Goal: Task Accomplishment & Management: Manage account settings

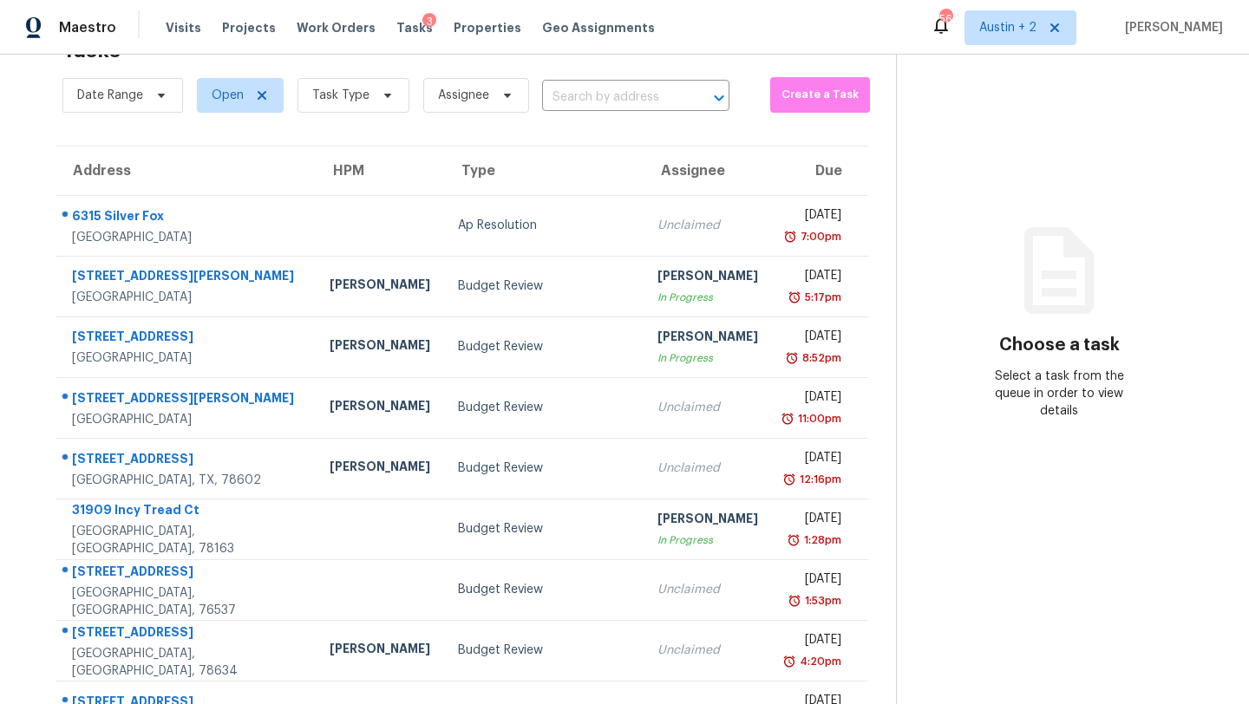
scroll to position [199, 0]
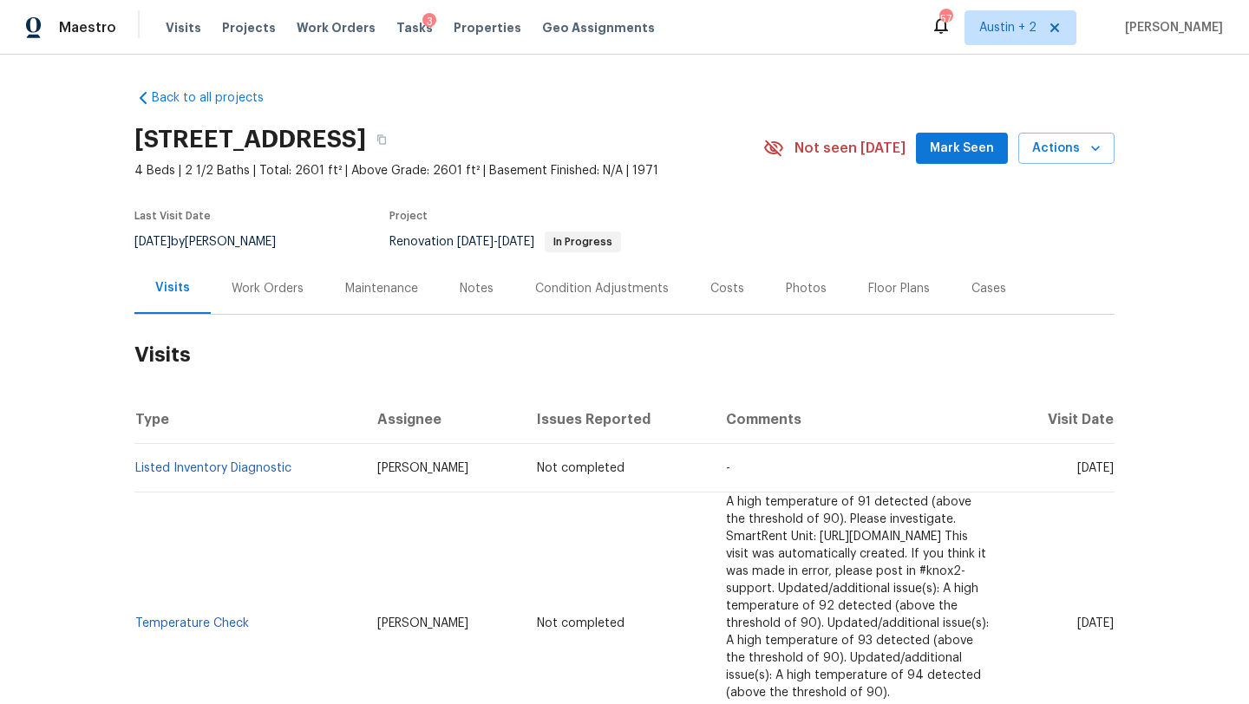
click at [952, 148] on span "Mark Seen" at bounding box center [962, 149] width 64 height 22
click at [279, 287] on div "Work Orders" at bounding box center [268, 288] width 72 height 17
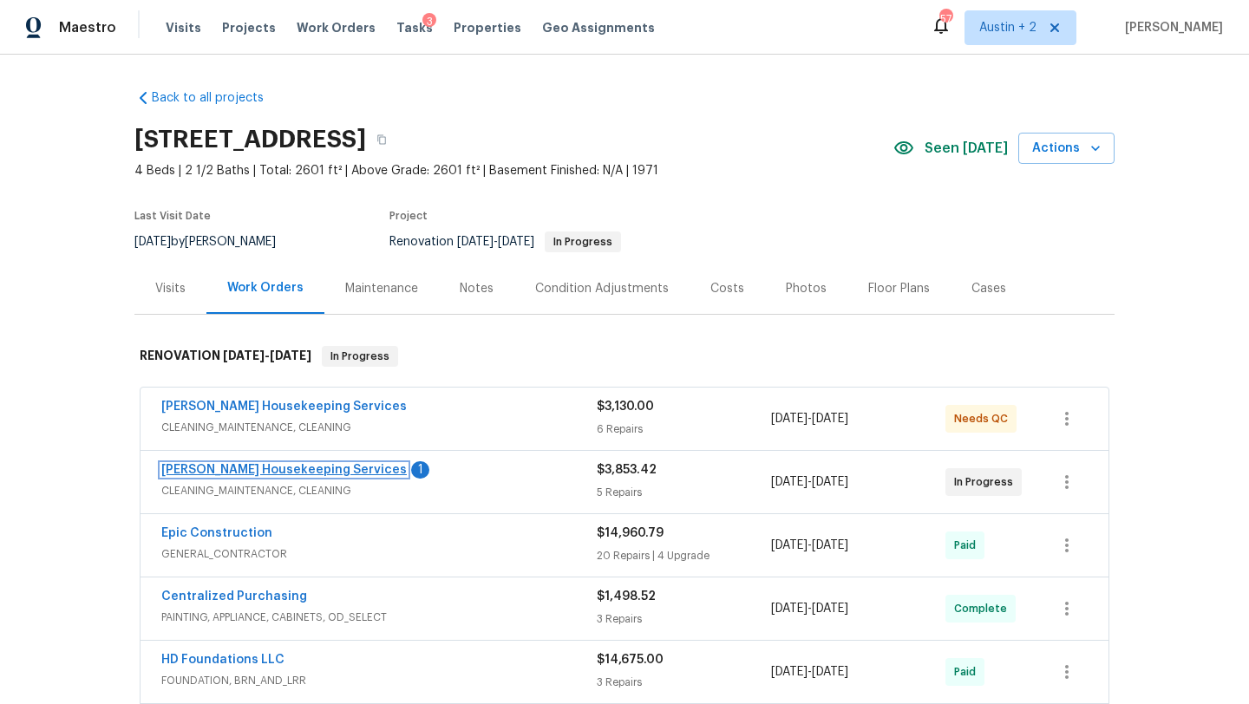
click at [305, 467] on link "Arelis Housekeeping Services" at bounding box center [283, 470] width 245 height 12
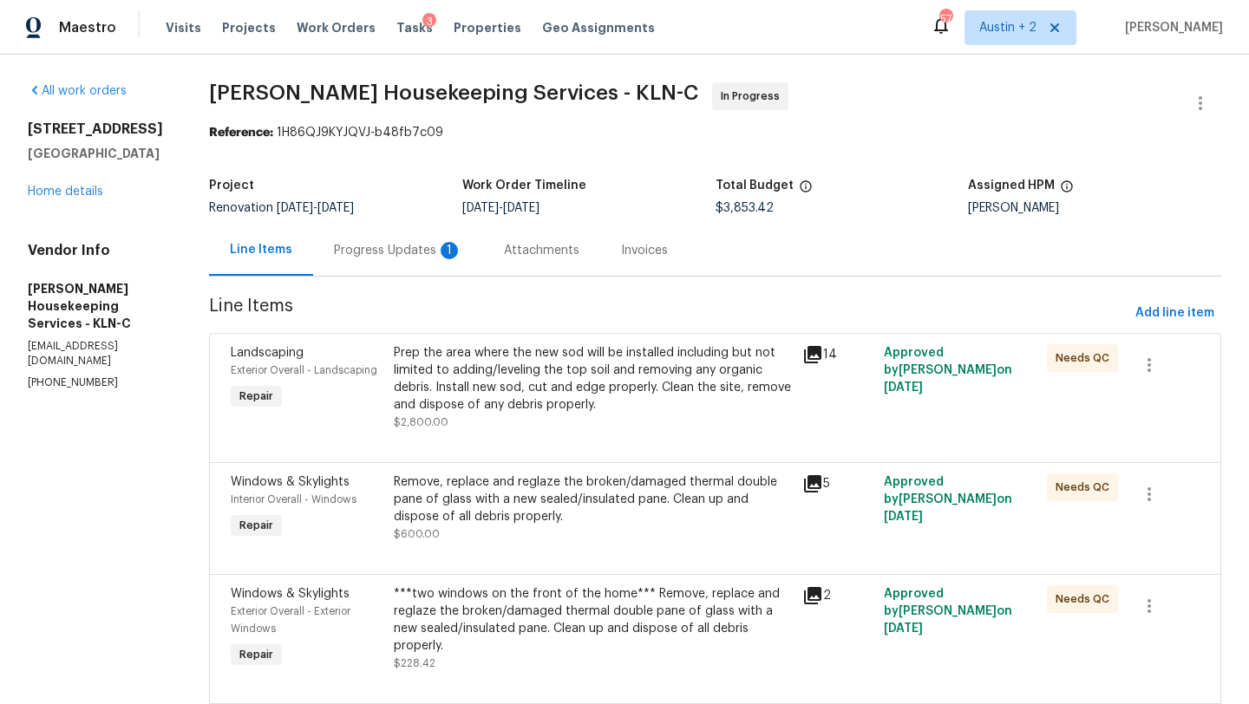
click at [409, 252] on div "Progress Updates 1" at bounding box center [398, 250] width 128 height 17
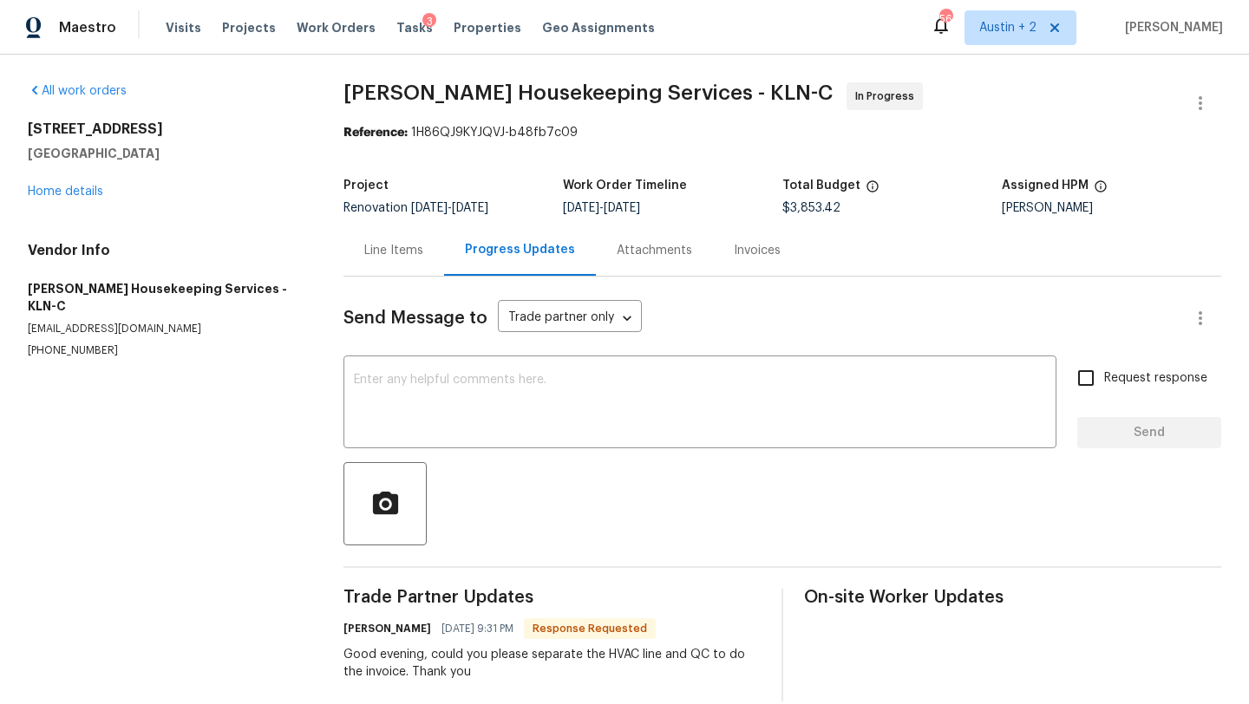
scroll to position [25, 0]
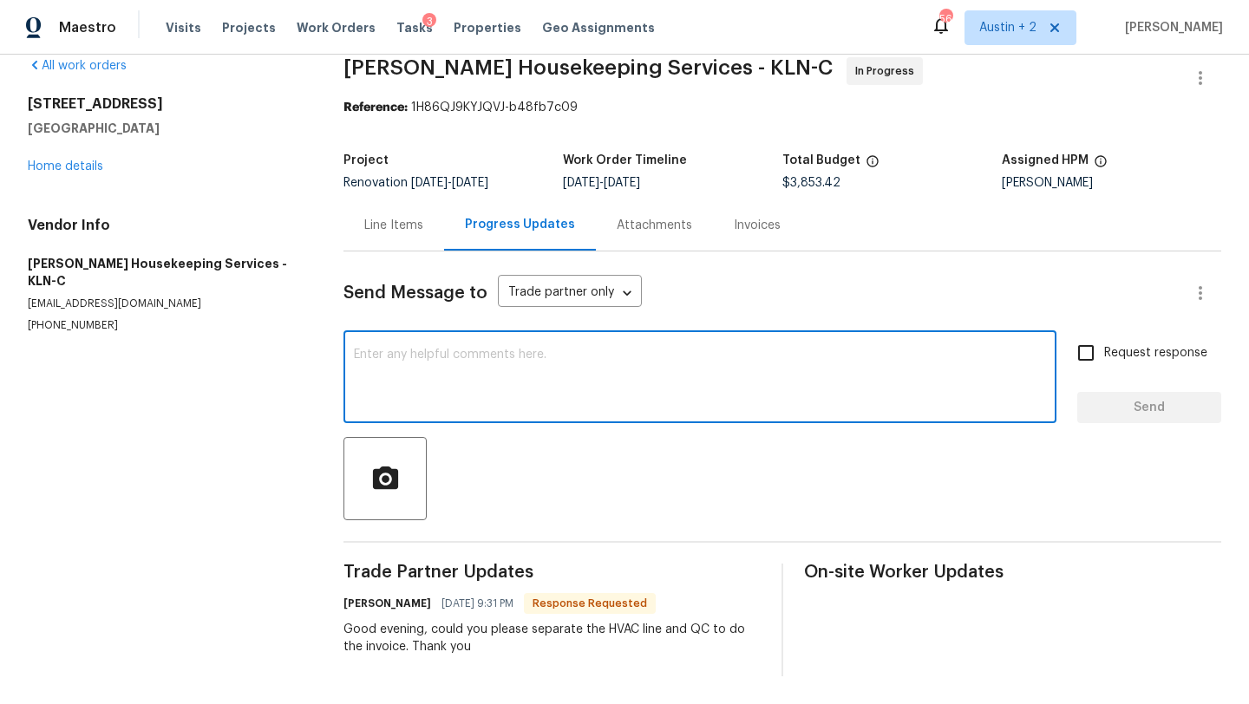
click at [456, 374] on textarea at bounding box center [700, 379] width 692 height 61
type textarea "Yes maam!"
click at [1129, 415] on span "Send" at bounding box center [1149, 408] width 116 height 22
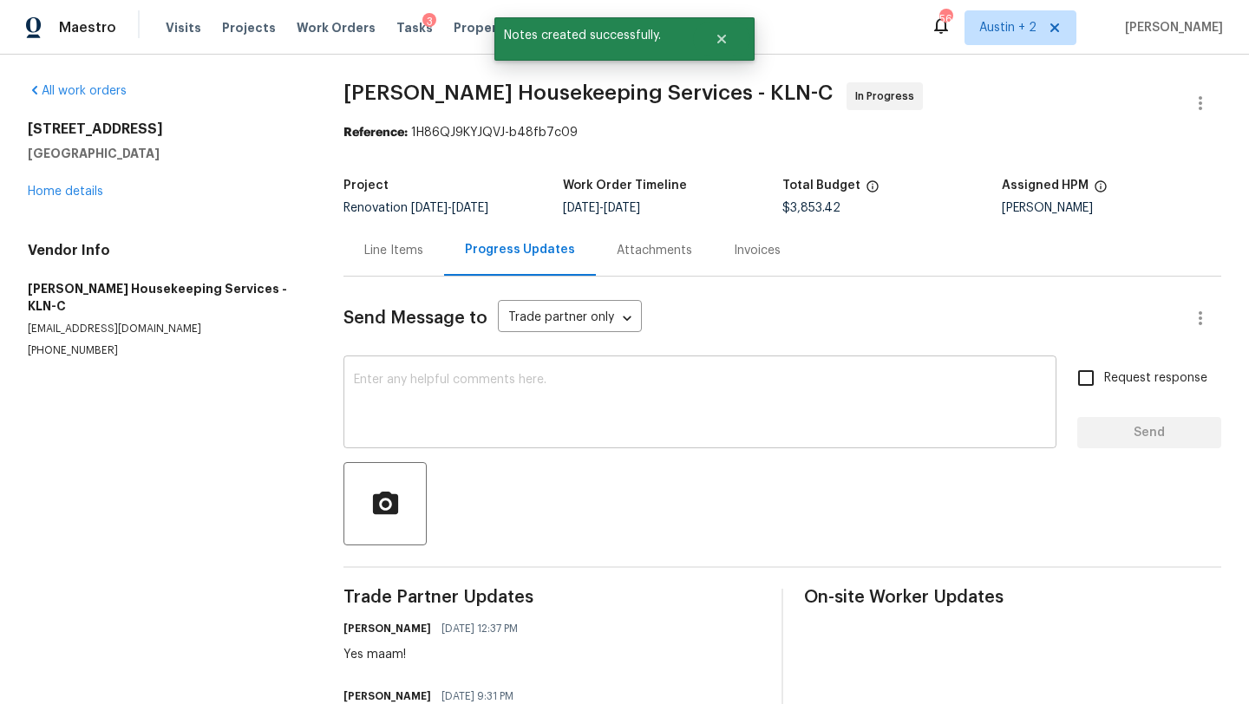
scroll to position [93, 0]
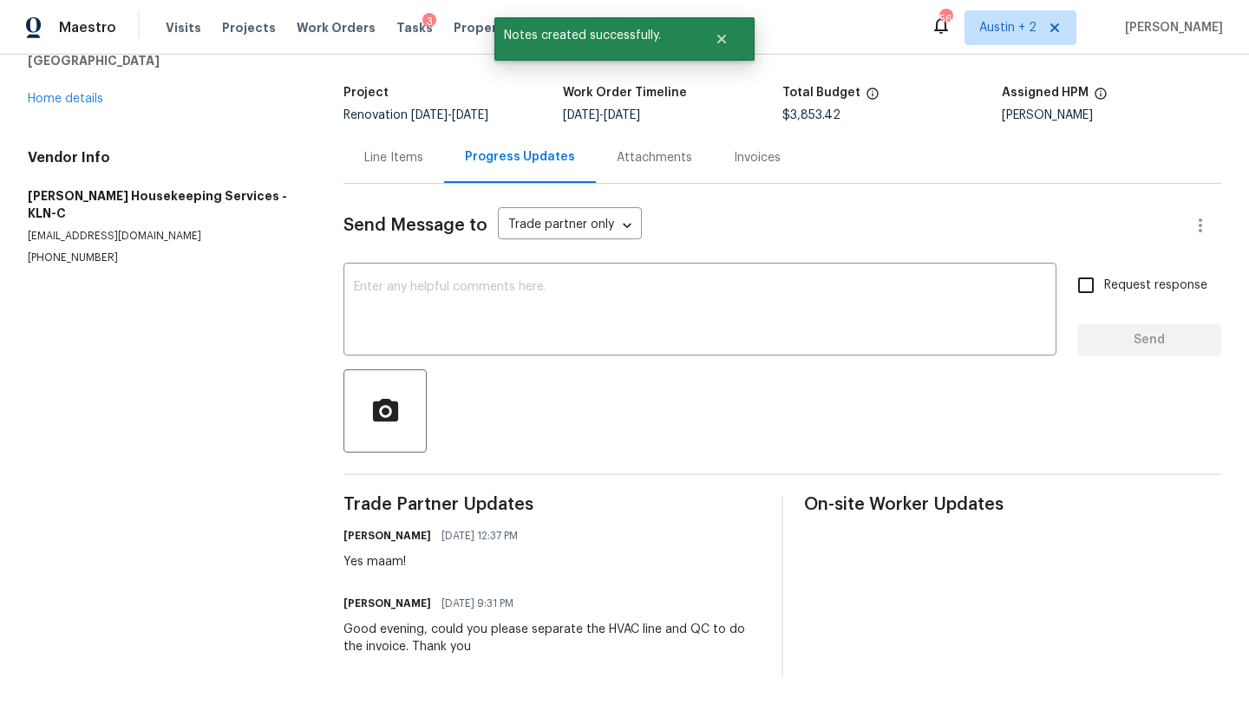
click at [387, 159] on div "Line Items" at bounding box center [393, 157] width 59 height 17
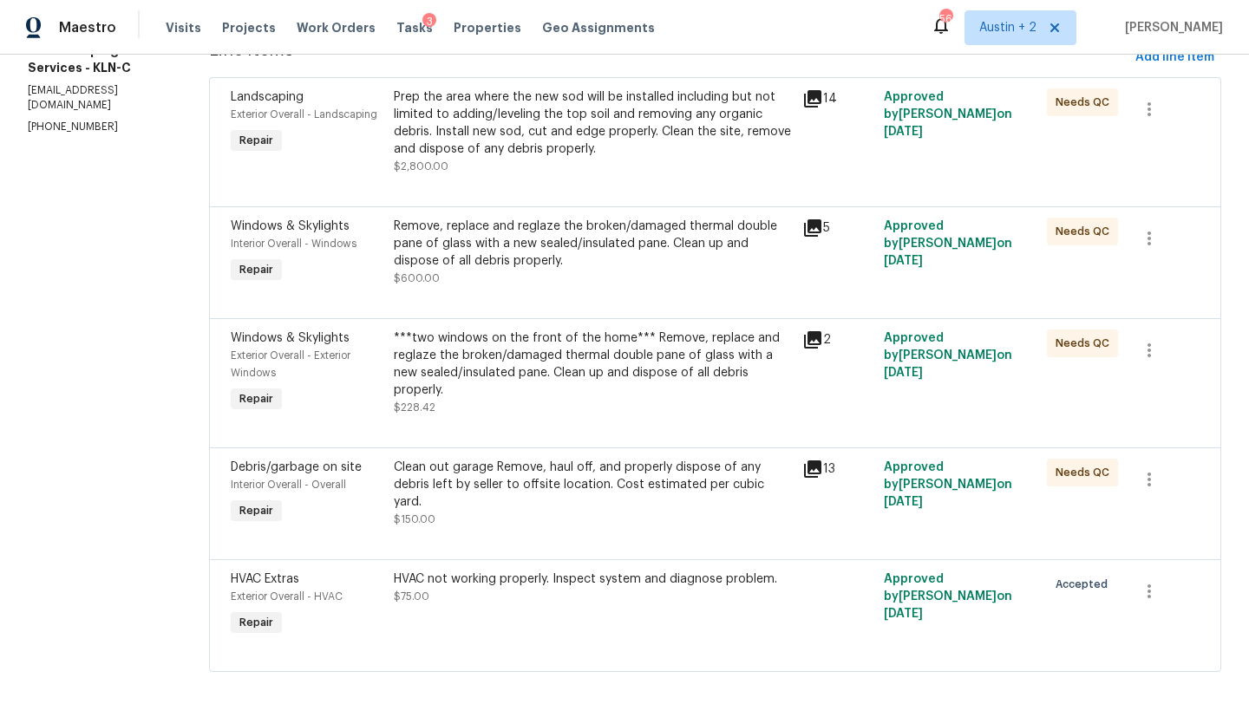
scroll to position [275, 0]
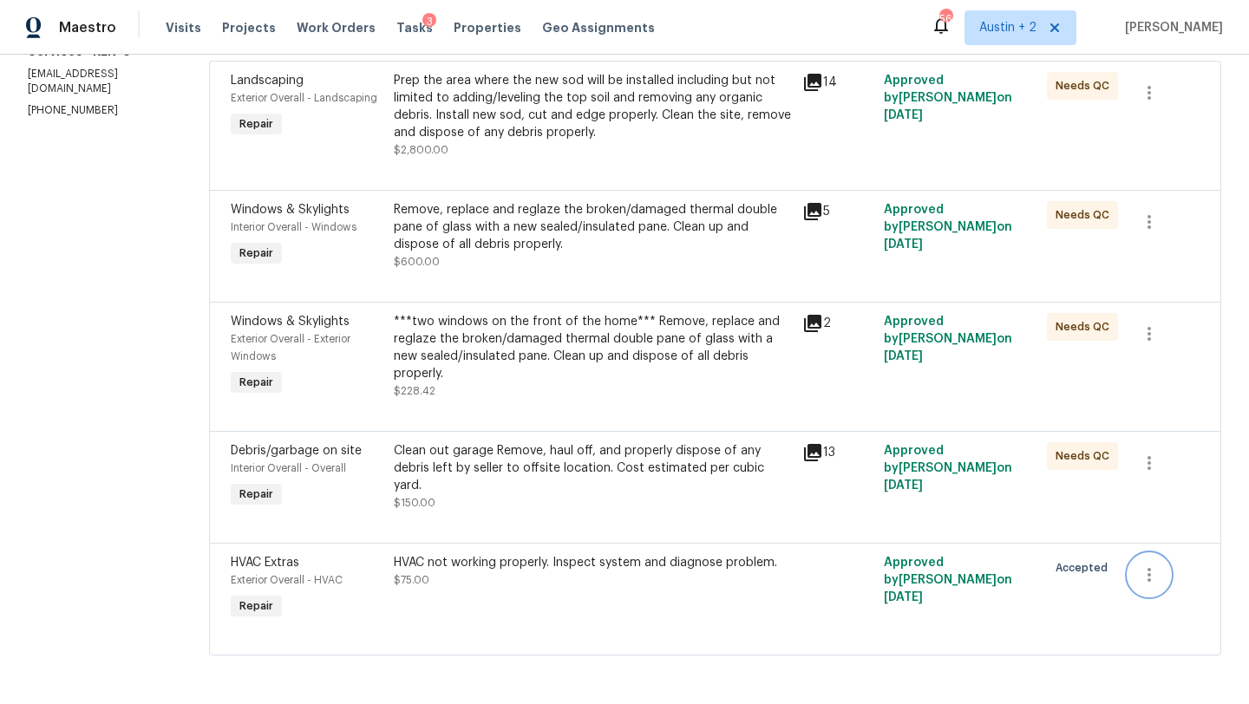
click at [1148, 572] on icon "button" at bounding box center [1149, 575] width 21 height 21
click at [1155, 575] on li "Cancel" at bounding box center [1162, 574] width 67 height 29
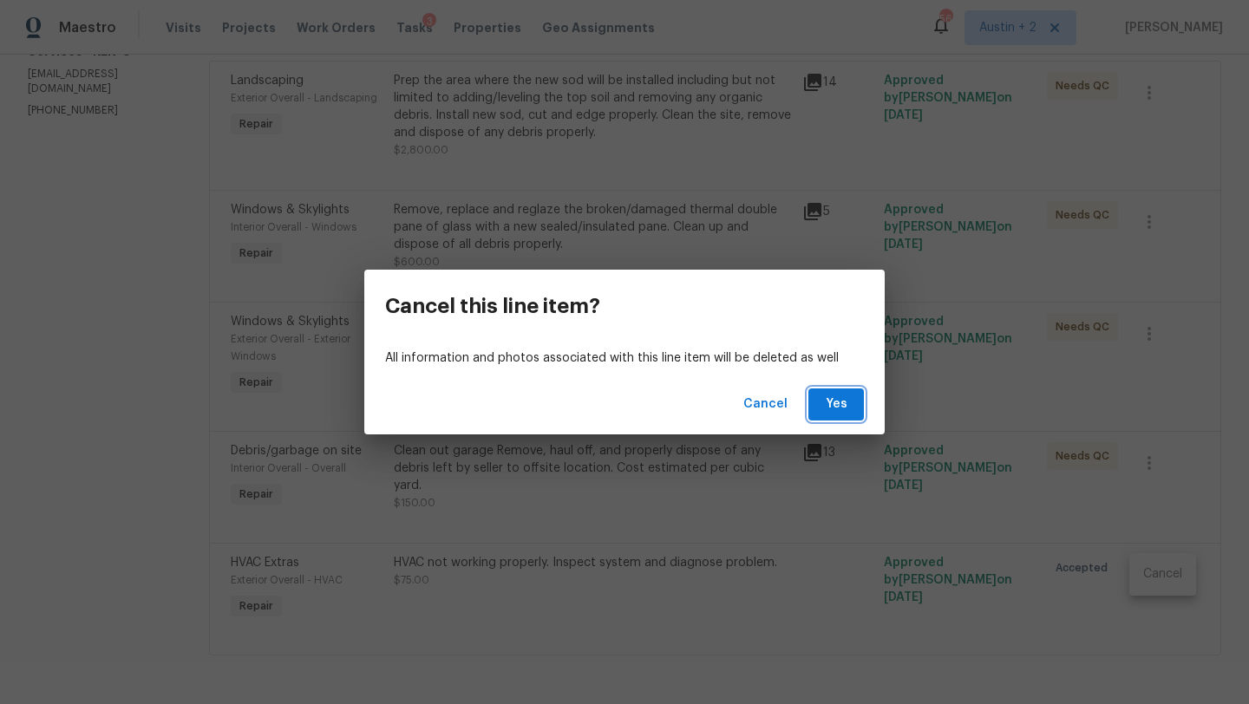
click at [838, 406] on span "Yes" at bounding box center [836, 405] width 28 height 22
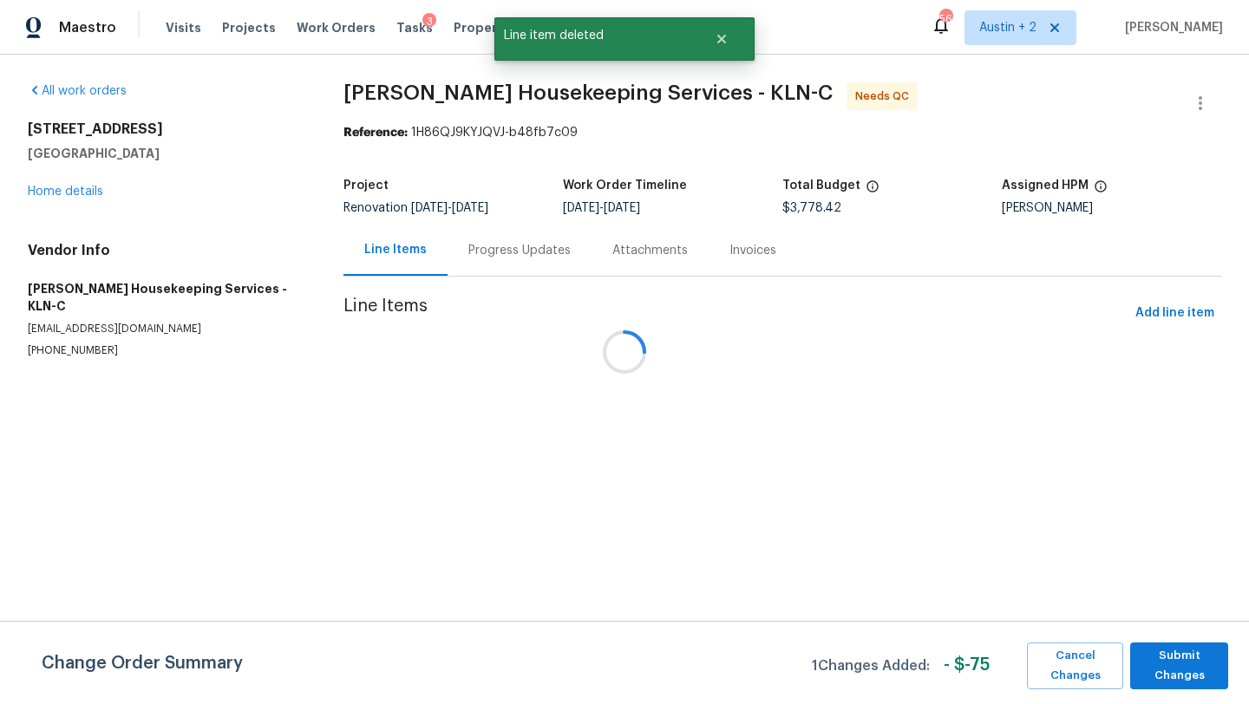
scroll to position [0, 0]
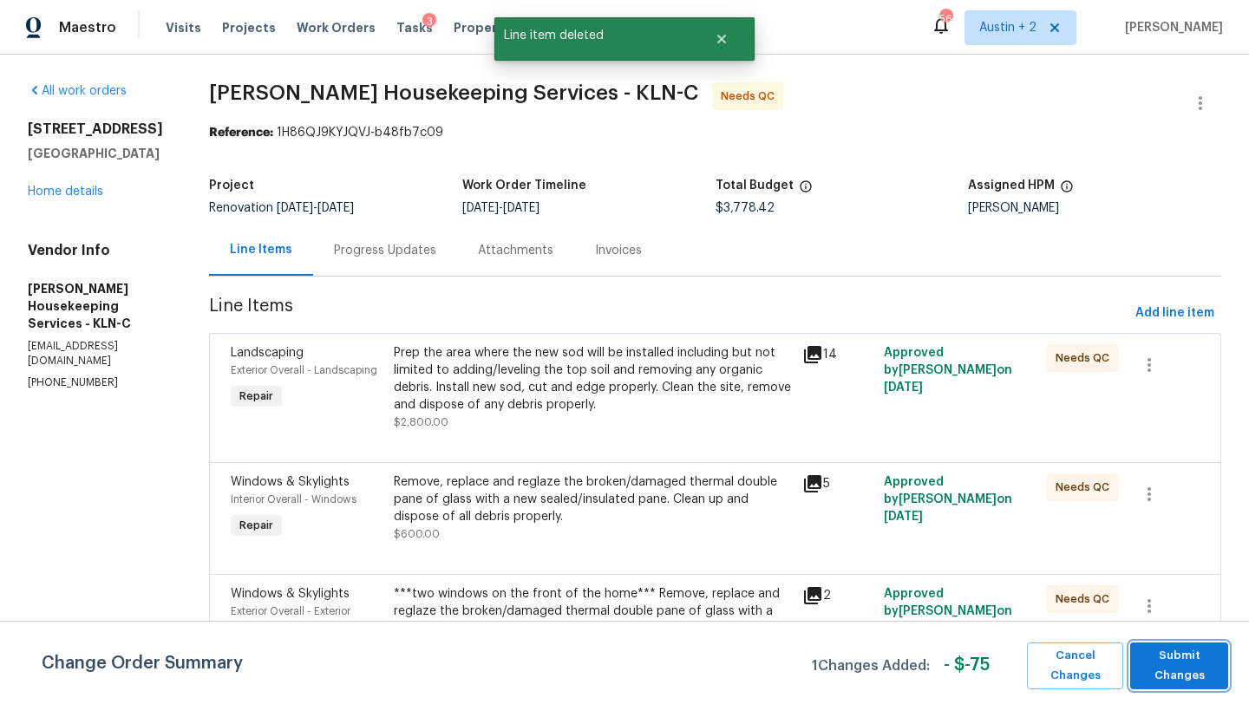
click at [1175, 662] on span "Submit Changes" at bounding box center [1179, 666] width 81 height 40
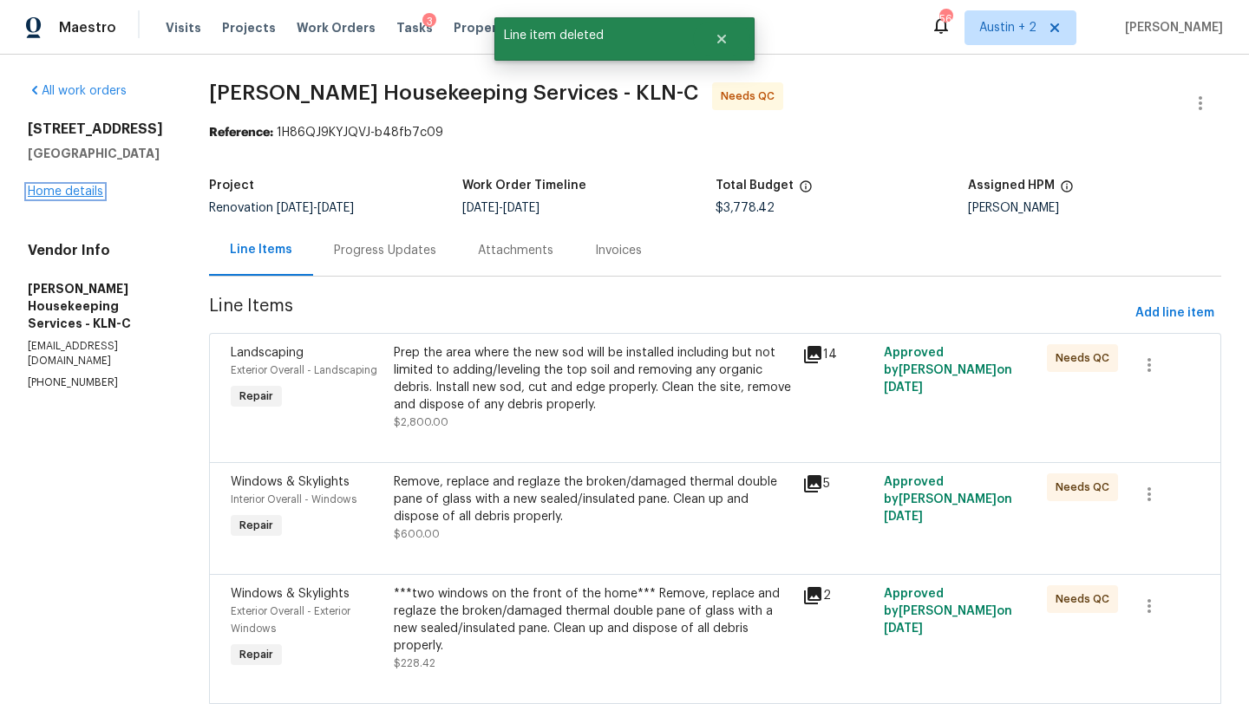
click at [66, 190] on link "Home details" at bounding box center [65, 192] width 75 height 12
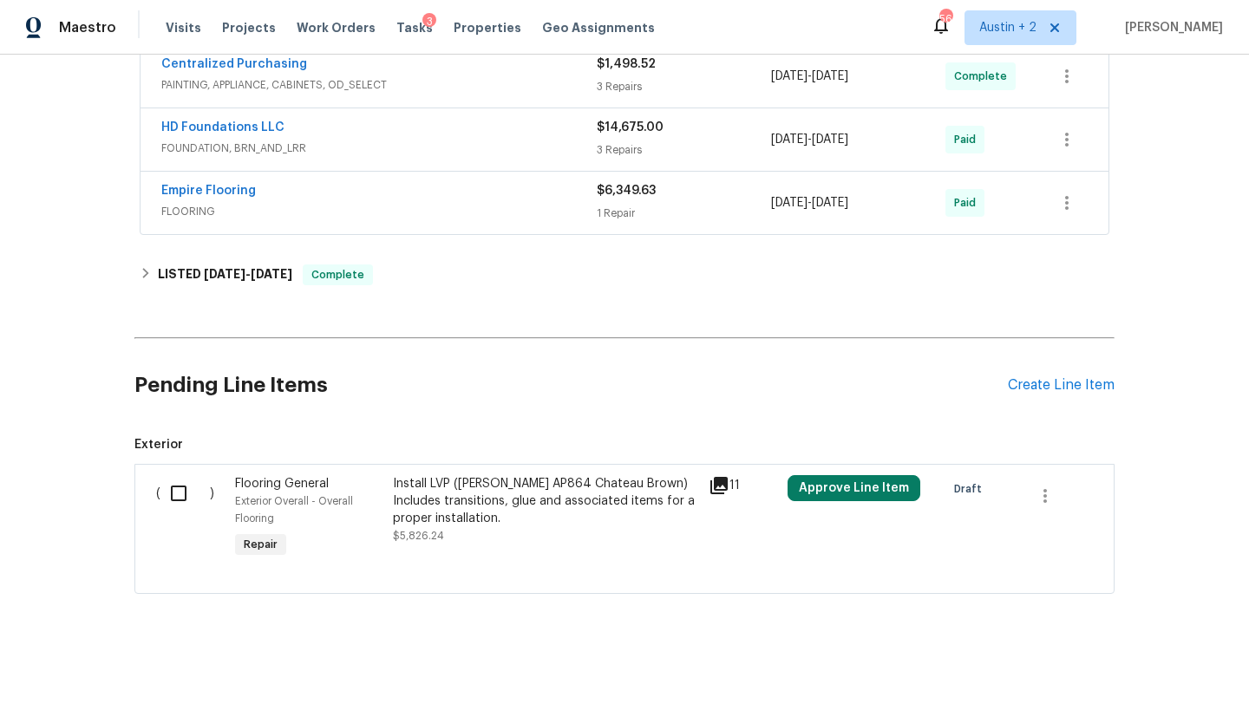
scroll to position [541, 0]
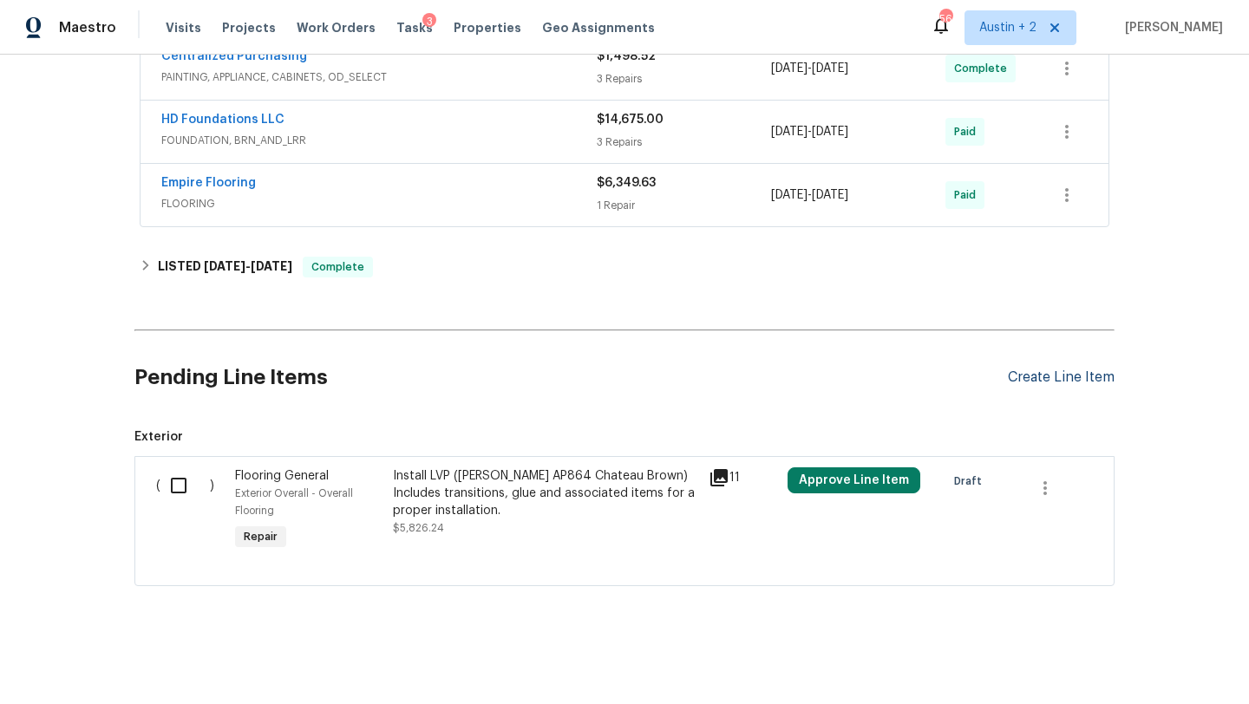
click at [1052, 377] on div "Create Line Item" at bounding box center [1061, 378] width 107 height 16
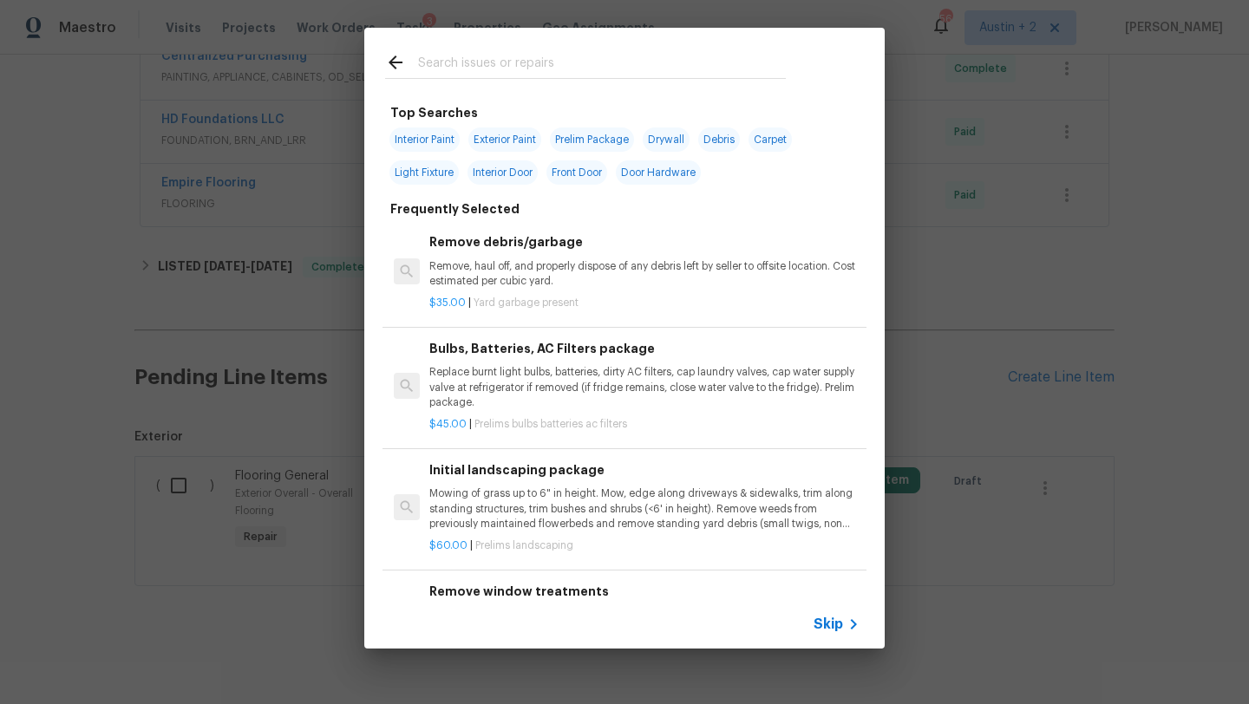
click at [481, 56] on input "text" at bounding box center [602, 65] width 368 height 26
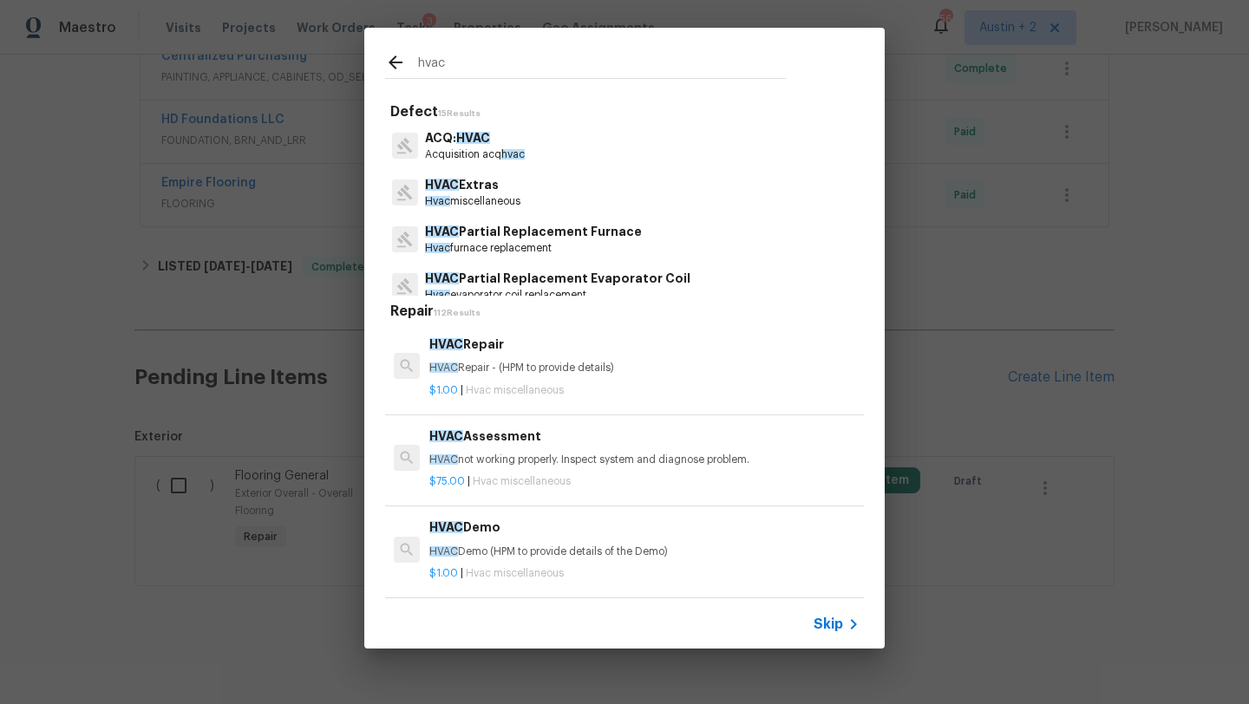
type input "hvac"
click at [486, 196] on p "Hvac miscellaneous" at bounding box center [472, 201] width 95 height 15
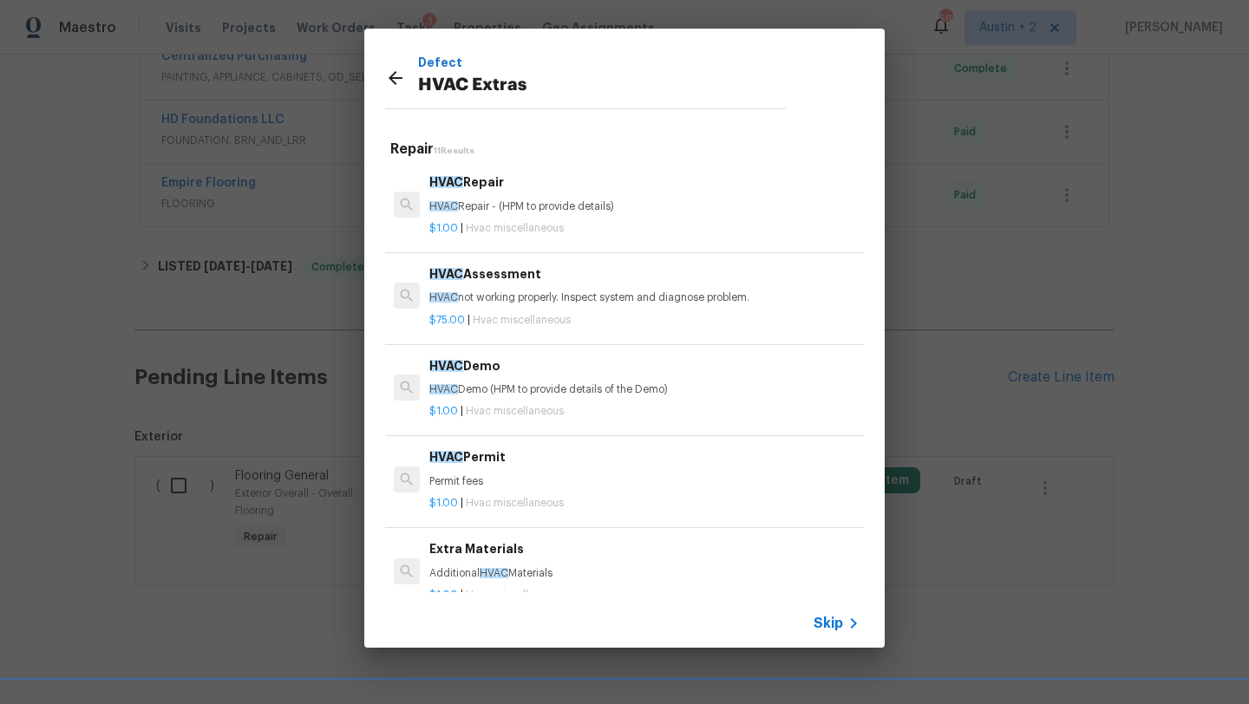
click at [601, 298] on p "HVAC not working properly. Inspect system and diagnose problem." at bounding box center [644, 298] width 430 height 15
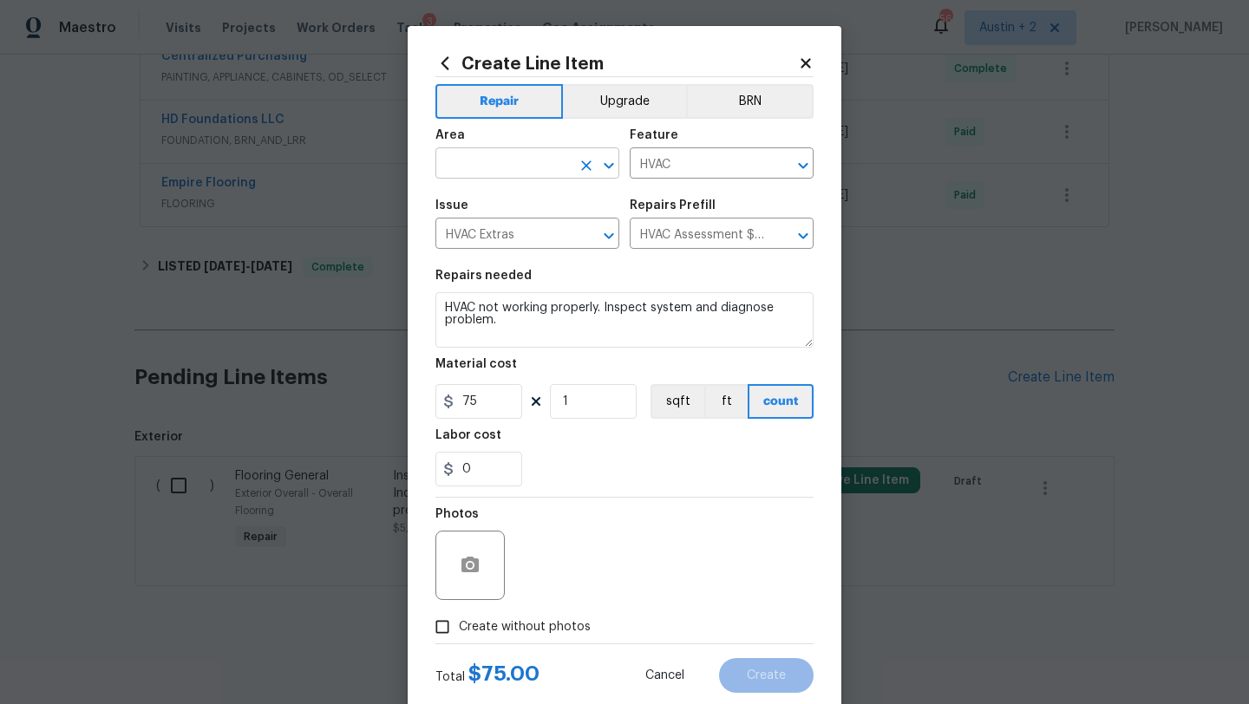
click at [521, 165] on input "text" at bounding box center [502, 165] width 135 height 27
click at [488, 192] on li "HVAC" at bounding box center [527, 204] width 184 height 29
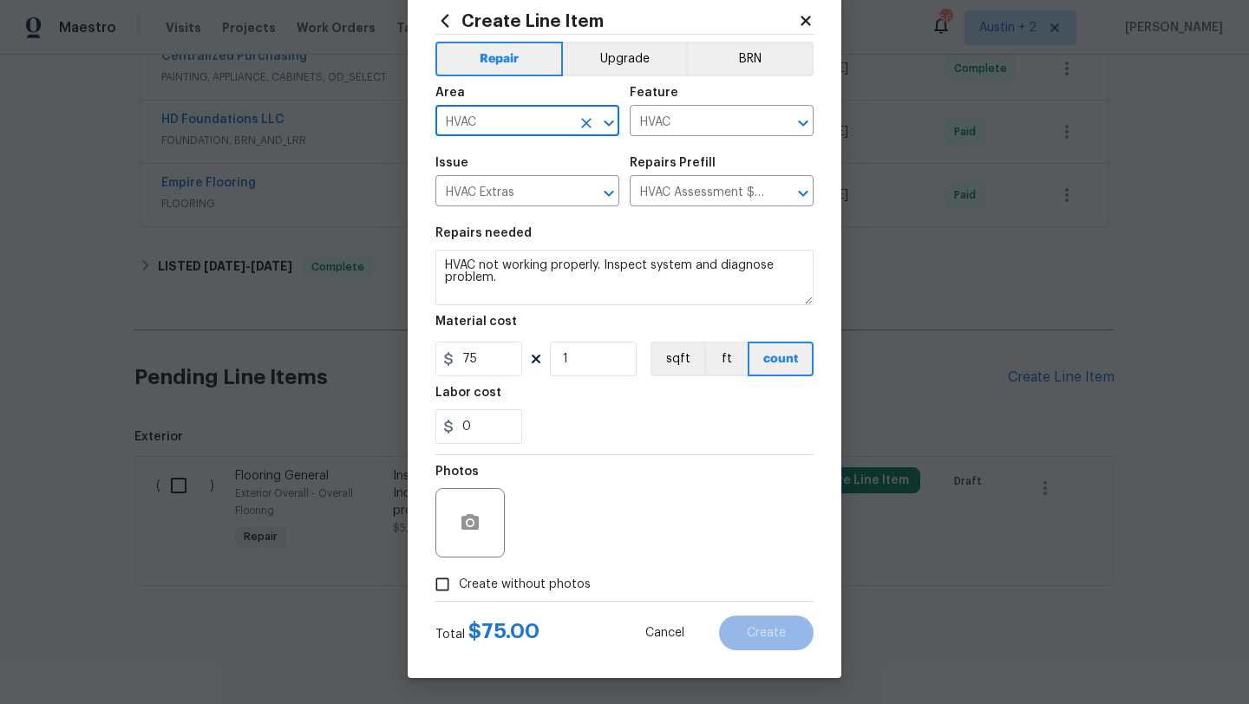
type input "HVAC"
click at [552, 579] on span "Create without photos" at bounding box center [525, 585] width 132 height 18
click at [459, 579] on input "Create without photos" at bounding box center [442, 584] width 33 height 33
checkbox input "true"
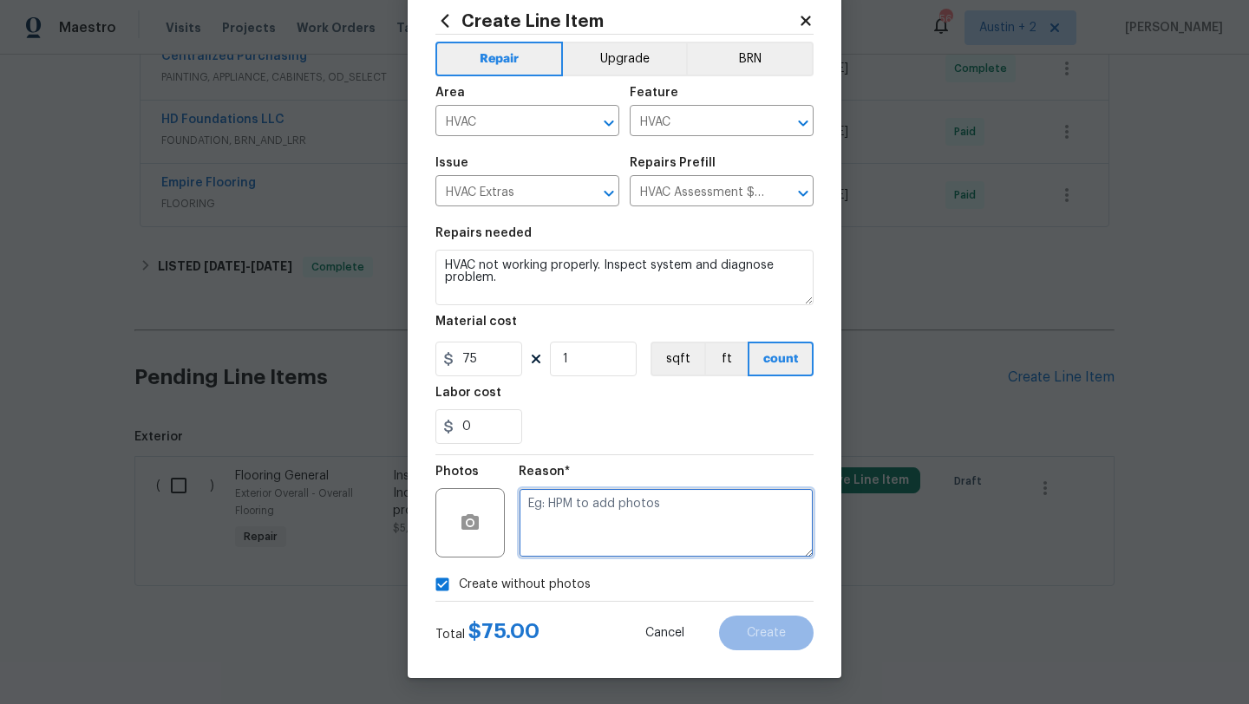
click at [592, 536] on textarea at bounding box center [666, 522] width 295 height 69
type textarea "...."
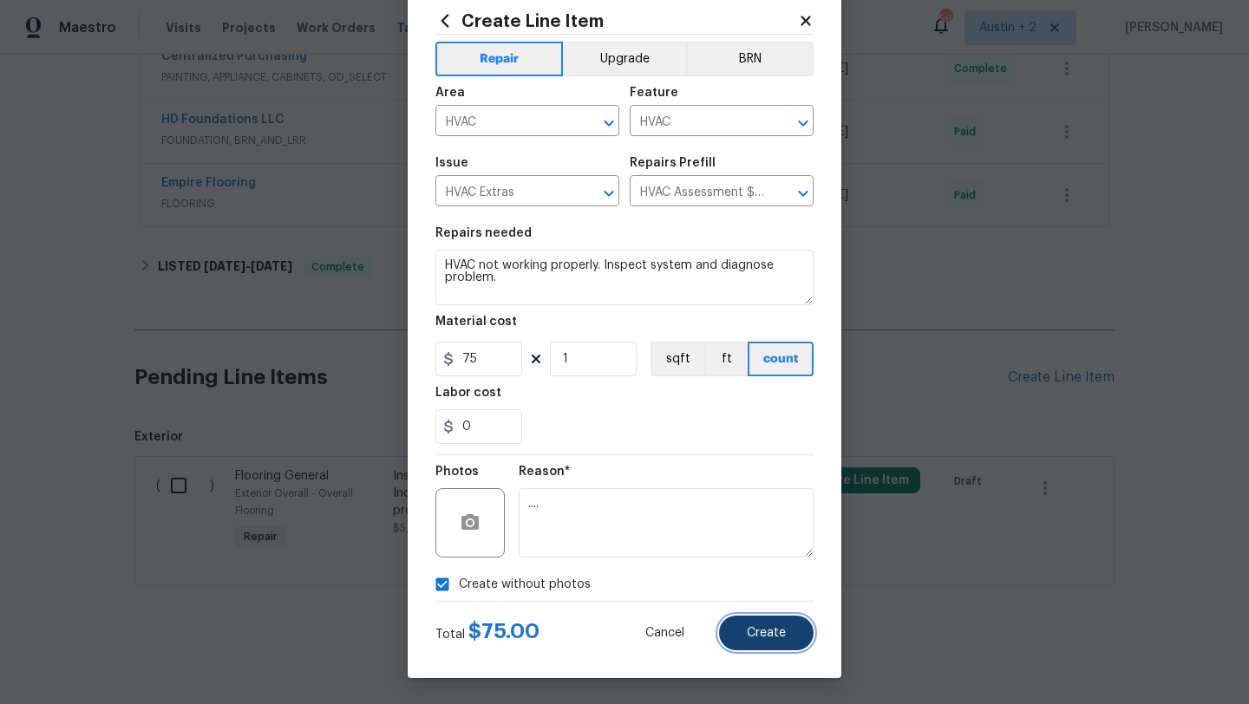
click at [759, 628] on span "Create" at bounding box center [766, 633] width 39 height 13
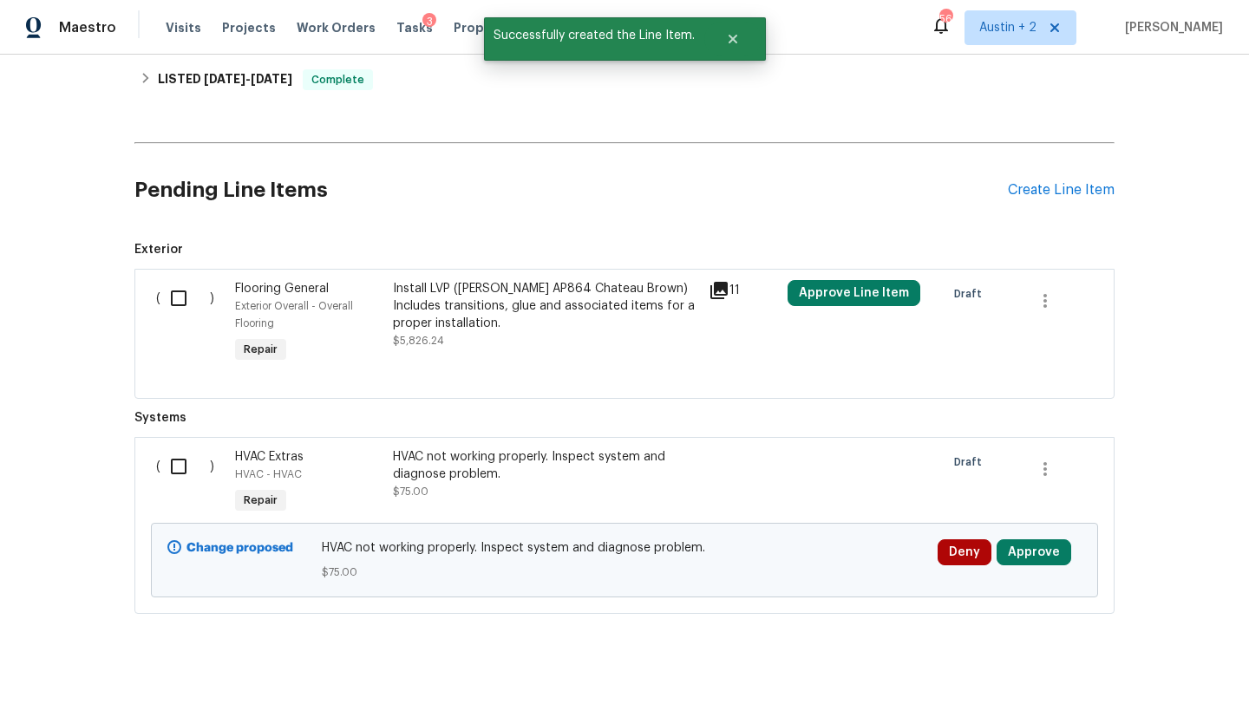
scroll to position [756, 0]
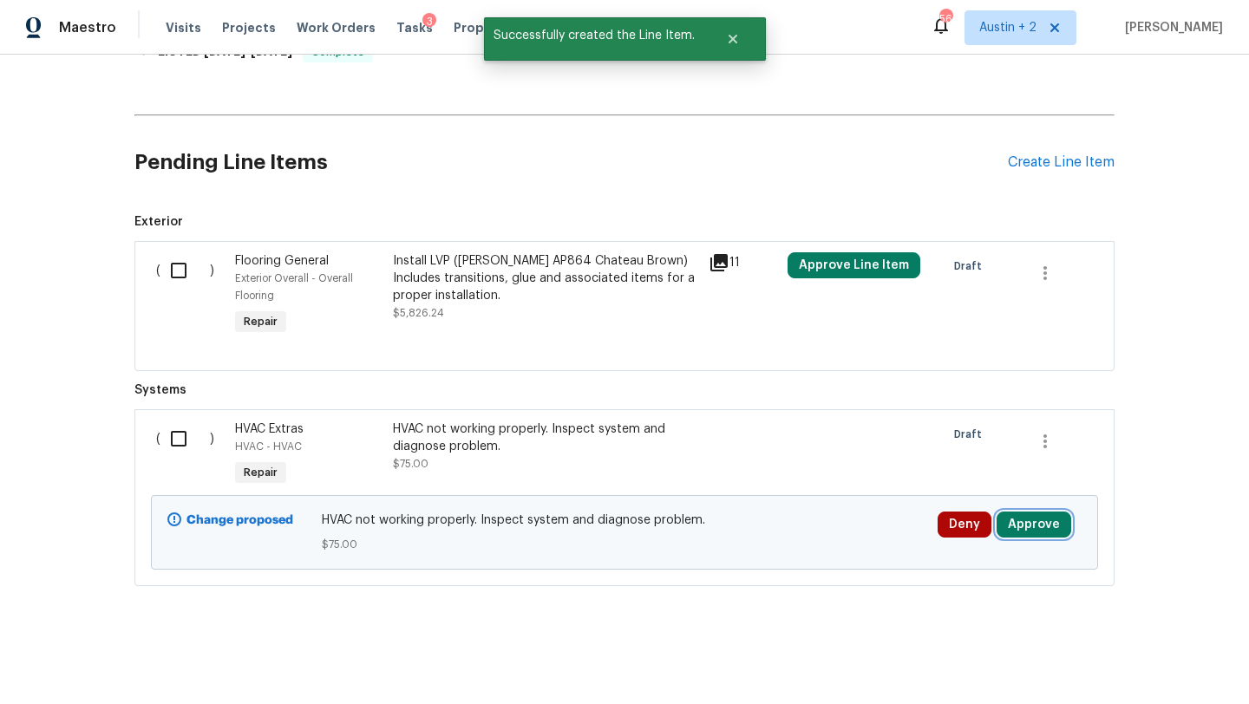
click at [1017, 521] on button "Approve" at bounding box center [1034, 525] width 75 height 26
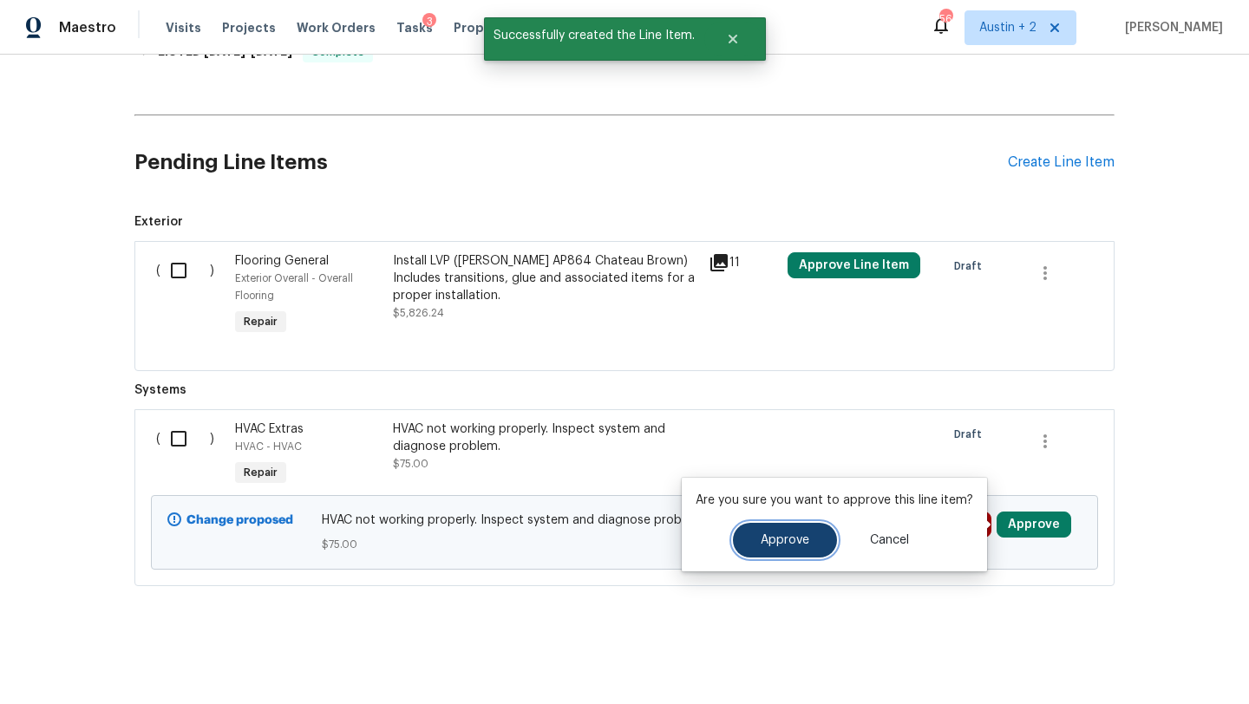
click at [807, 542] on button "Approve" at bounding box center [785, 540] width 104 height 35
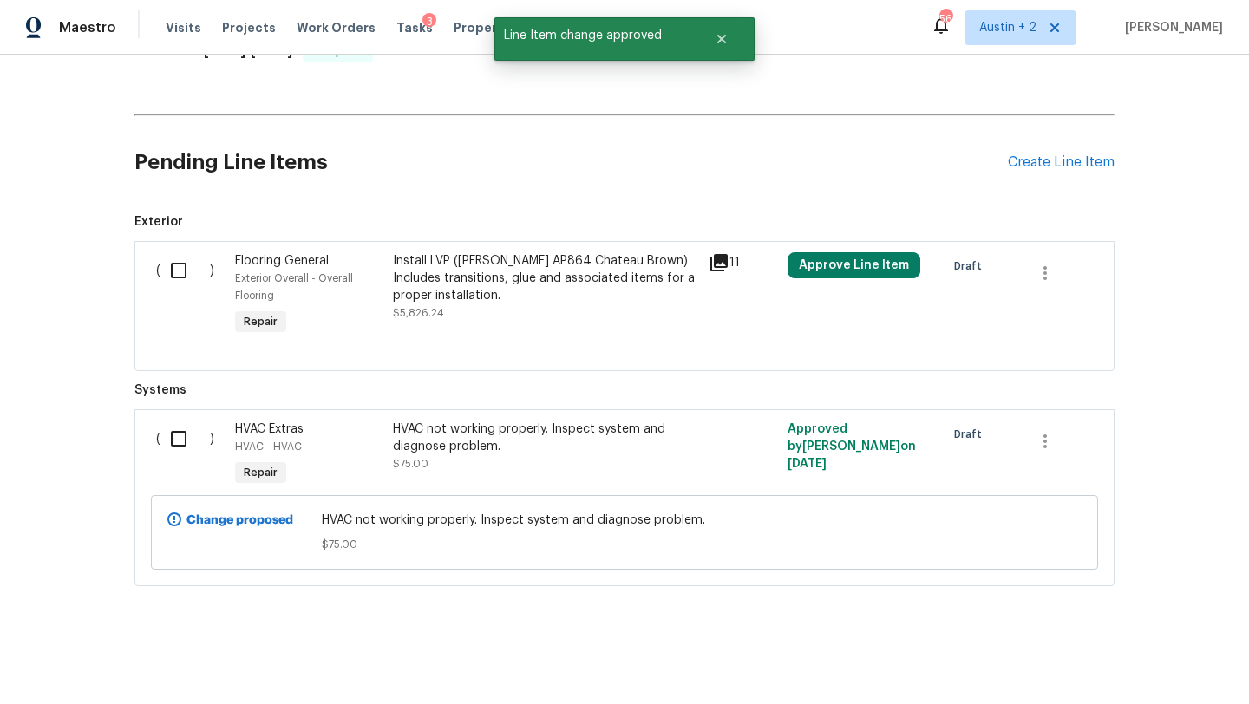
click at [182, 439] on input "checkbox" at bounding box center [184, 439] width 49 height 36
checkbox input "true"
click at [1121, 662] on span "Create Work Order" at bounding box center [1149, 662] width 115 height 22
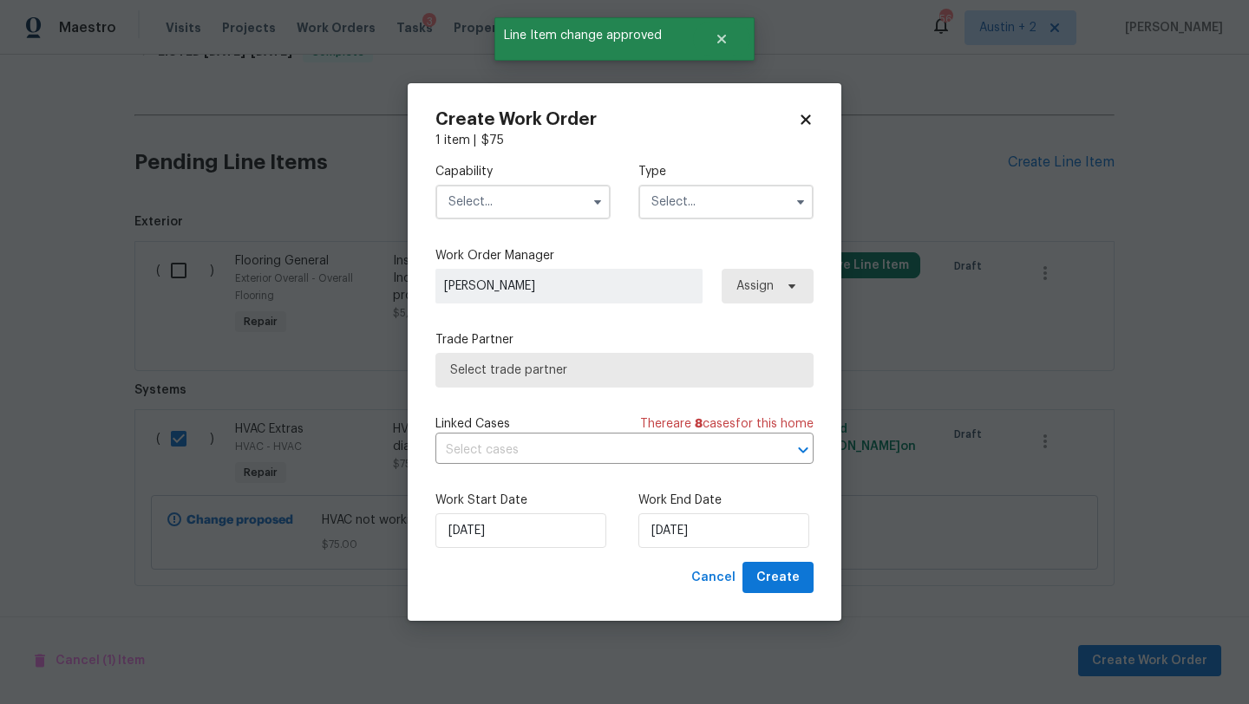
click at [509, 208] on input "text" at bounding box center [522, 202] width 175 height 35
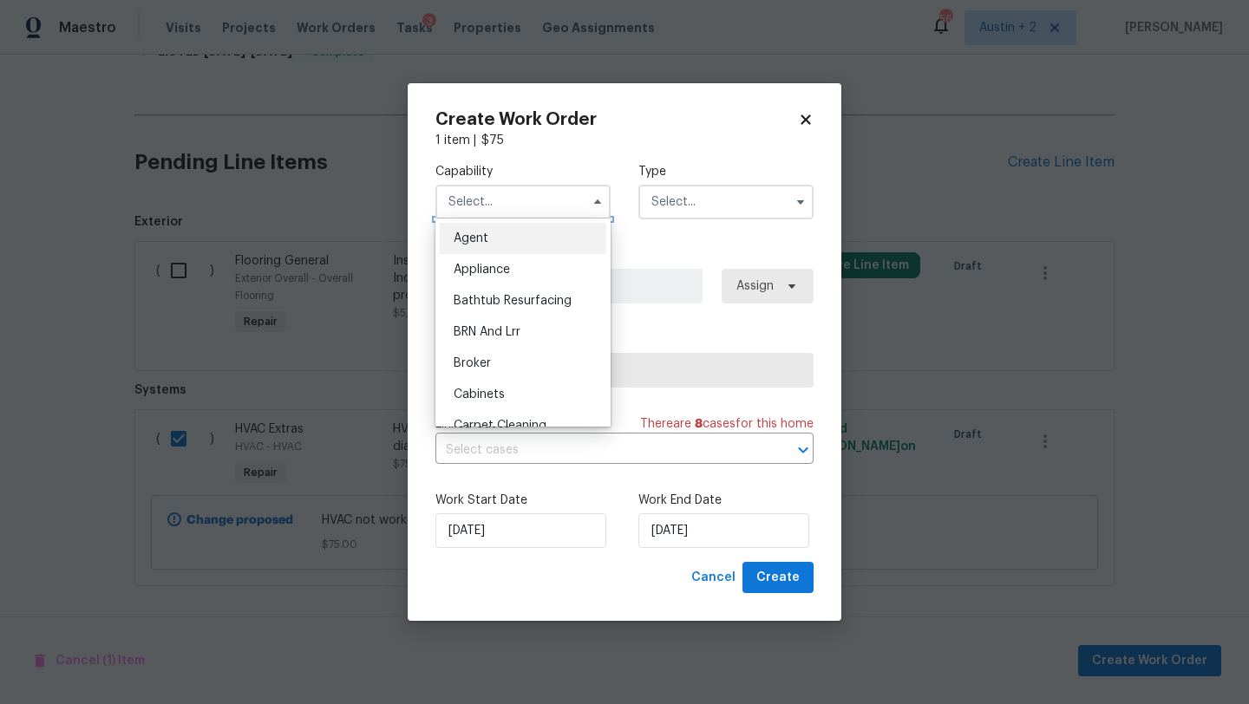
click at [509, 208] on input "text" at bounding box center [522, 202] width 175 height 35
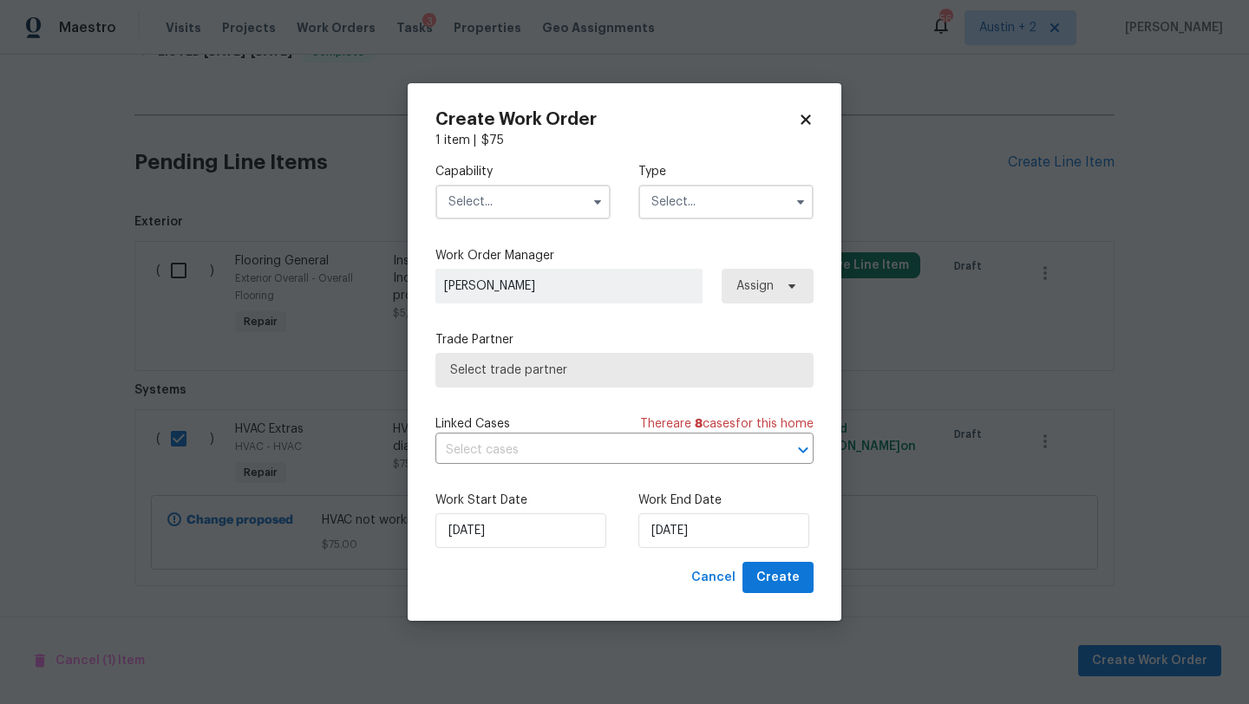
click at [490, 207] on input "text" at bounding box center [522, 202] width 175 height 35
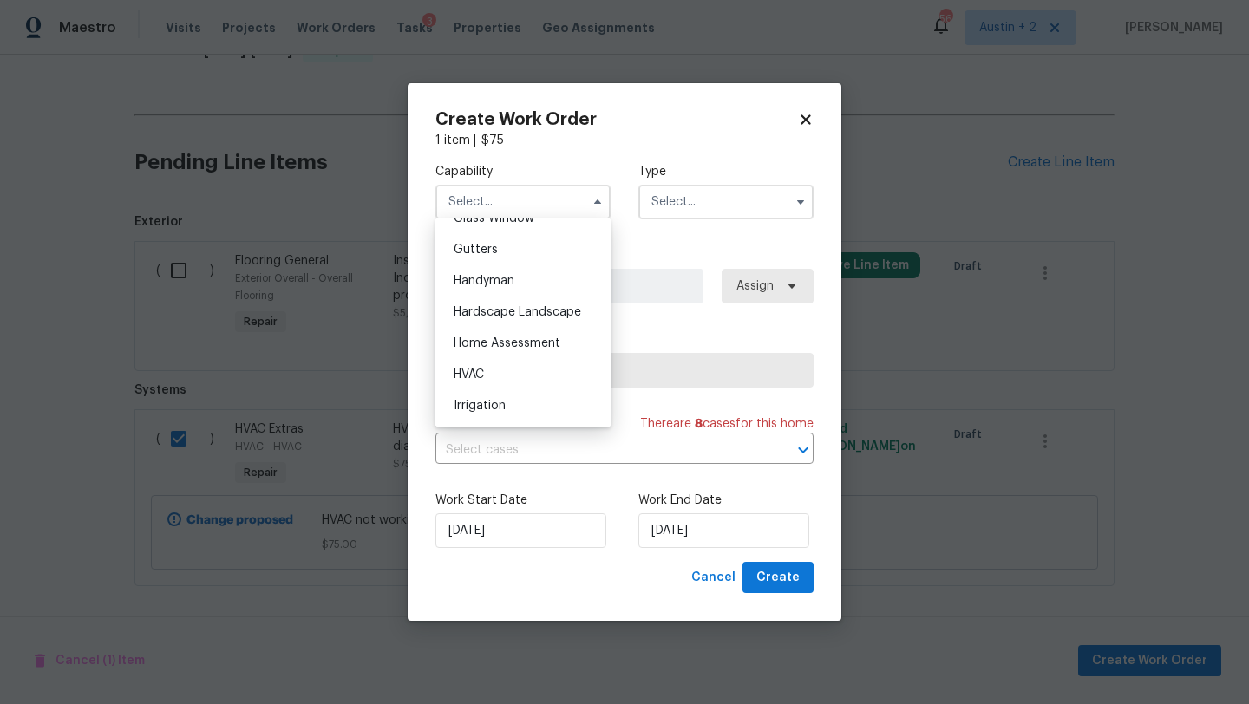
scroll to position [913, 0]
click at [494, 375] on div "HVAC" at bounding box center [523, 372] width 167 height 31
type input "HVAC"
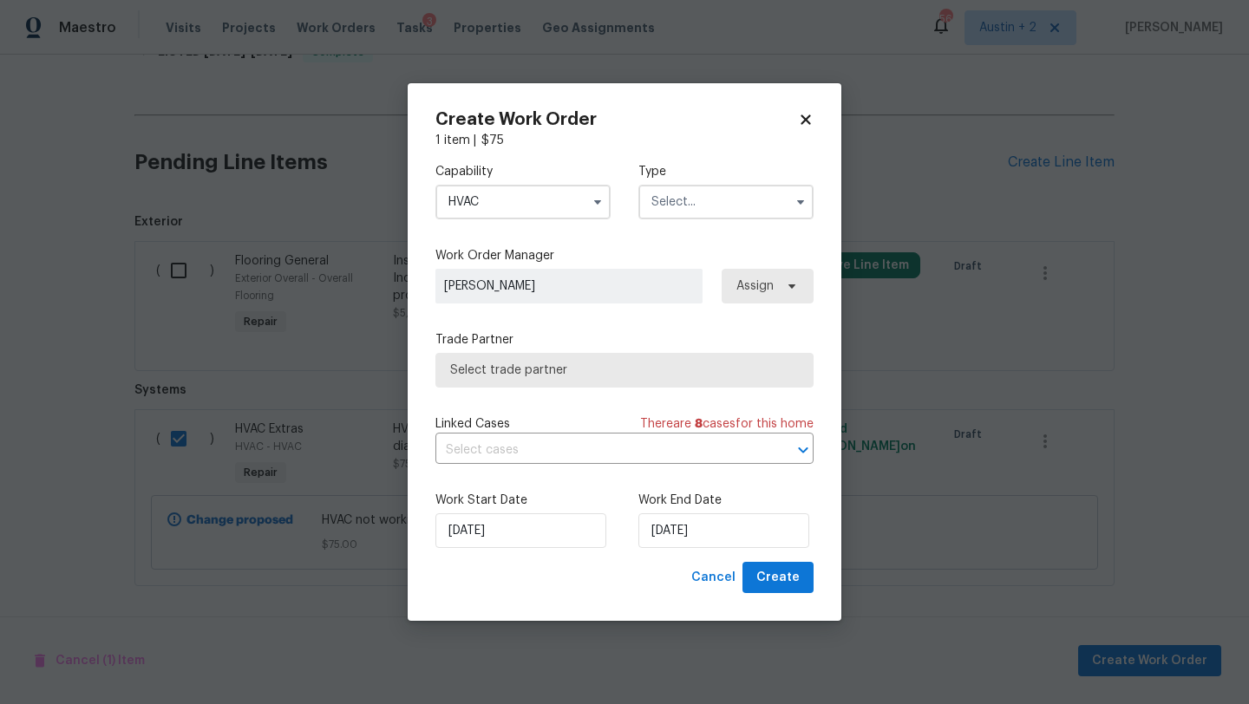
click at [706, 196] on input "text" at bounding box center [725, 202] width 175 height 35
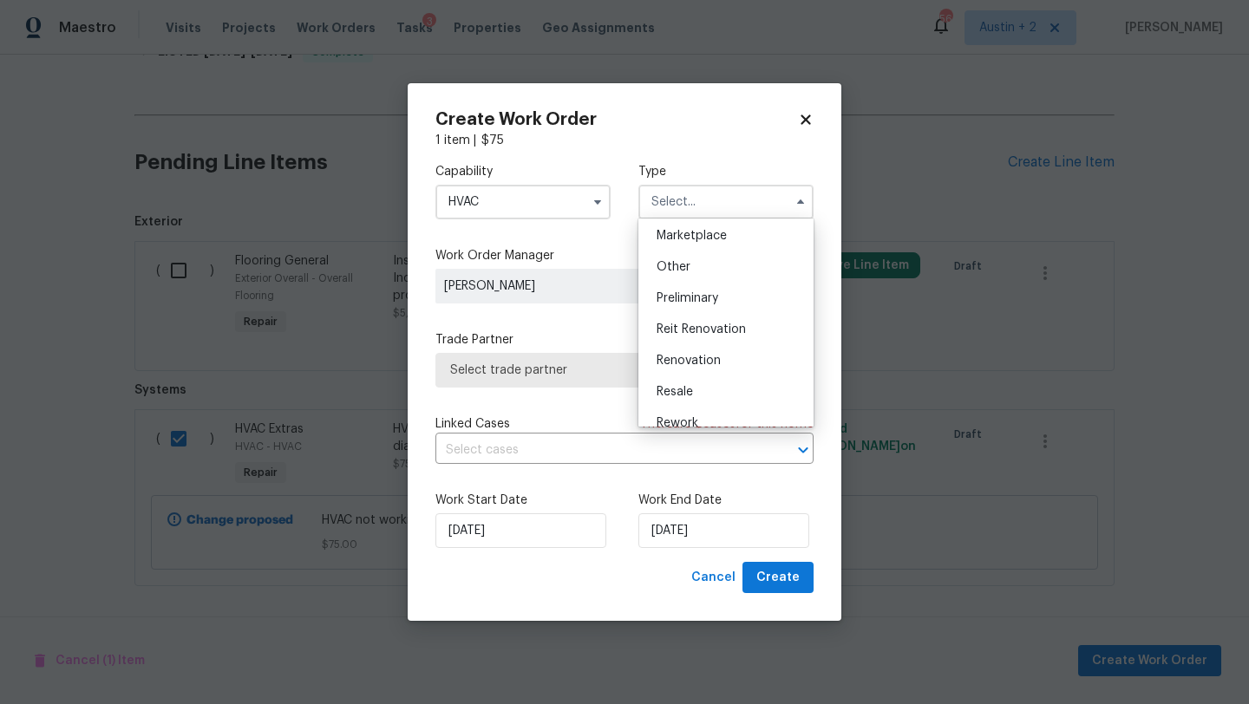
scroll to position [314, 0]
click at [692, 360] on span "Renovation" at bounding box center [689, 362] width 64 height 12
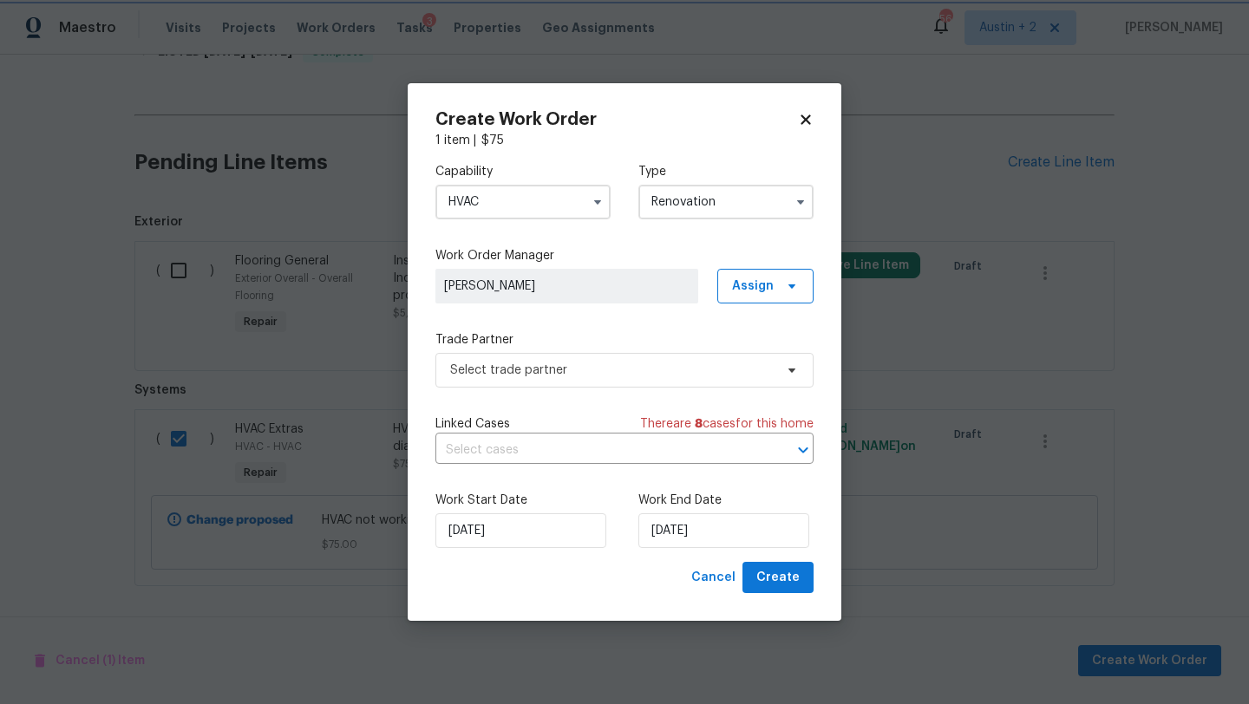
scroll to position [0, 0]
click at [700, 199] on input "Renovation" at bounding box center [725, 202] width 175 height 35
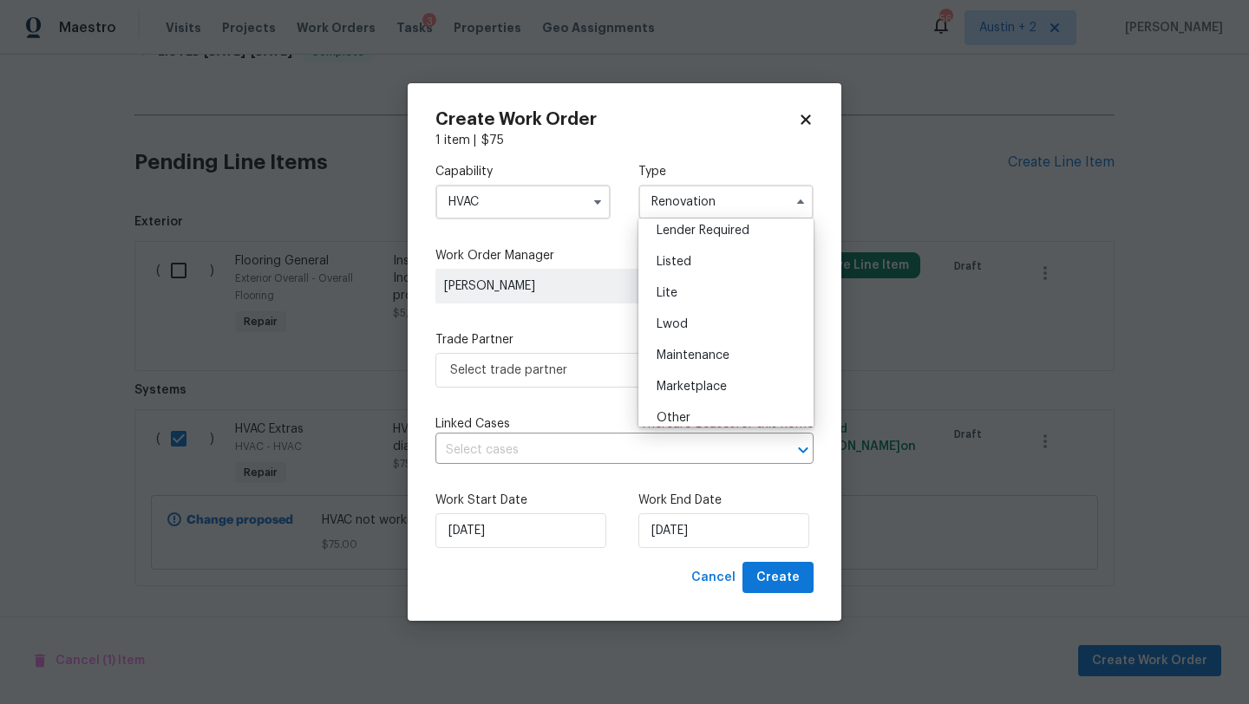
scroll to position [158, 0]
click at [696, 268] on div "Listed" at bounding box center [726, 267] width 167 height 31
type input "Listed"
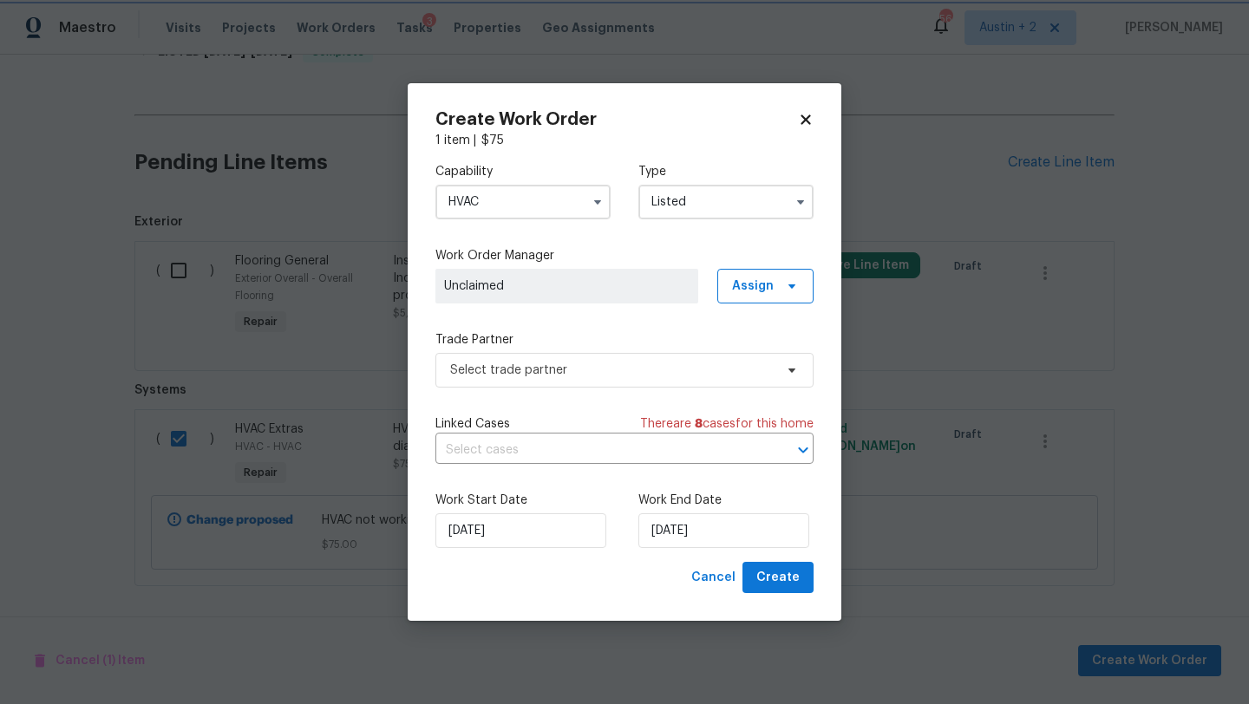
scroll to position [0, 0]
click at [756, 294] on span "Assign" at bounding box center [765, 286] width 96 height 35
click at [757, 391] on div "Assign to HPM" at bounding box center [771, 383] width 82 height 17
click at [775, 336] on div "Unclaim" at bounding box center [752, 334] width 45 height 17
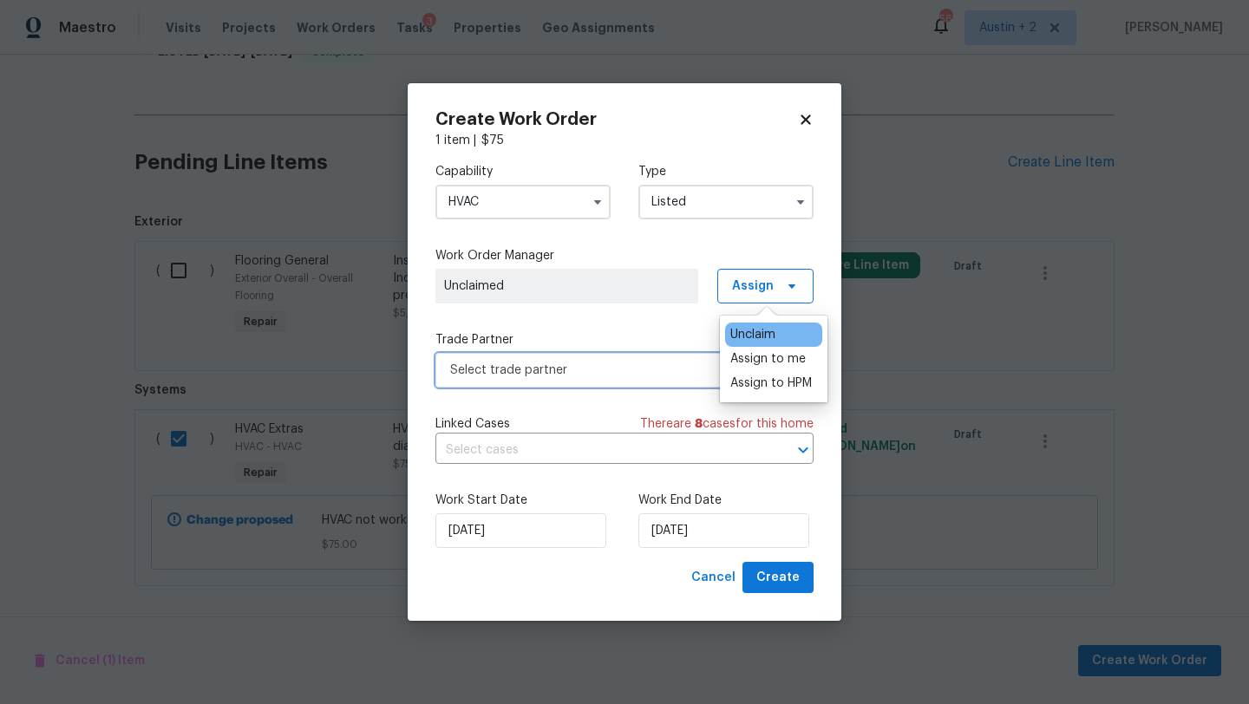
click at [621, 375] on span "Select trade partner" at bounding box center [612, 370] width 324 height 17
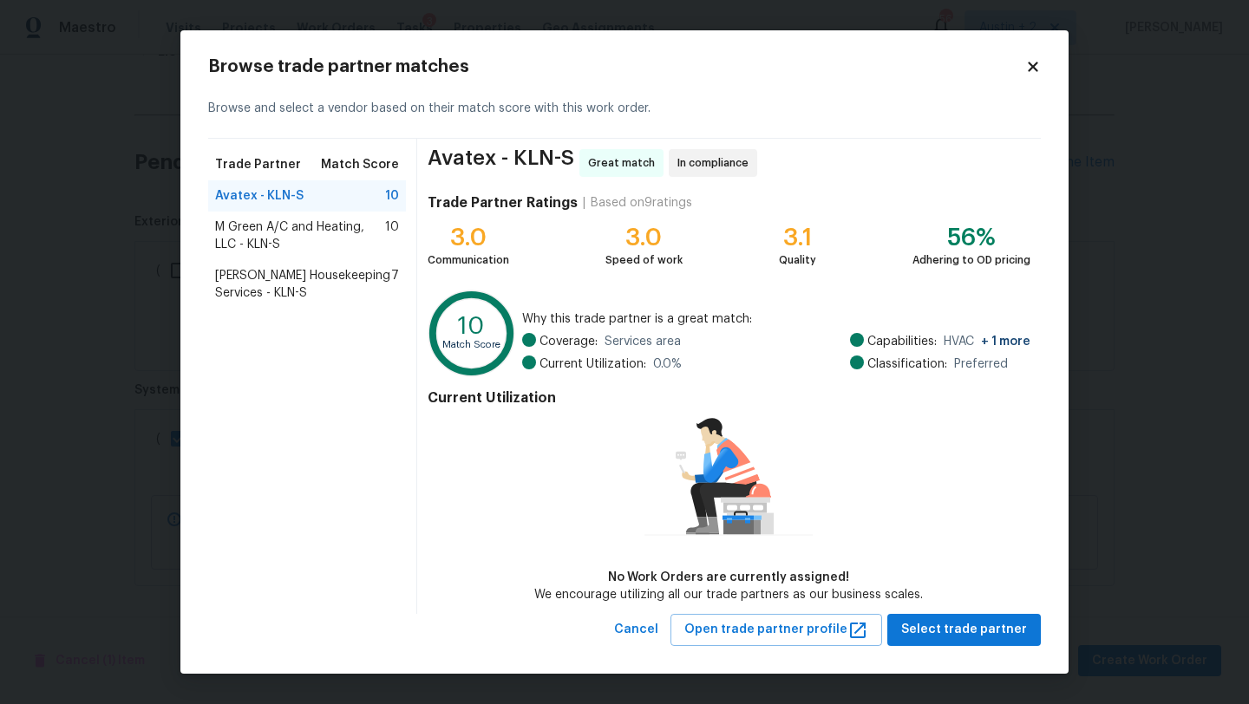
click at [302, 279] on span "Arelis Housekeeping Services - KLN-S" at bounding box center [303, 284] width 176 height 35
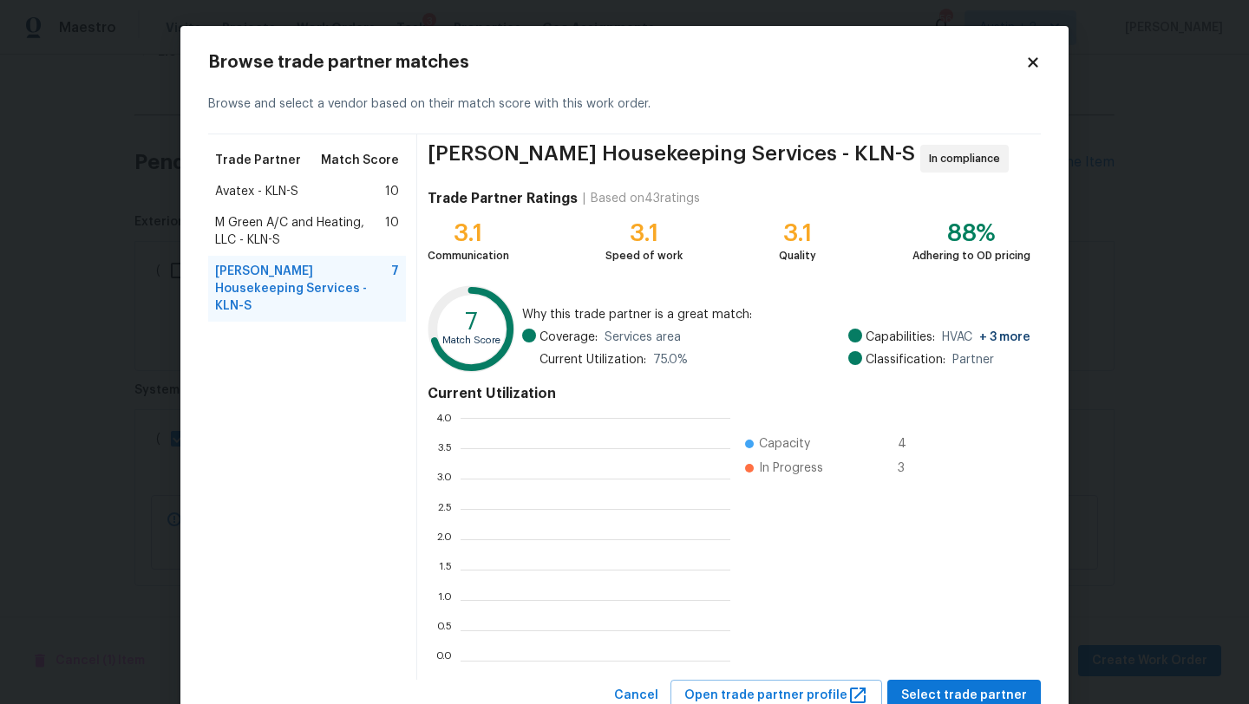
scroll to position [243, 270]
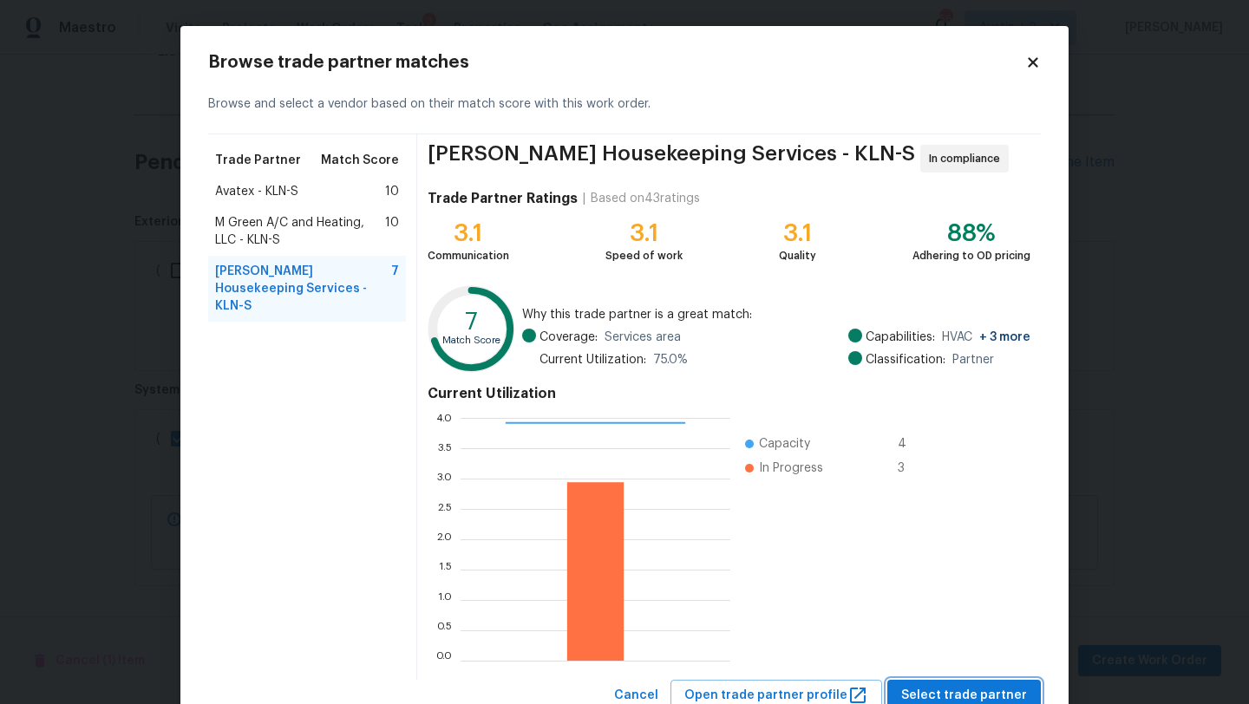
click at [960, 691] on span "Select trade partner" at bounding box center [964, 696] width 126 height 22
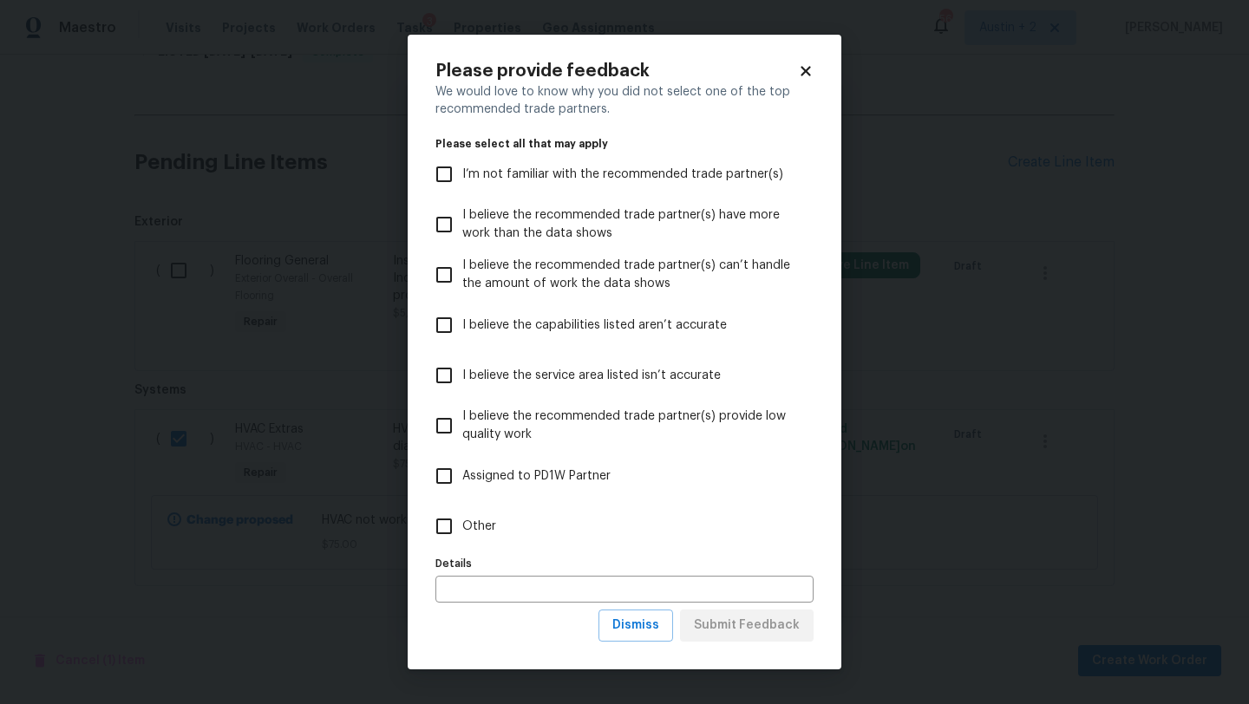
click at [487, 528] on span "Other" at bounding box center [479, 527] width 34 height 18
click at [462, 528] on input "Other" at bounding box center [444, 526] width 36 height 36
checkbox input "true"
click at [523, 597] on input "text" at bounding box center [624, 589] width 378 height 27
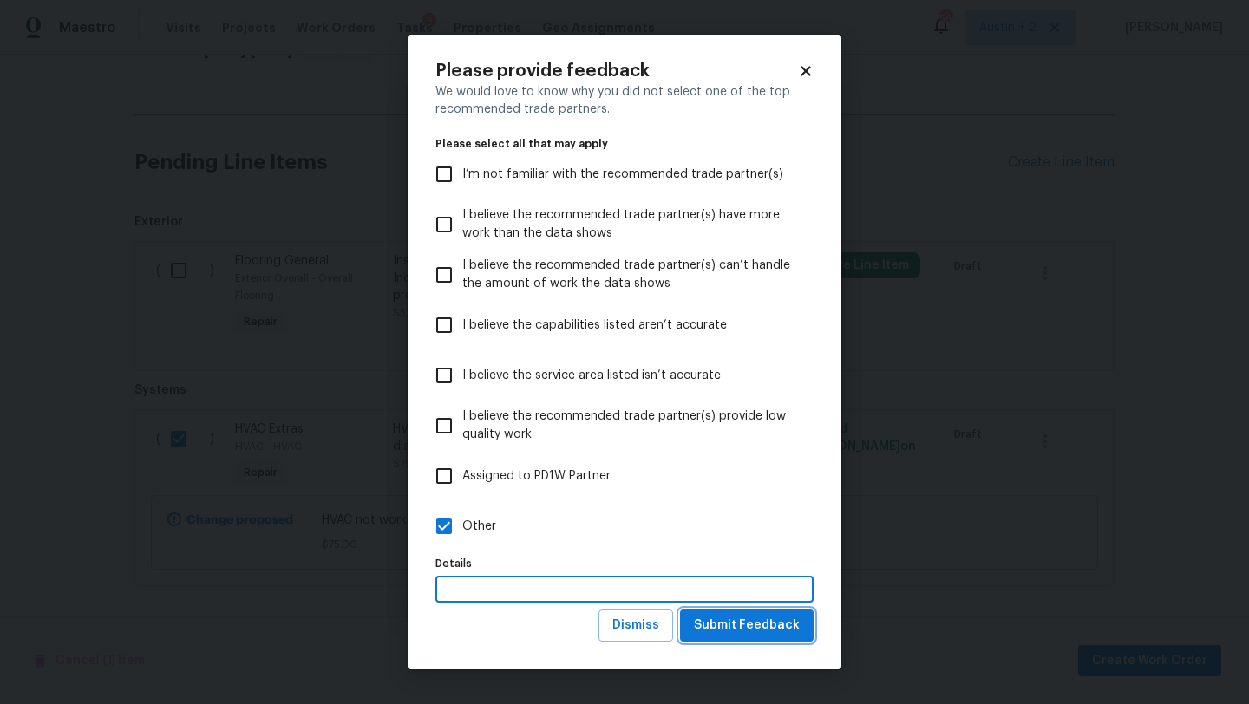
click at [765, 632] on span "Submit Feedback" at bounding box center [747, 626] width 106 height 22
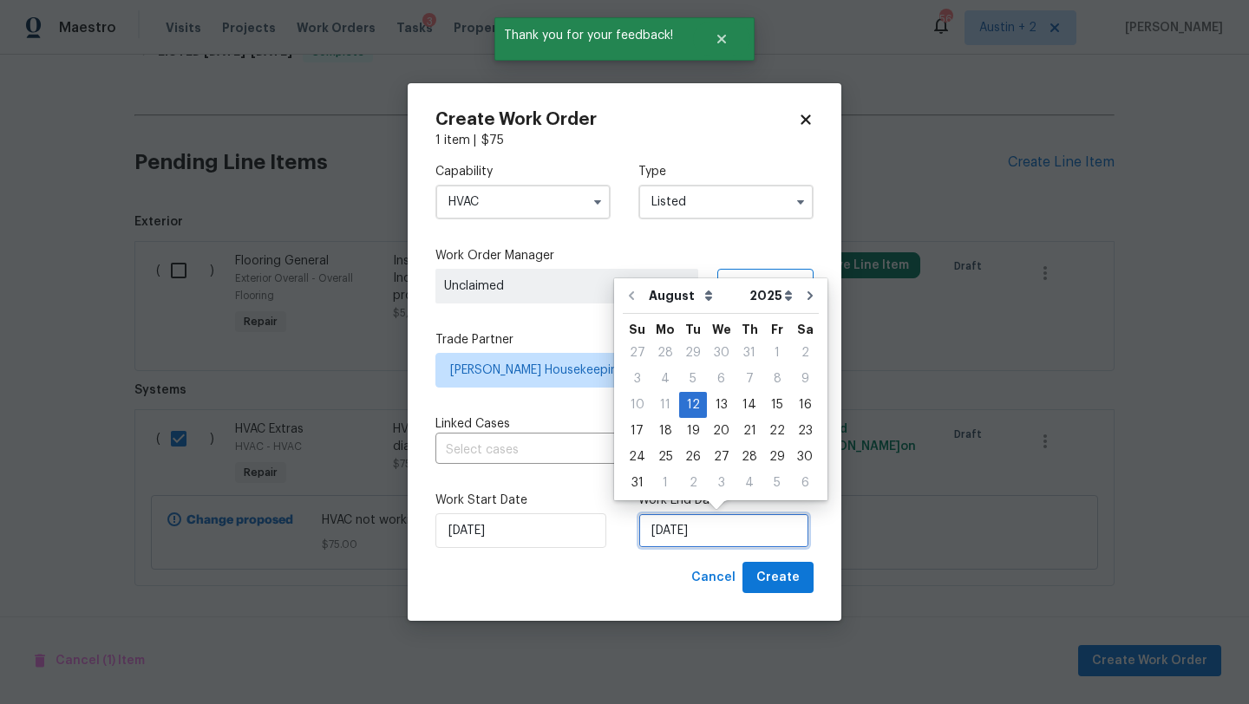
click at [680, 538] on input "8/12/2025" at bounding box center [723, 531] width 171 height 35
click at [763, 406] on div "15" at bounding box center [777, 405] width 28 height 24
type input "8/15/2025"
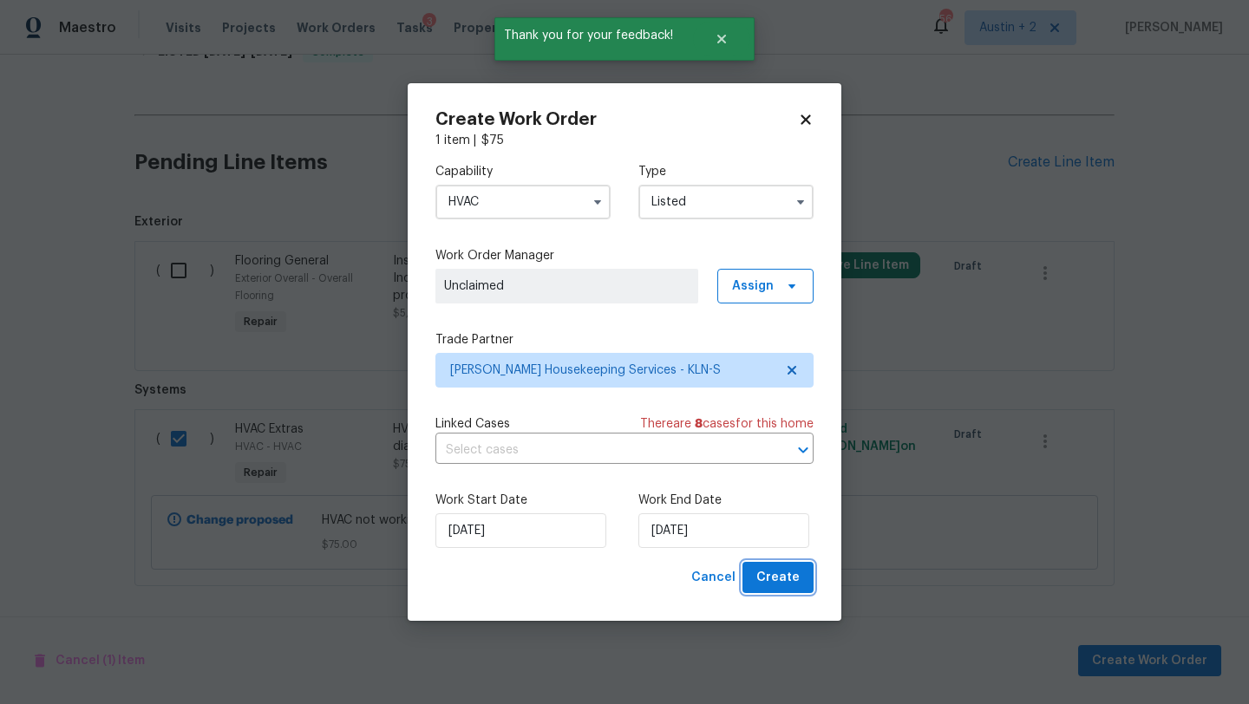
click at [779, 588] on span "Create" at bounding box center [777, 578] width 43 height 22
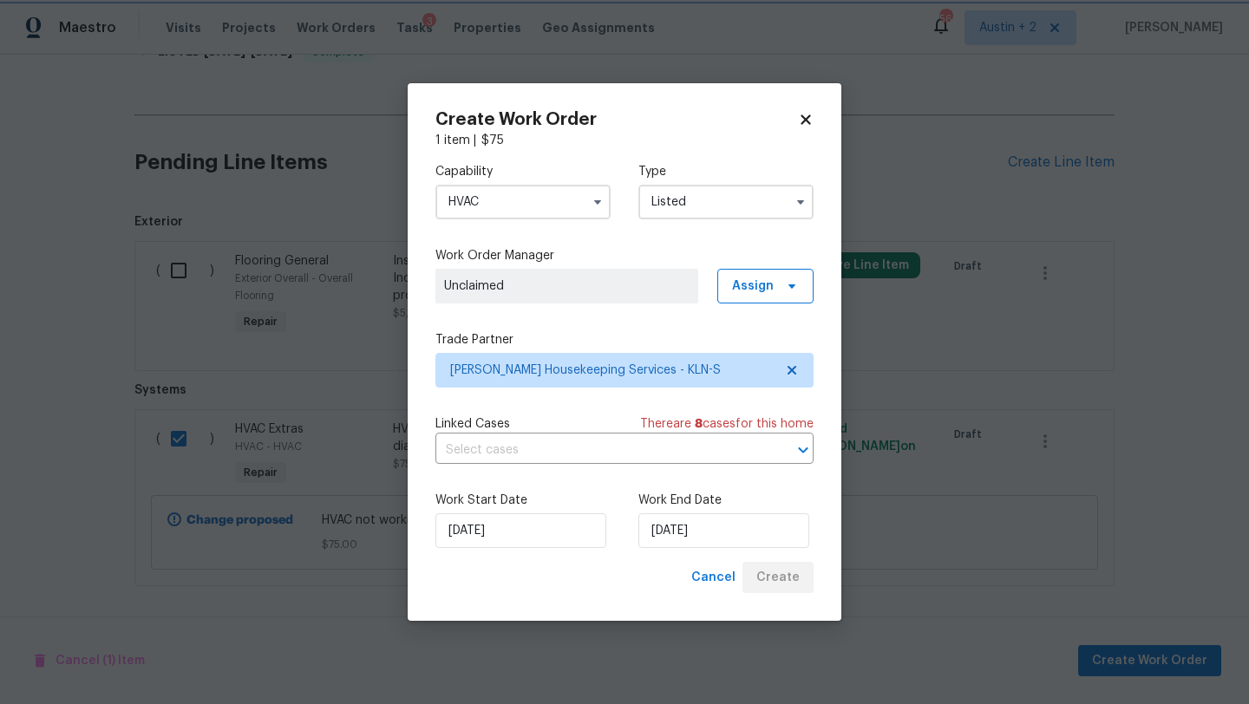
checkbox input "false"
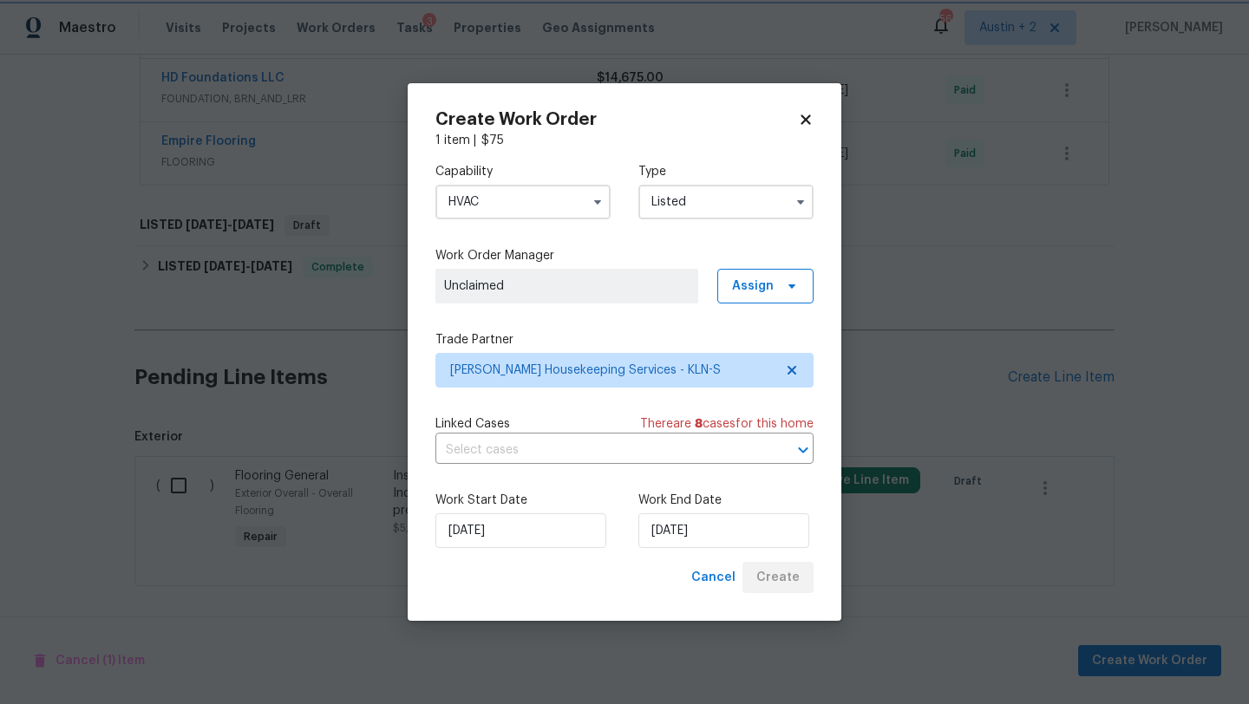
scroll to position [583, 0]
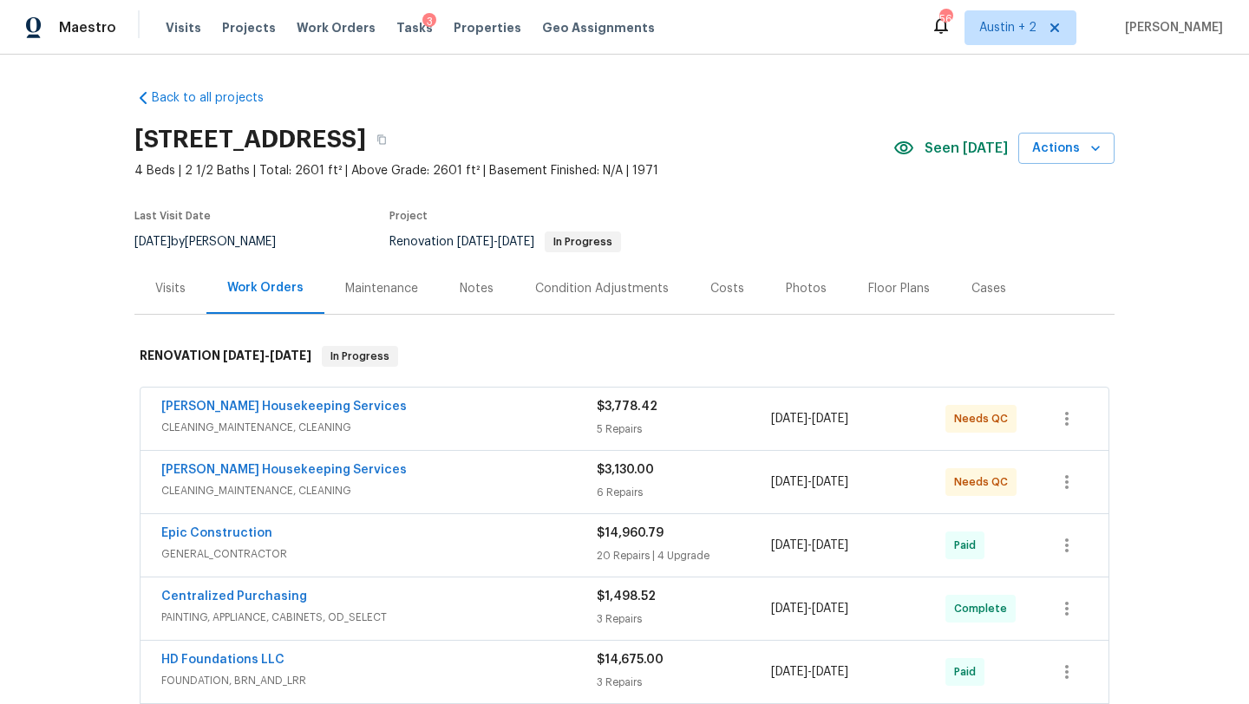
click at [537, 406] on div "[PERSON_NAME] Housekeeping Services" at bounding box center [378, 408] width 435 height 21
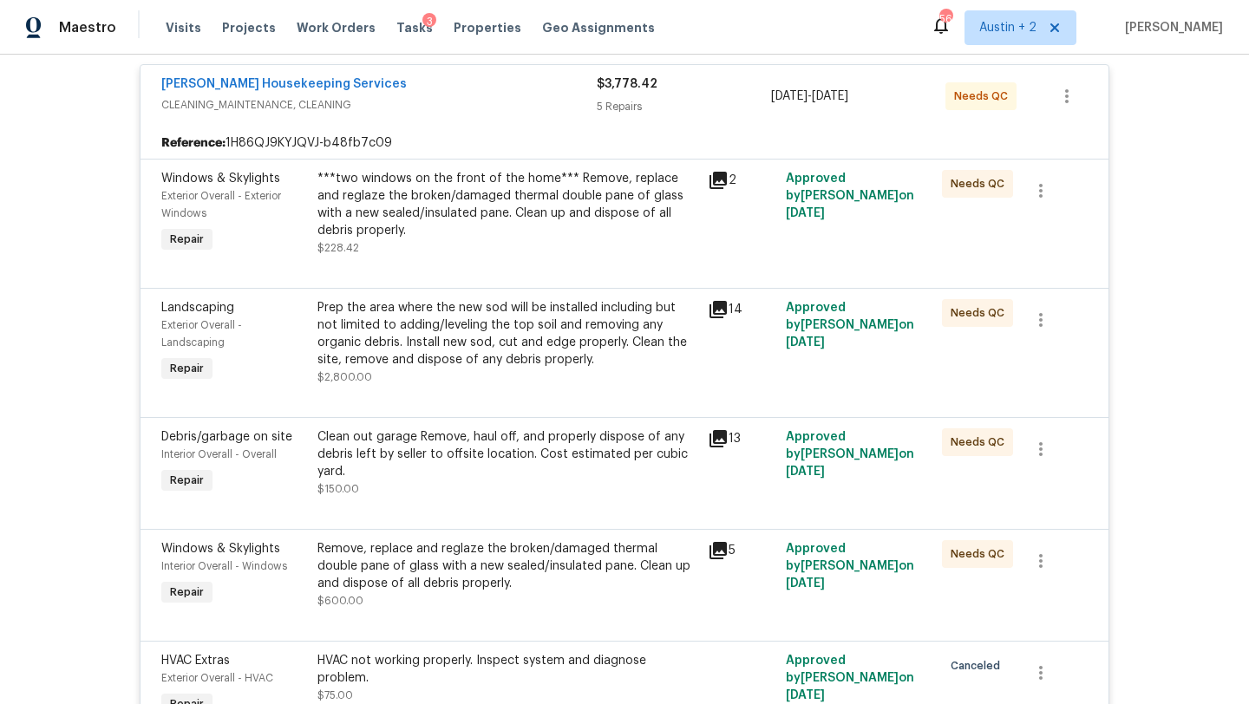
scroll to position [342, 0]
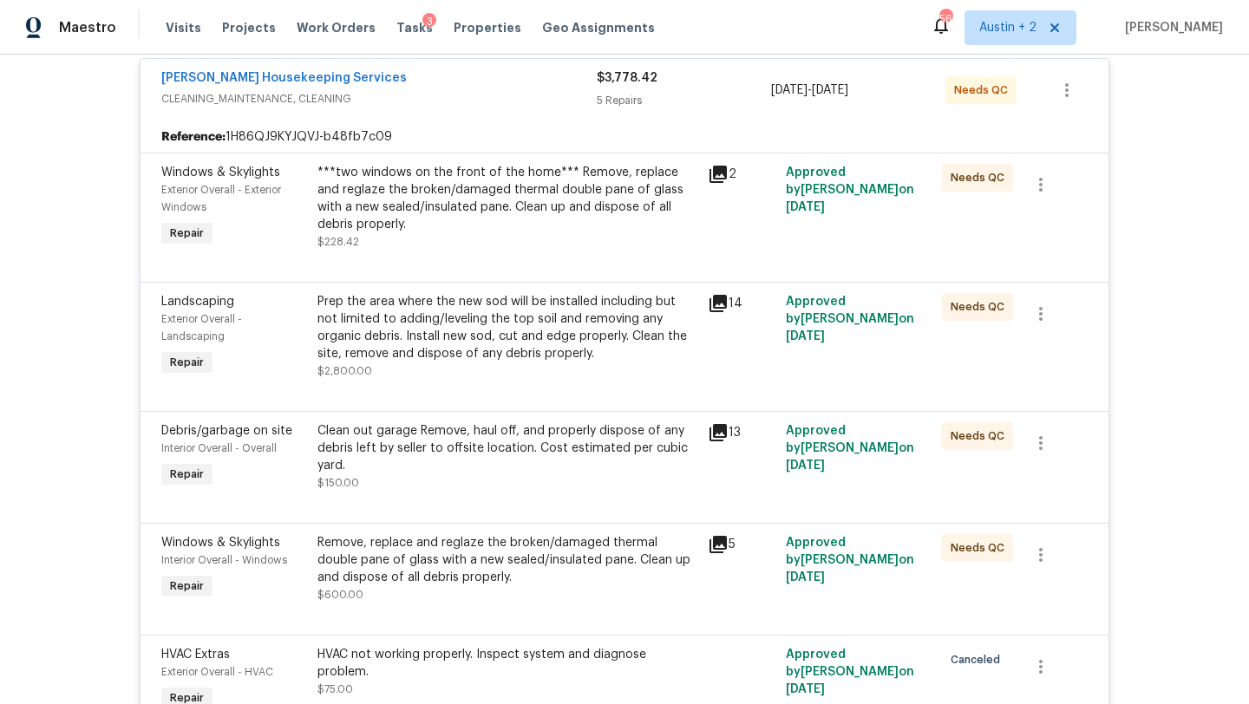
click at [525, 191] on div "***two windows on the front of the home*** Remove, replace and reglaze the brok…" at bounding box center [507, 198] width 380 height 69
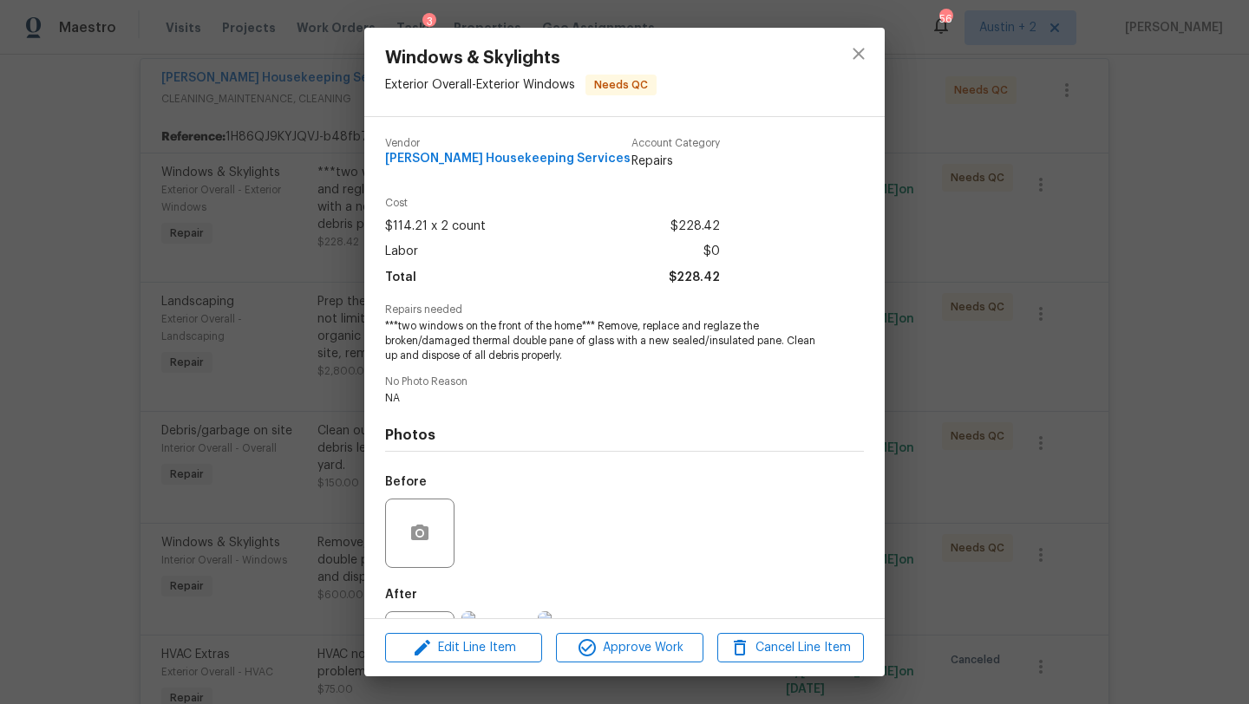
scroll to position [80, 0]
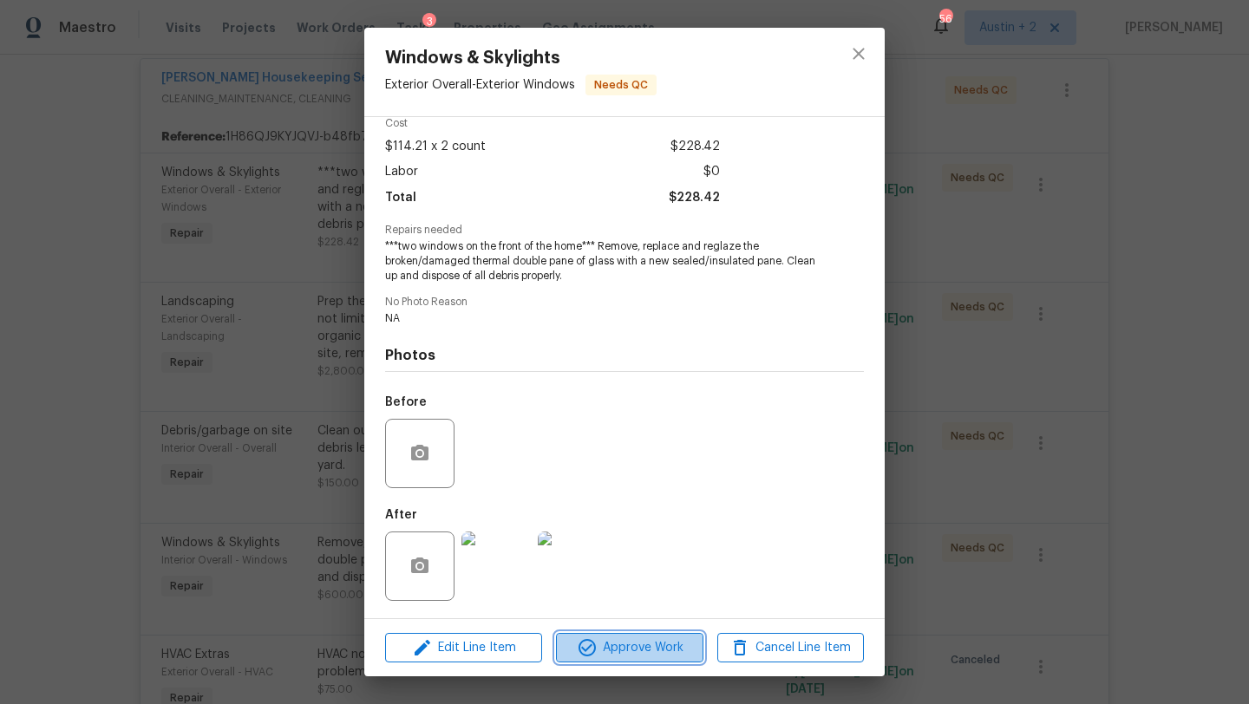
click at [611, 634] on button "Approve Work" at bounding box center [629, 648] width 147 height 30
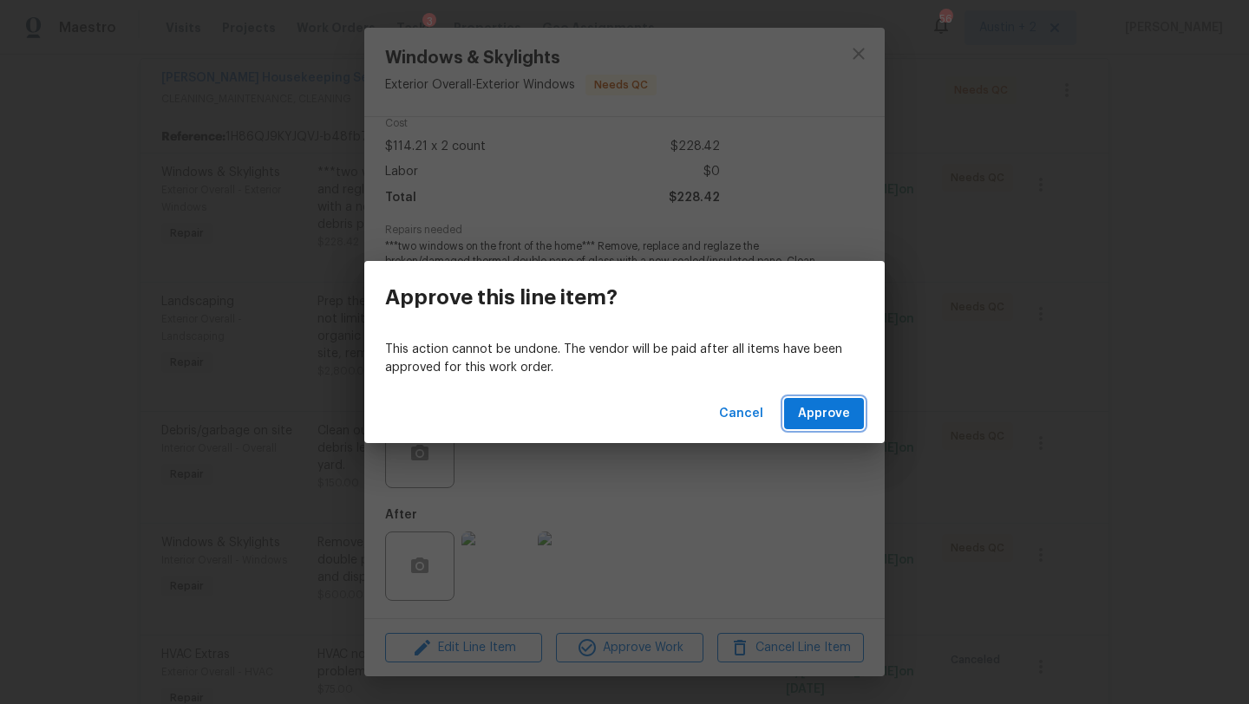
click at [804, 425] on button "Approve" at bounding box center [824, 414] width 80 height 32
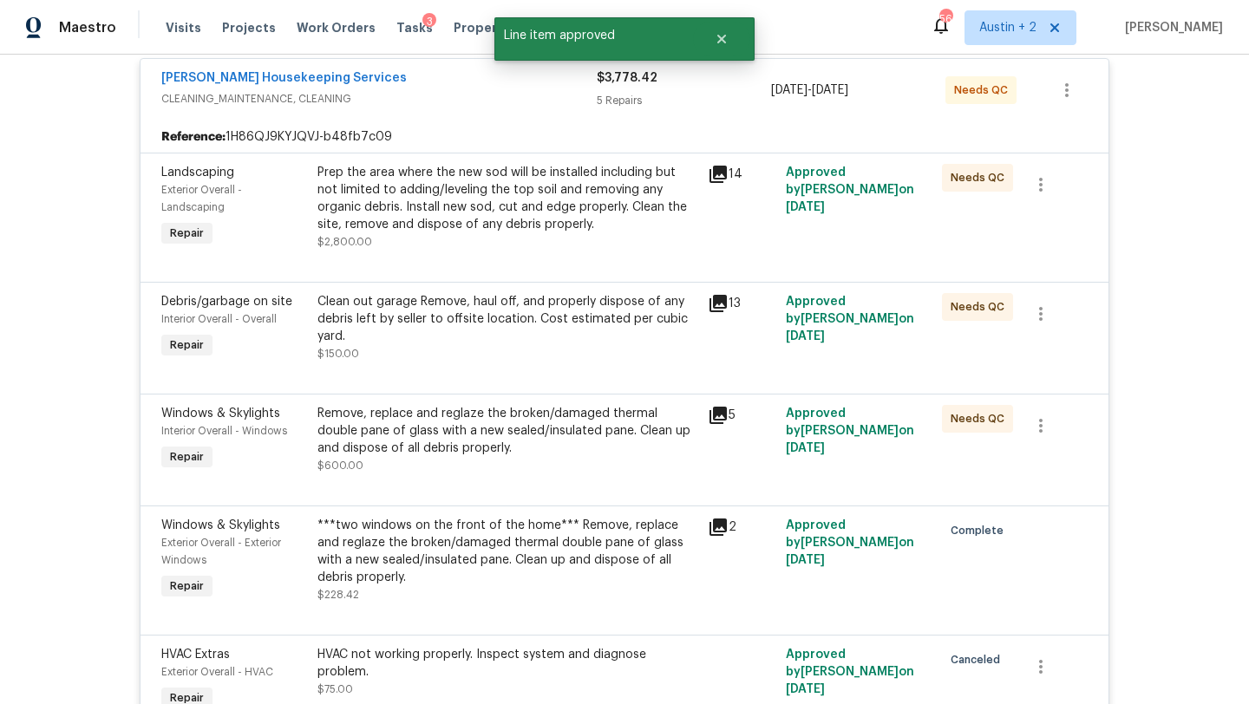
click at [500, 207] on div "Prep the area where the new sod will be installed including but not limited to …" at bounding box center [507, 198] width 380 height 69
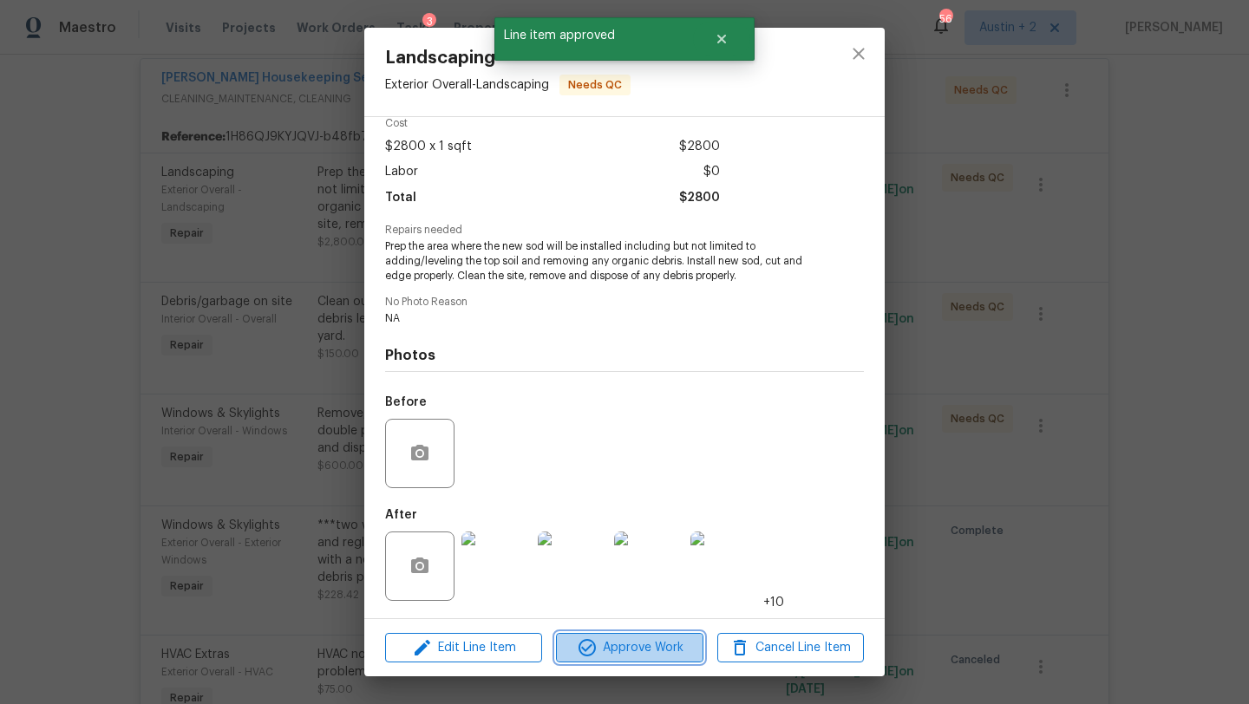
click at [634, 644] on span "Approve Work" at bounding box center [629, 649] width 136 height 22
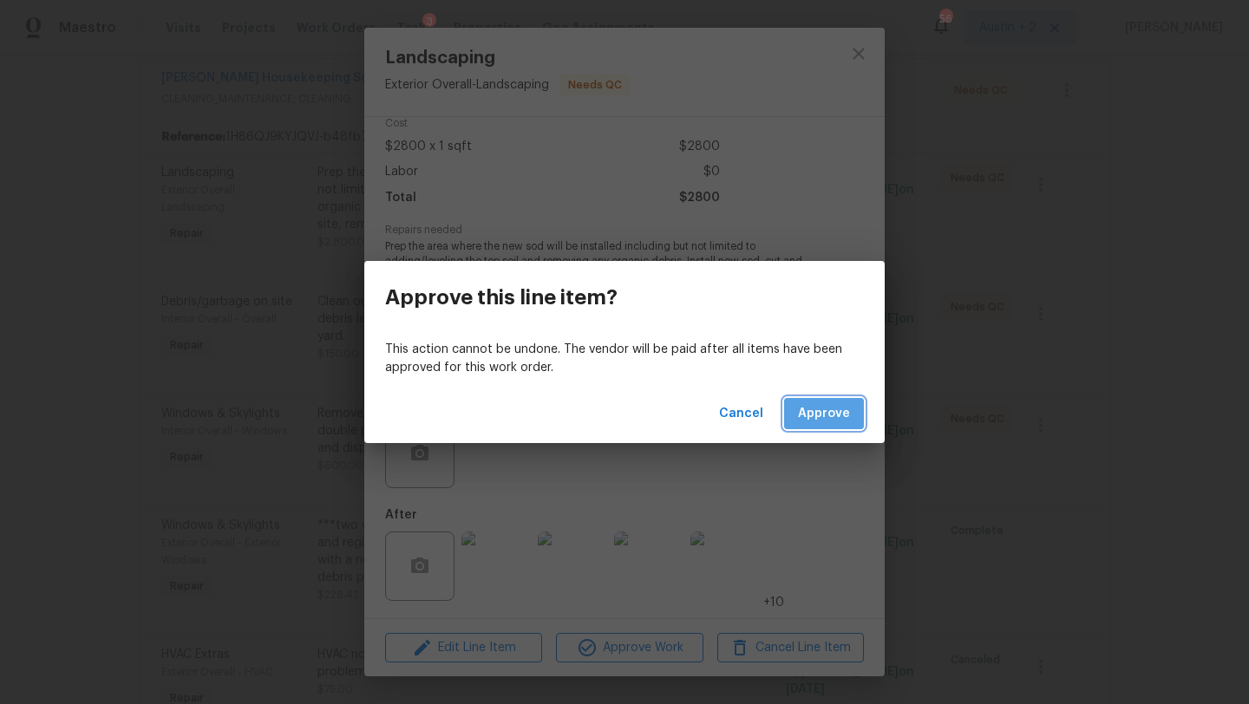
click at [828, 415] on span "Approve" at bounding box center [824, 414] width 52 height 22
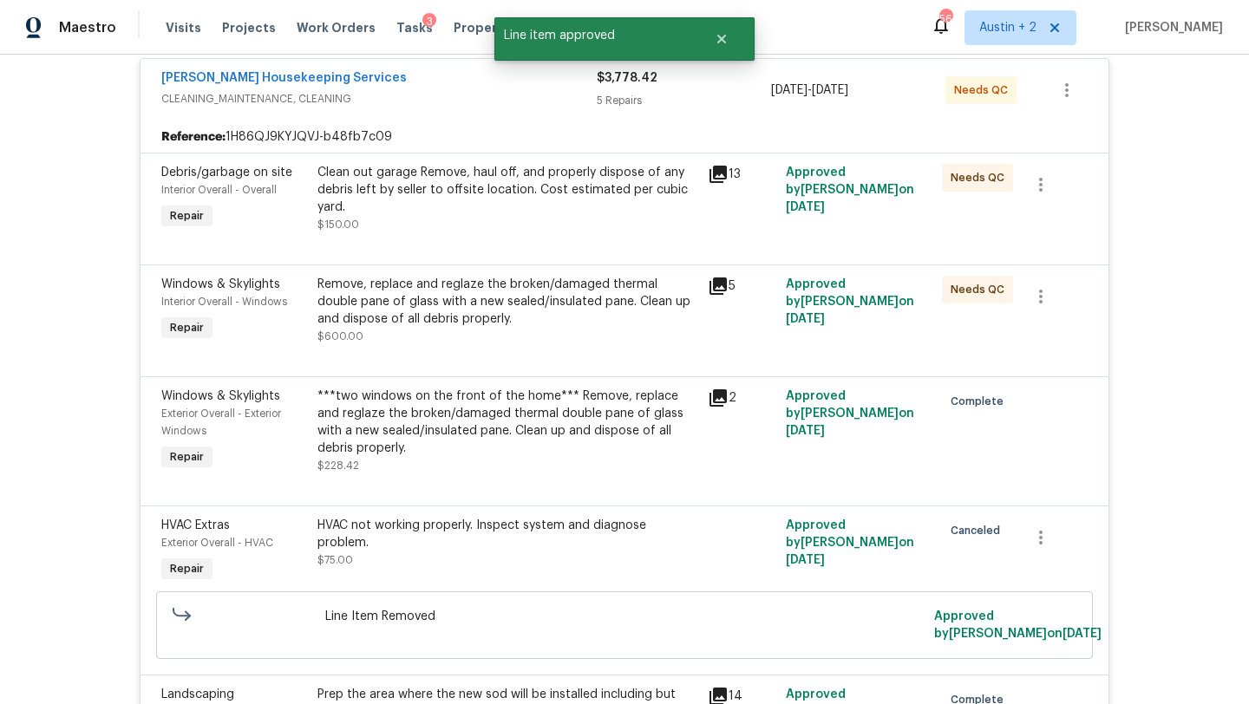
click at [507, 200] on div "Clean out garage Remove, haul off, and properly dispose of any debris left by s…" at bounding box center [507, 190] width 380 height 52
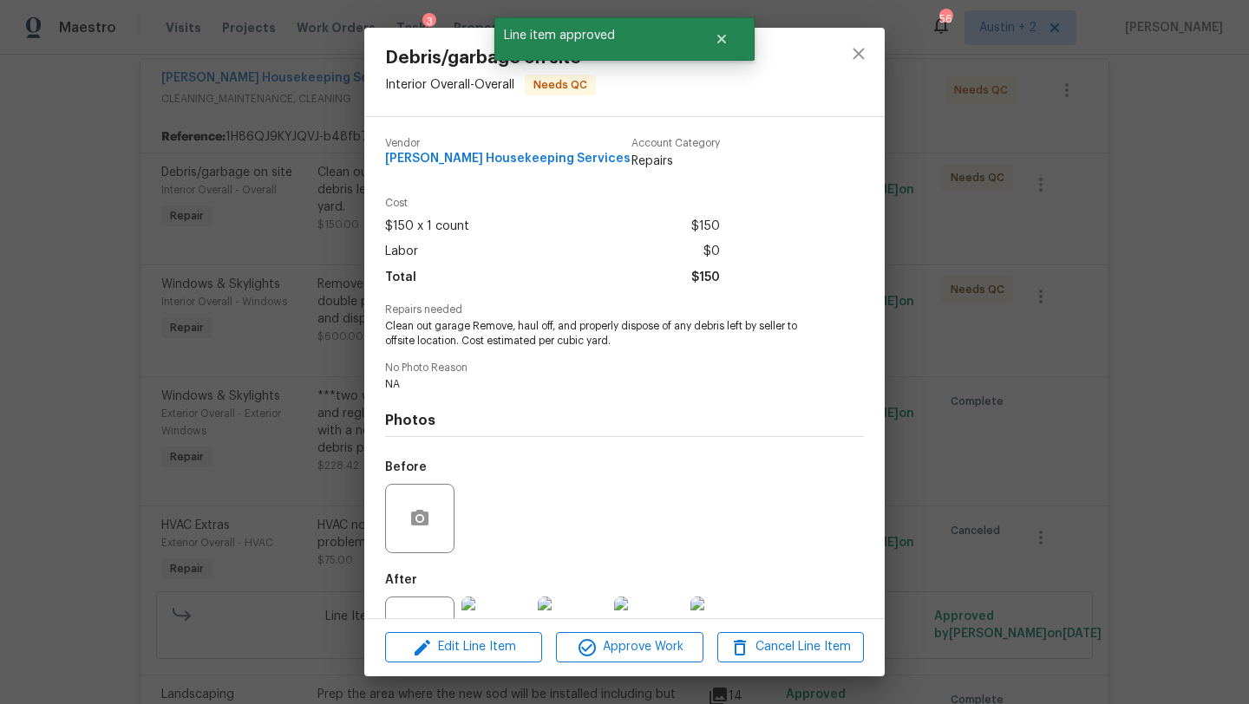
scroll to position [66, 0]
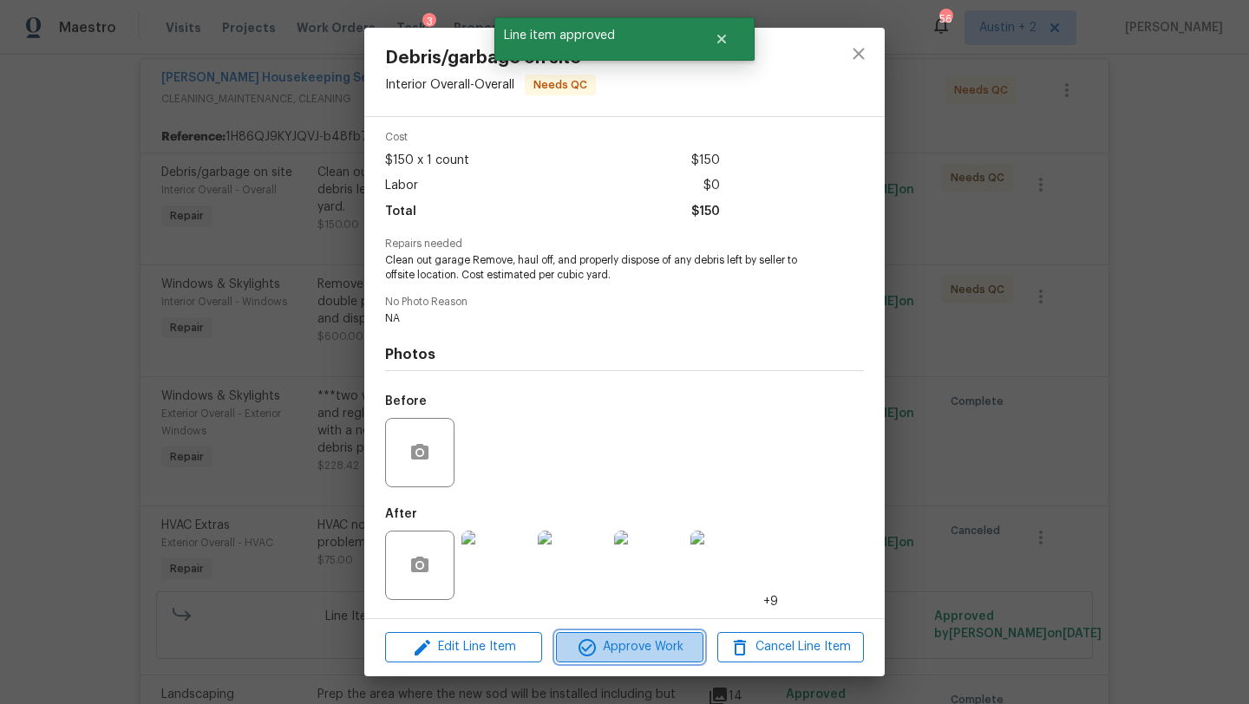
click at [639, 648] on span "Approve Work" at bounding box center [629, 648] width 136 height 22
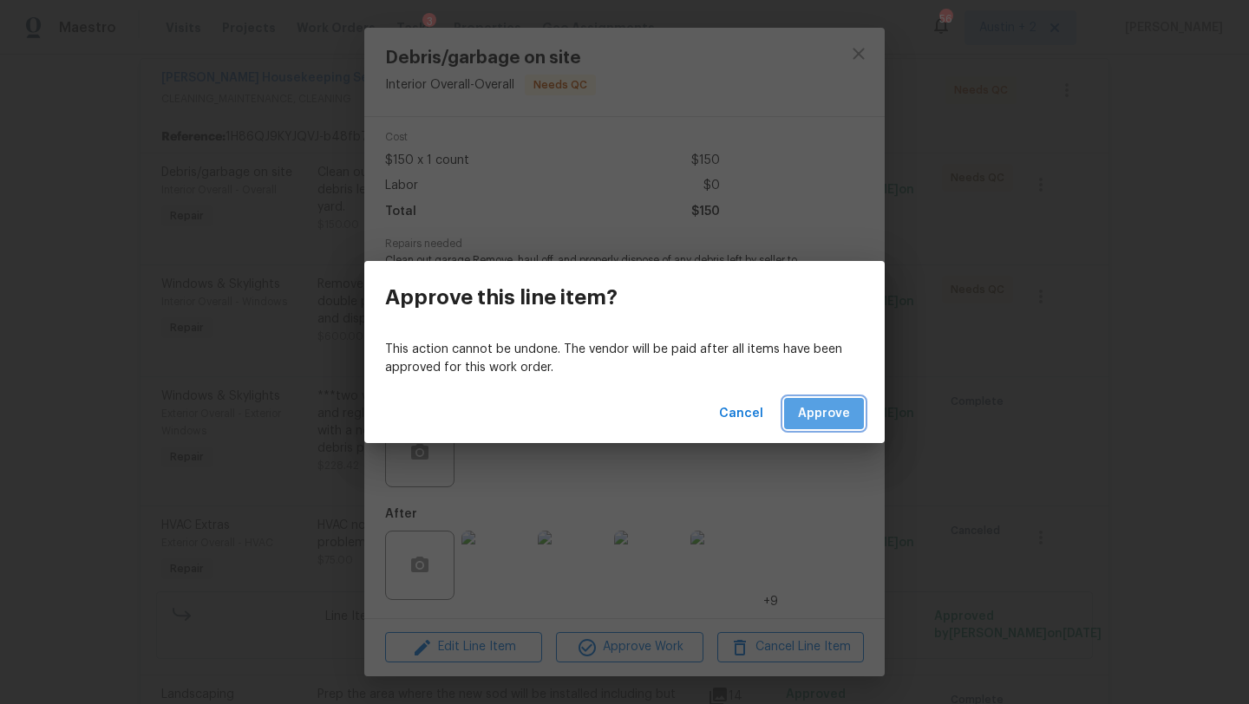
click at [813, 429] on button "Approve" at bounding box center [824, 414] width 80 height 32
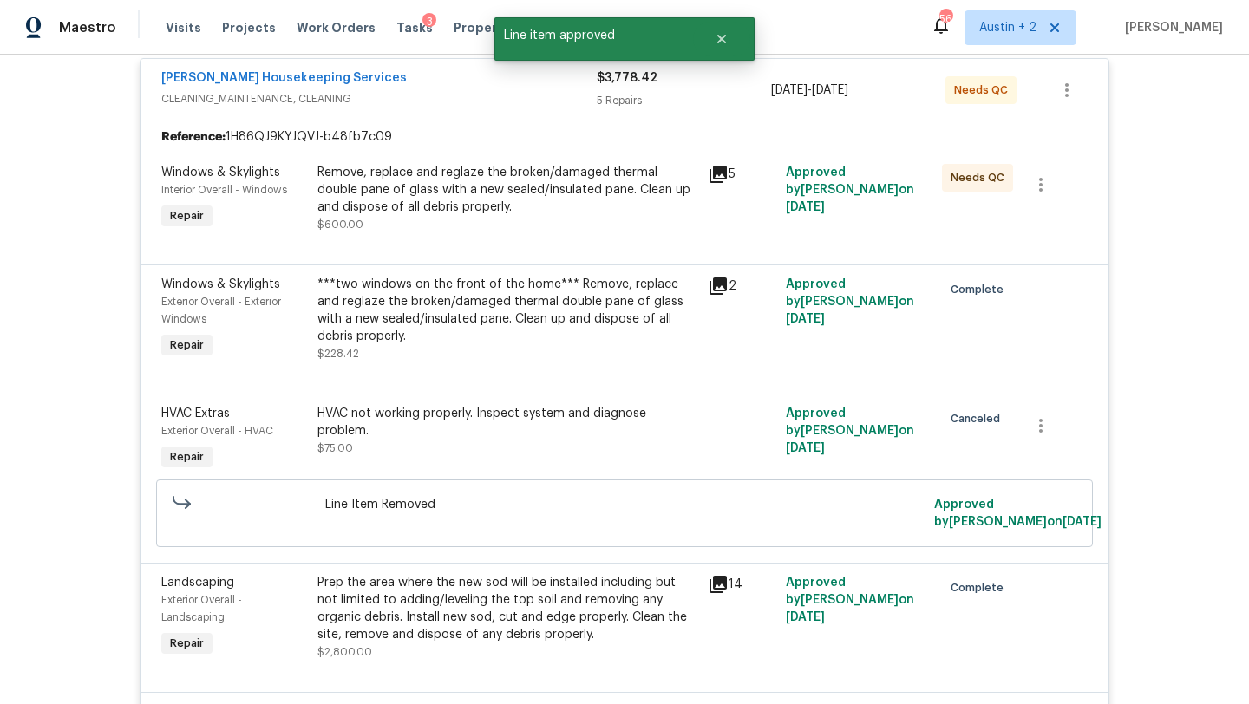
click at [497, 173] on div "Remove, replace and reglaze the broken/damaged thermal double pane of glass wit…" at bounding box center [507, 190] width 380 height 52
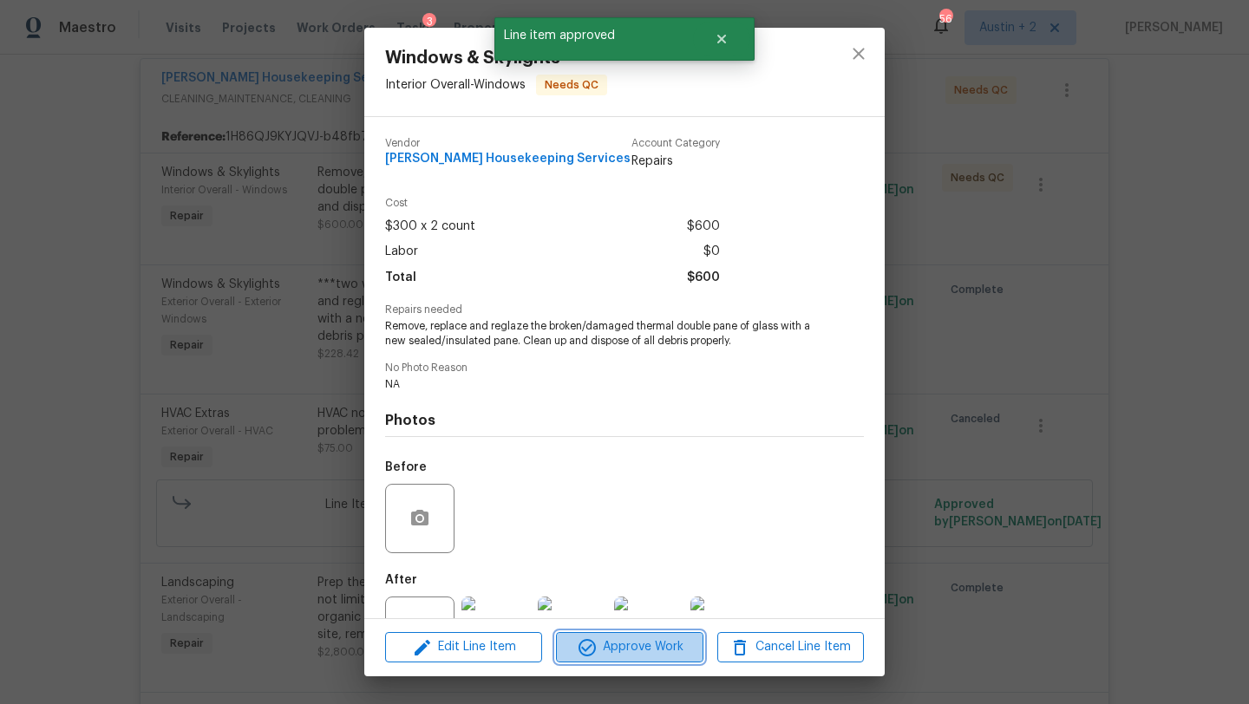
click at [651, 660] on button "Approve Work" at bounding box center [629, 647] width 147 height 30
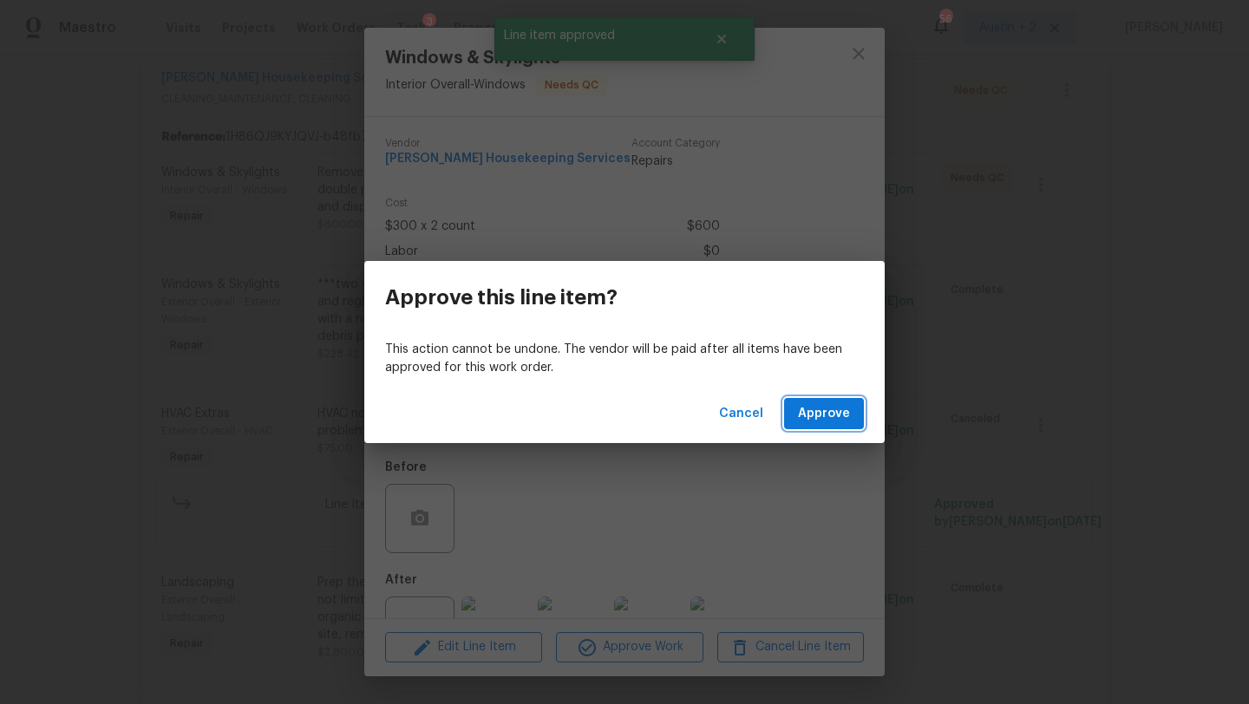
click at [829, 413] on span "Approve" at bounding box center [824, 414] width 52 height 22
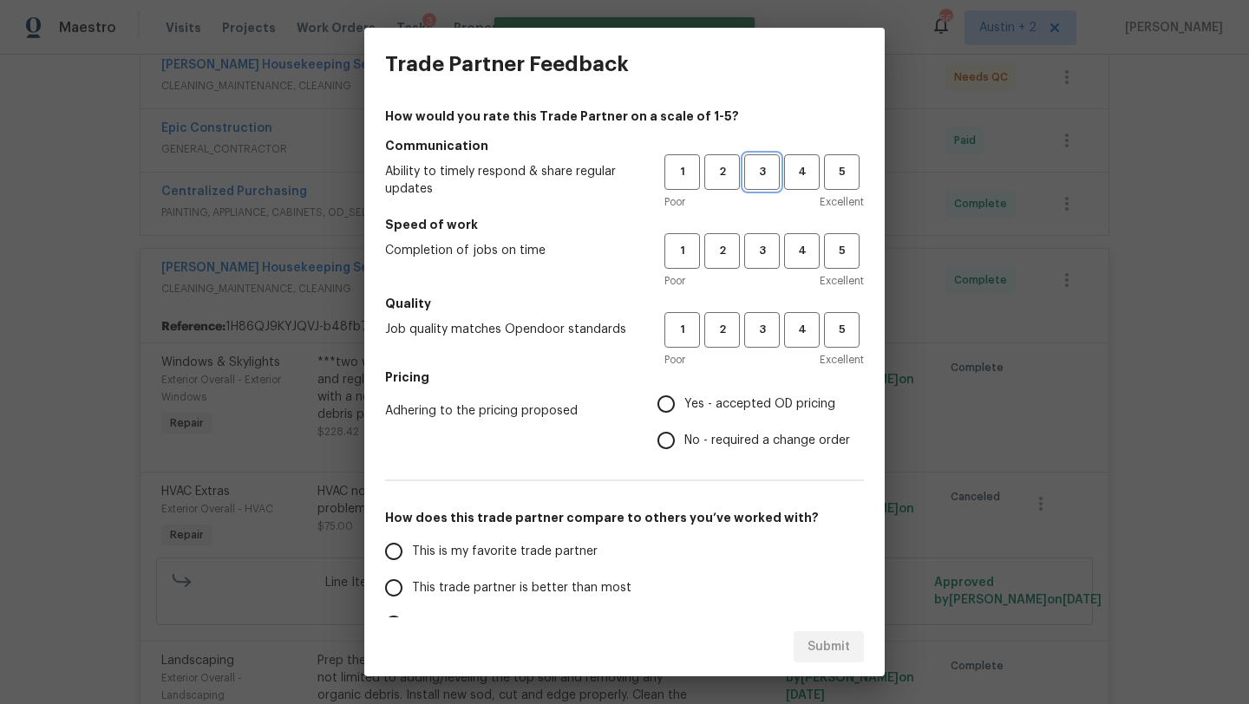
click at [768, 174] on span "3" at bounding box center [762, 172] width 32 height 20
click at [763, 253] on span "3" at bounding box center [762, 251] width 32 height 20
click at [763, 330] on span "3" at bounding box center [762, 330] width 32 height 20
click at [731, 409] on span "Yes - accepted OD pricing" at bounding box center [759, 405] width 151 height 18
click at [684, 409] on input "Yes - accepted OD pricing" at bounding box center [666, 404] width 36 height 36
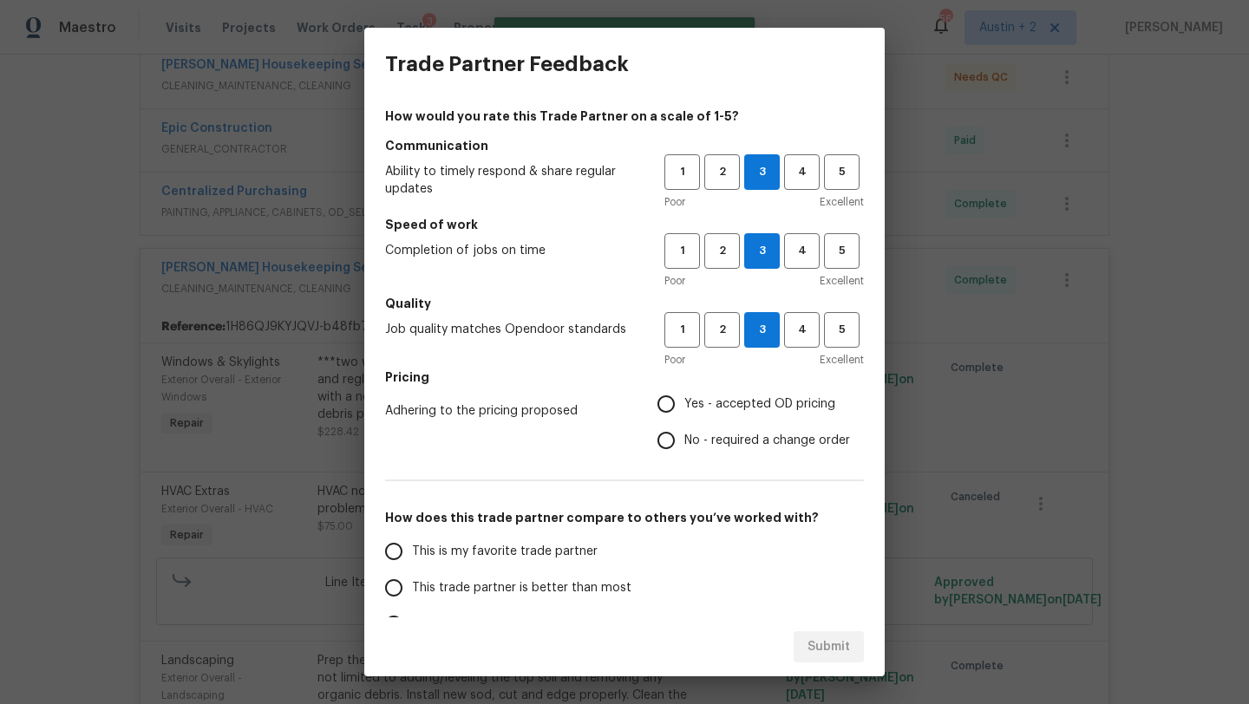
radio input "true"
click at [599, 592] on span "This trade partner is better than most" at bounding box center [521, 588] width 219 height 18
click at [412, 592] on input "This trade partner is better than most" at bounding box center [394, 588] width 36 height 36
click at [845, 653] on span "Submit" at bounding box center [829, 648] width 43 height 22
radio input "true"
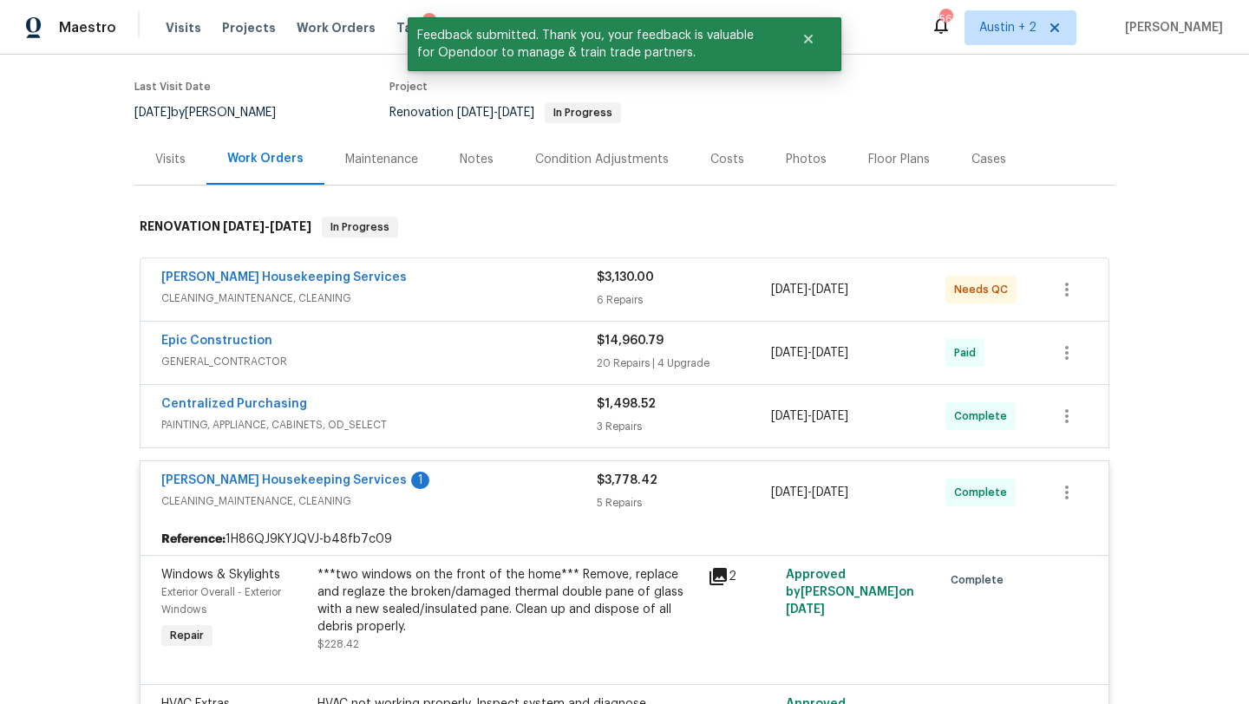
scroll to position [118, 0]
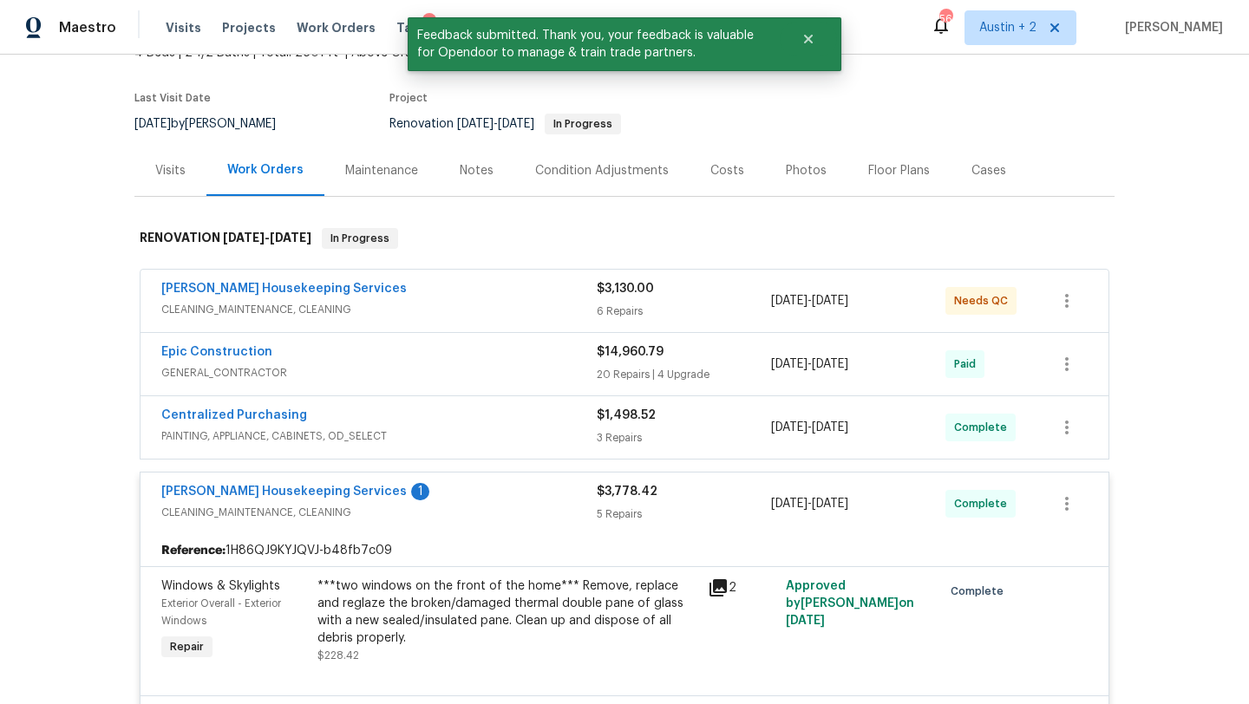
click at [536, 314] on span "CLEANING_MAINTENANCE, CLEANING" at bounding box center [378, 309] width 435 height 17
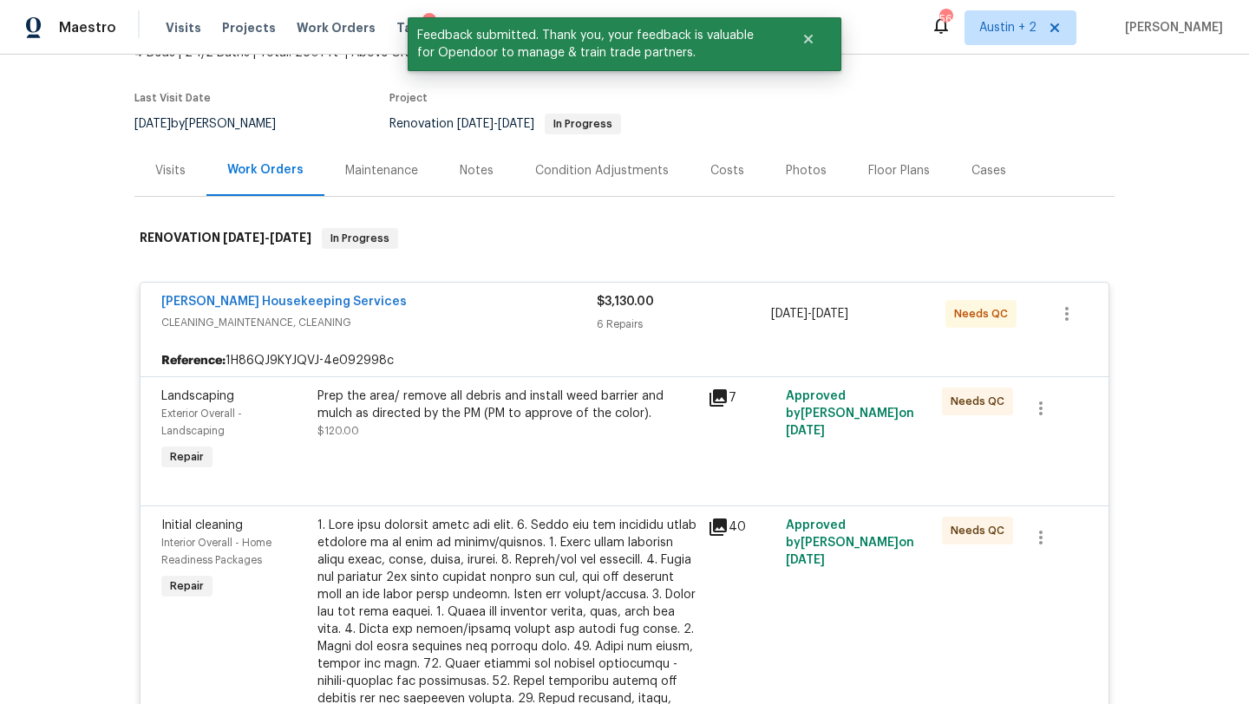
click at [544, 401] on div "Prep the area/ remove all debris and install weed barrier and mulch as directed…" at bounding box center [507, 405] width 380 height 35
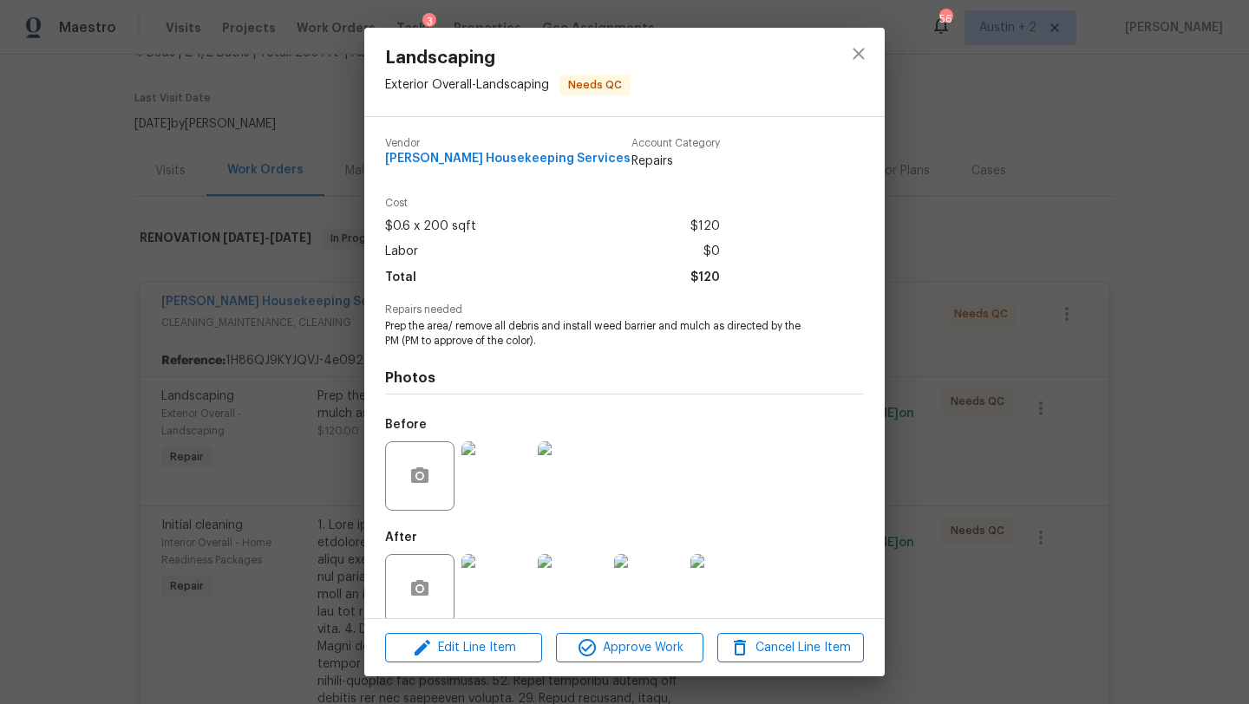
scroll to position [23, 0]
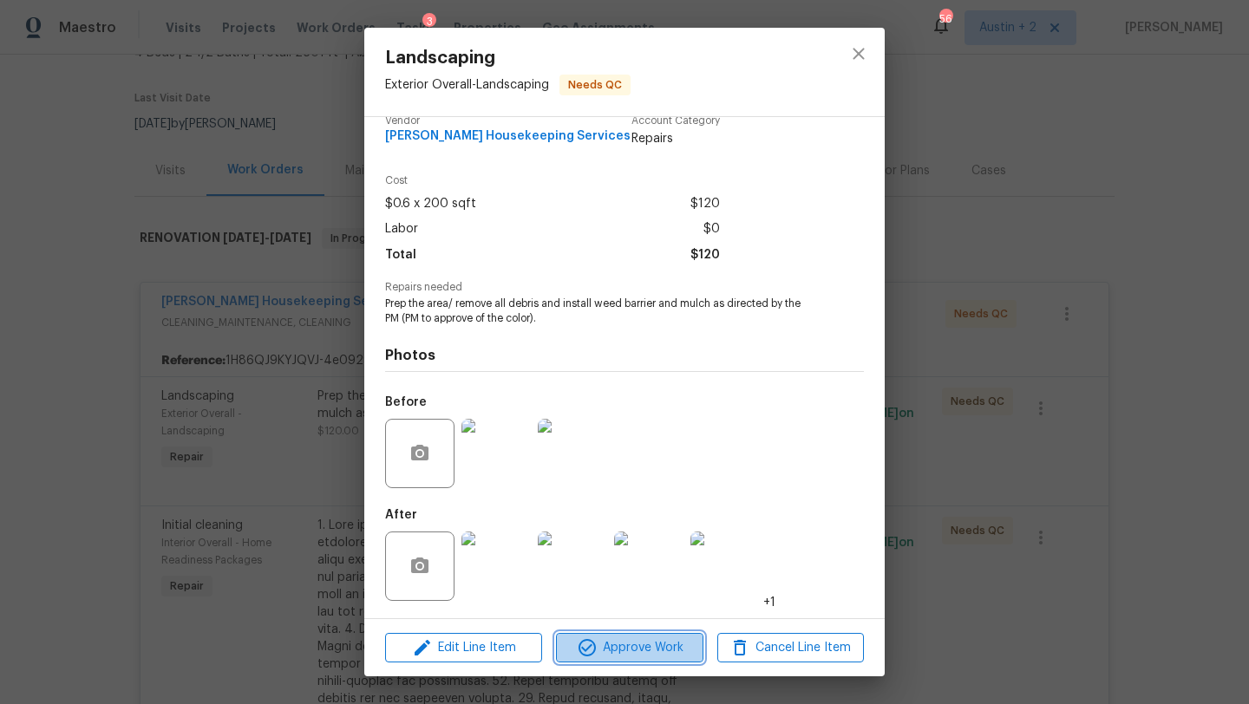
click at [623, 653] on span "Approve Work" at bounding box center [629, 649] width 136 height 22
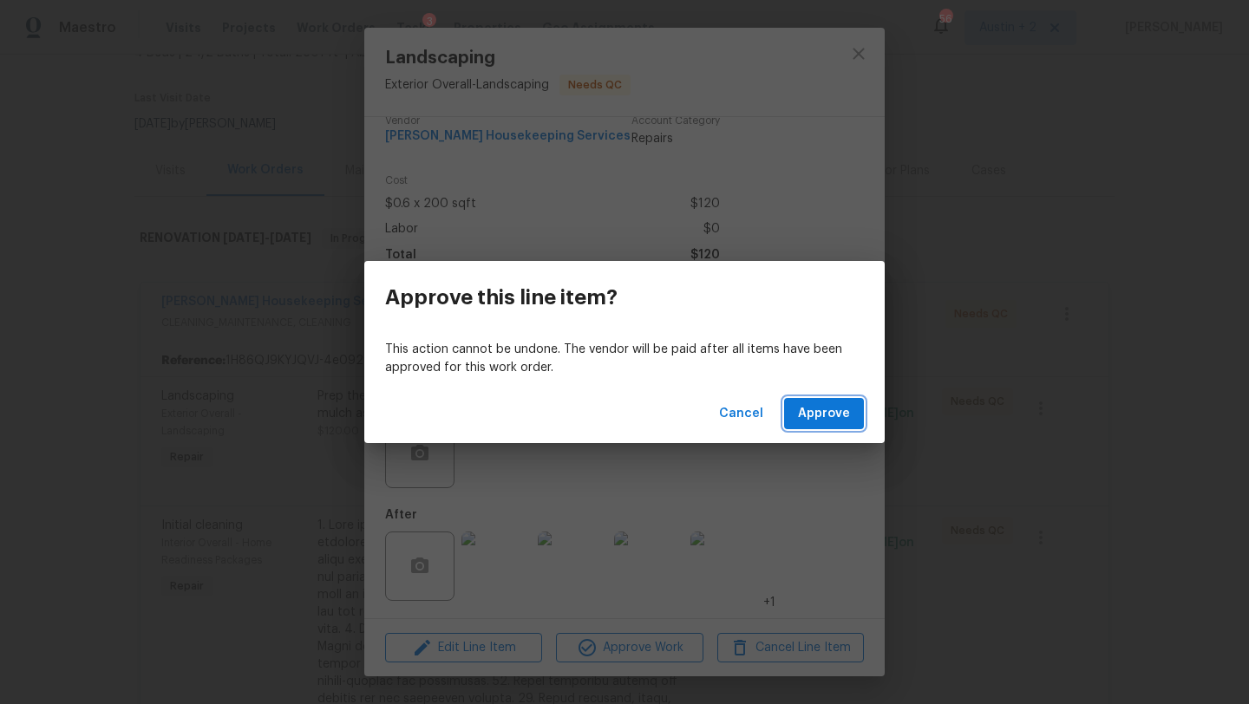
click at [836, 407] on span "Approve" at bounding box center [824, 414] width 52 height 22
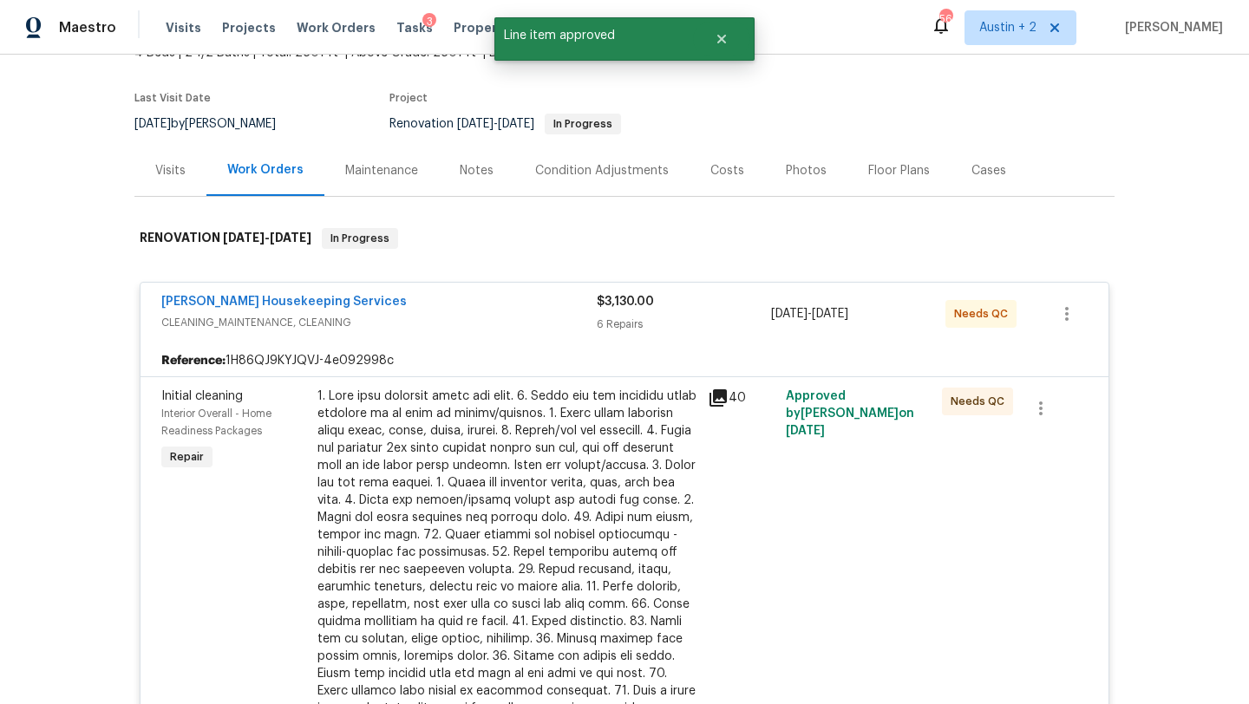
click at [501, 397] on div at bounding box center [507, 570] width 380 height 364
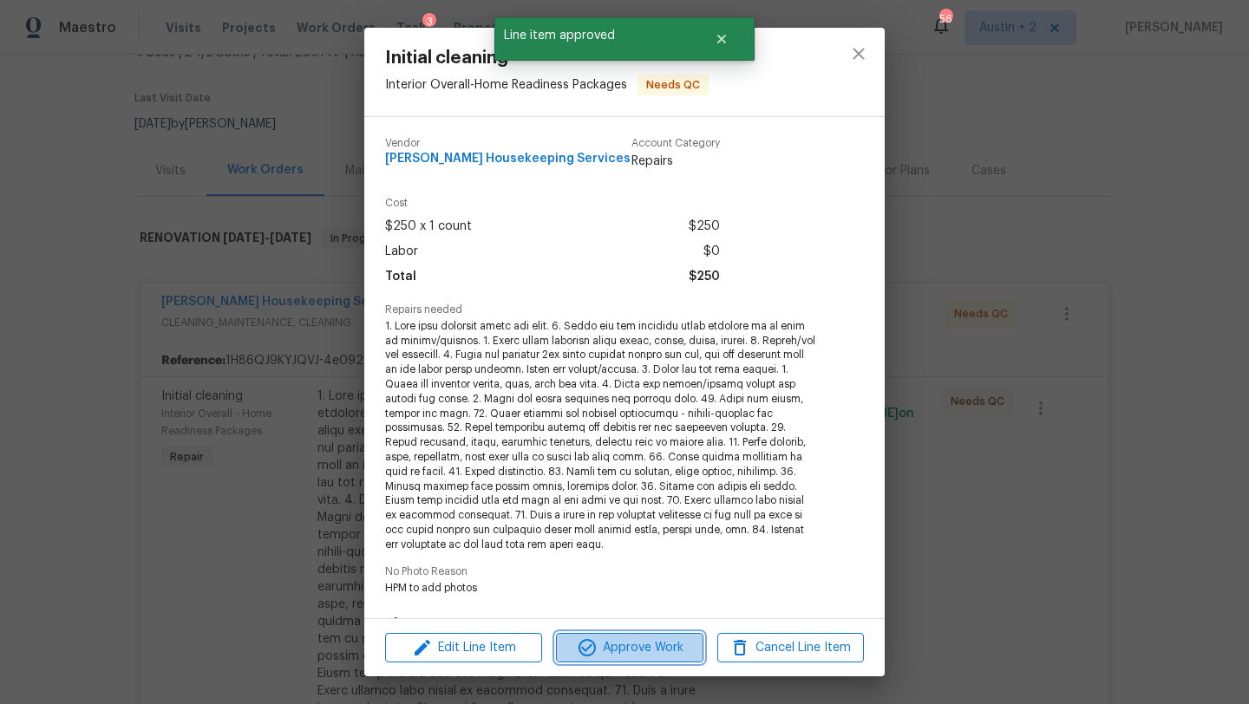
click at [677, 640] on span "Approve Work" at bounding box center [629, 649] width 136 height 22
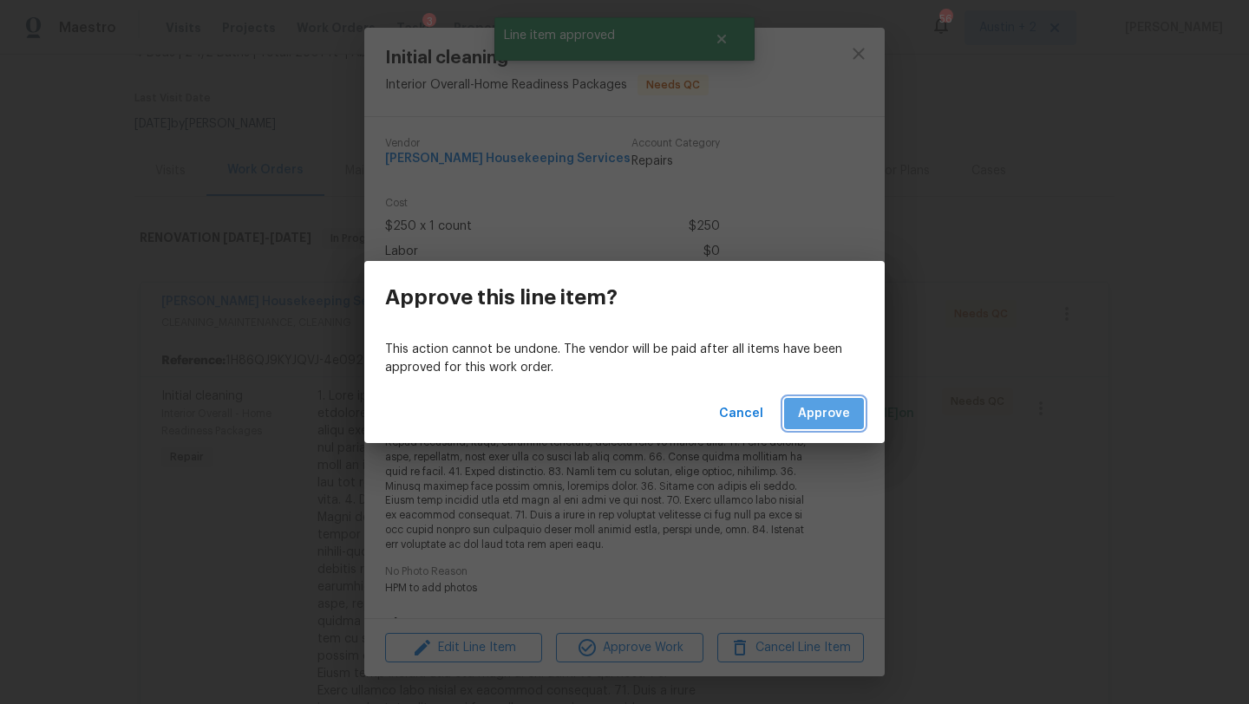
click at [848, 428] on button "Approve" at bounding box center [824, 414] width 80 height 32
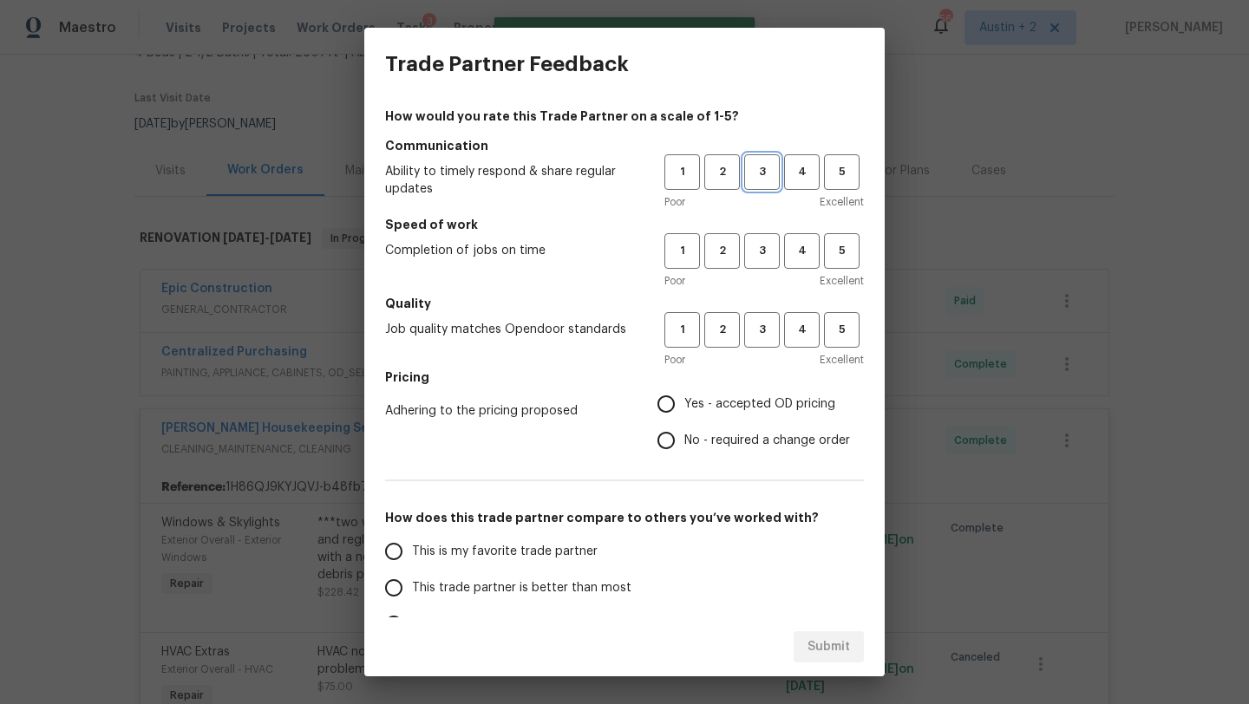
click at [774, 169] on span "3" at bounding box center [762, 172] width 32 height 20
click at [765, 266] on button "3" at bounding box center [762, 251] width 36 height 36
click at [762, 326] on span "3" at bounding box center [762, 330] width 32 height 20
click at [747, 397] on span "Yes - accepted OD pricing" at bounding box center [759, 405] width 151 height 18
click at [684, 397] on input "Yes - accepted OD pricing" at bounding box center [666, 404] width 36 height 36
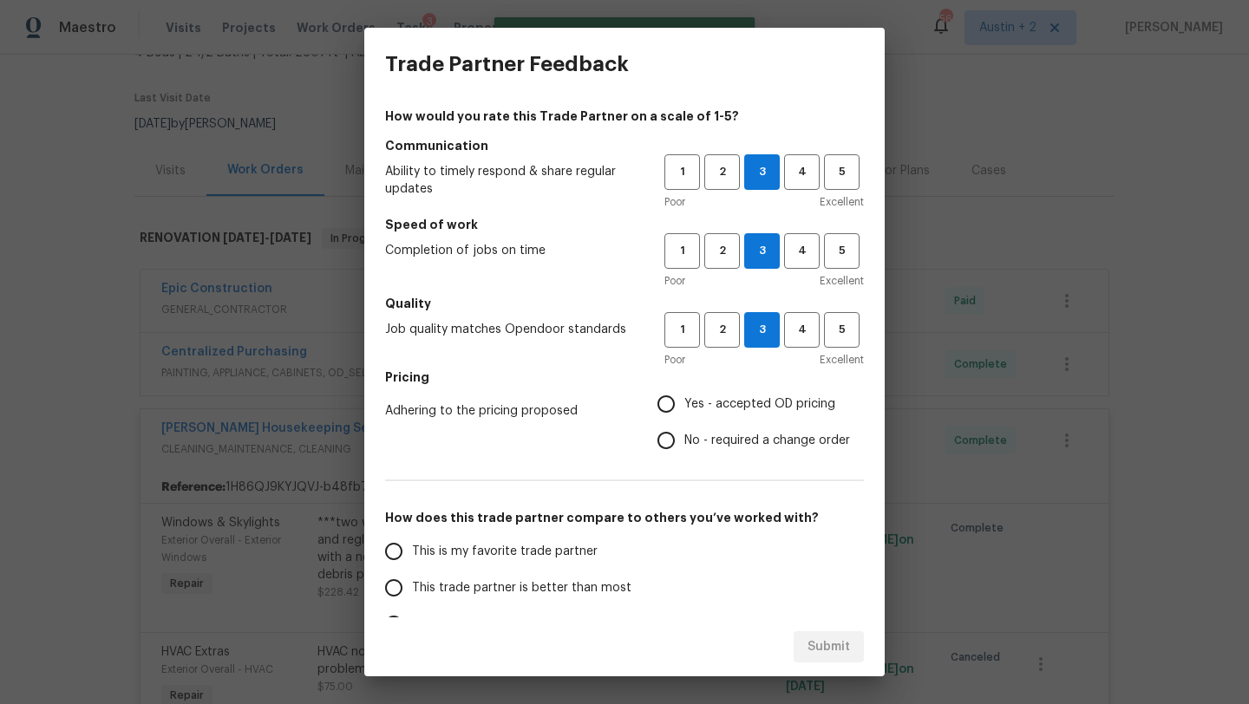
radio input "true"
click at [561, 587] on span "This trade partner is better than most" at bounding box center [521, 588] width 219 height 18
click at [412, 587] on input "This trade partner is better than most" at bounding box center [394, 588] width 36 height 36
click at [818, 646] on span "Submit" at bounding box center [829, 648] width 43 height 22
radio input "true"
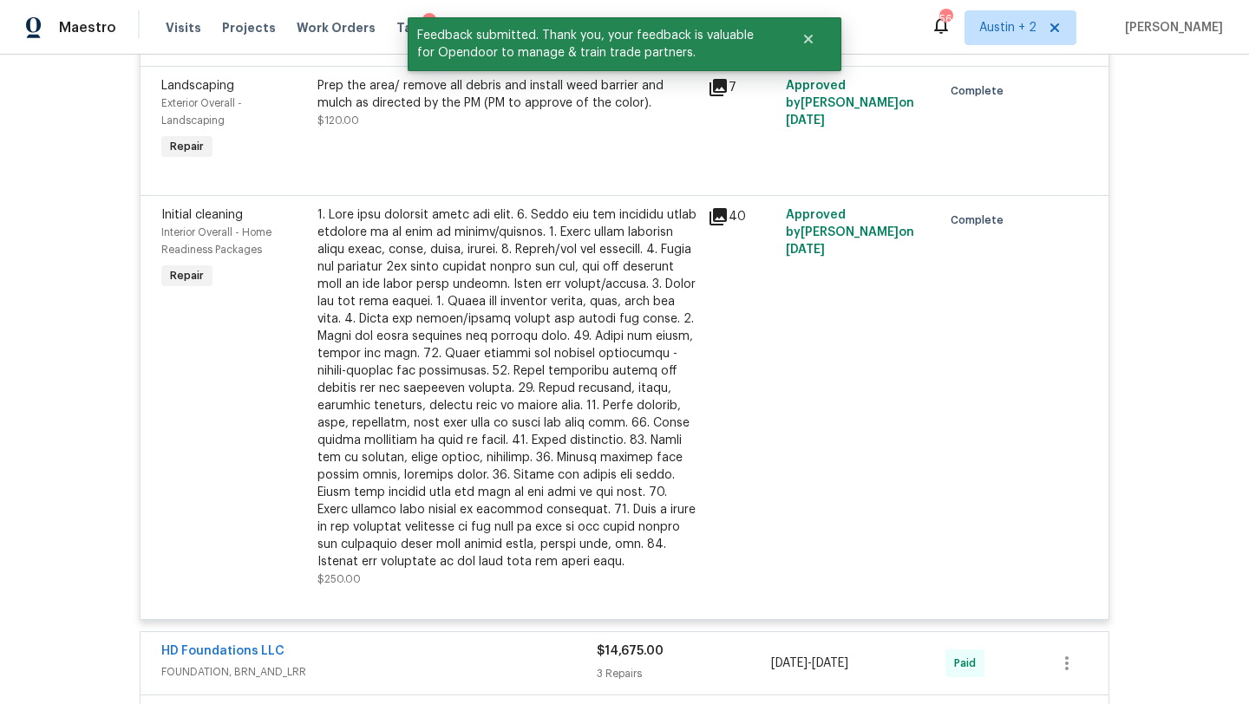
scroll to position [2564, 0]
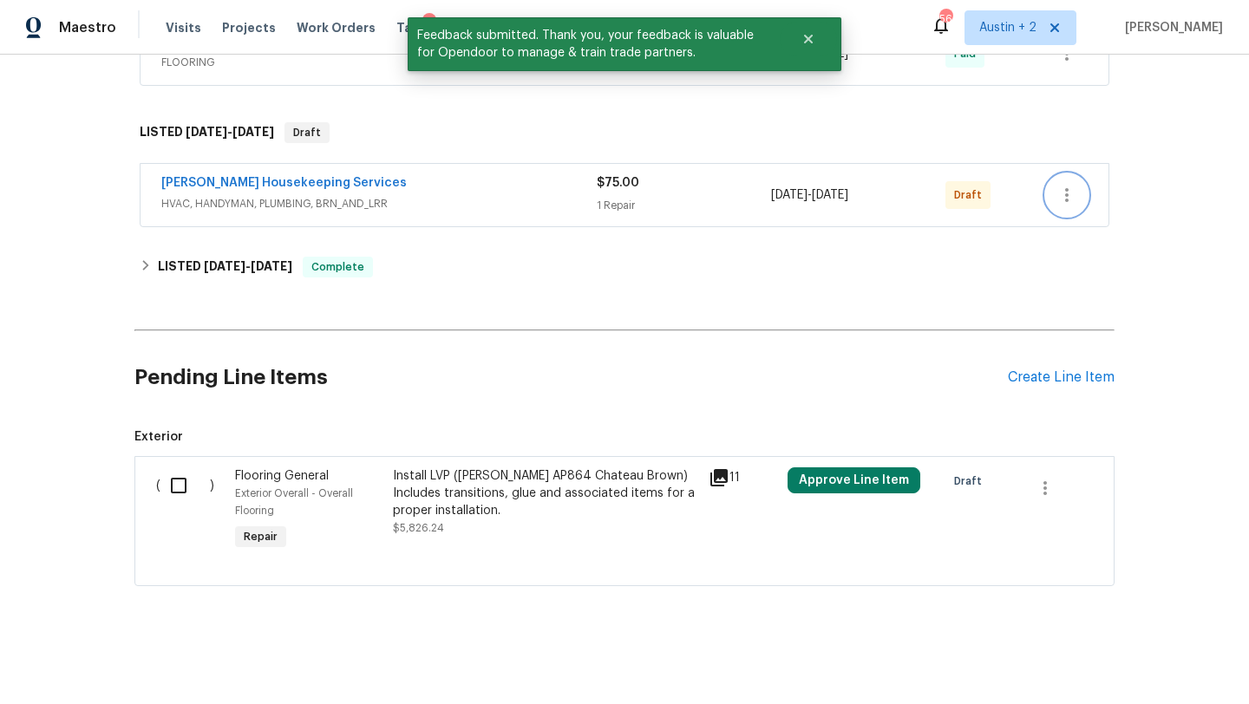
click at [1077, 203] on button "button" at bounding box center [1067, 195] width 42 height 42
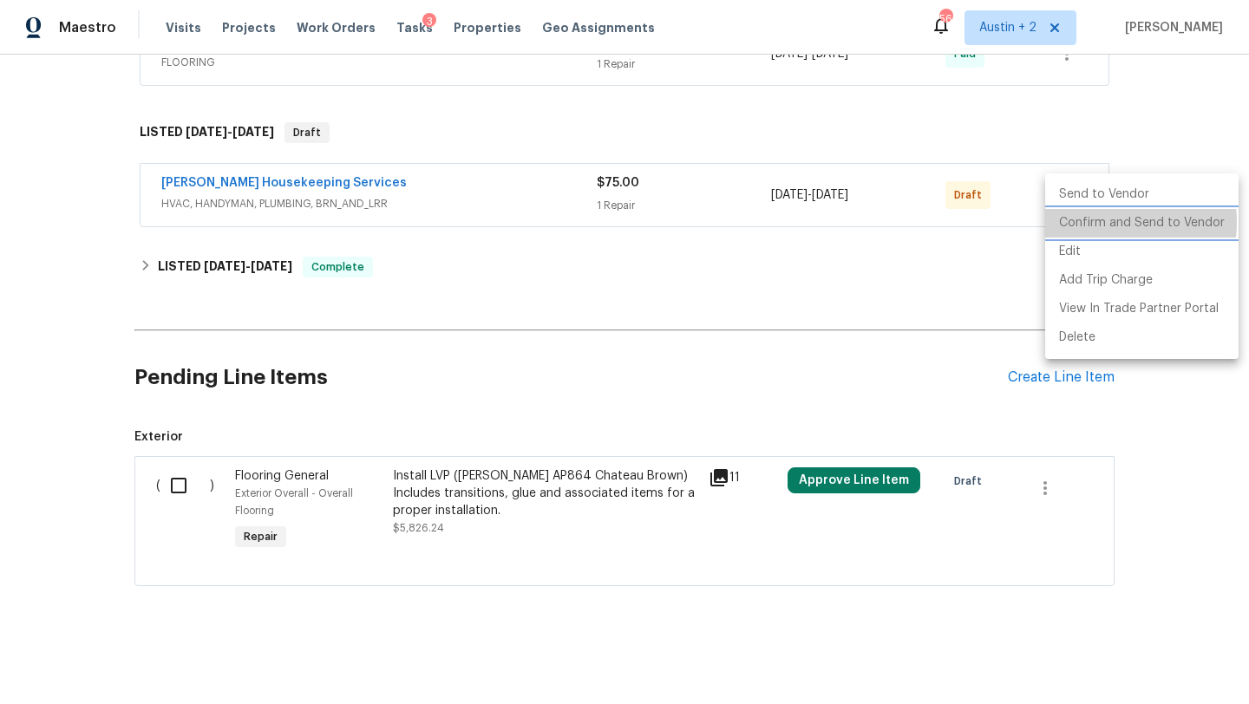
click at [1088, 222] on li "Confirm and Send to Vendor" at bounding box center [1141, 223] width 193 height 29
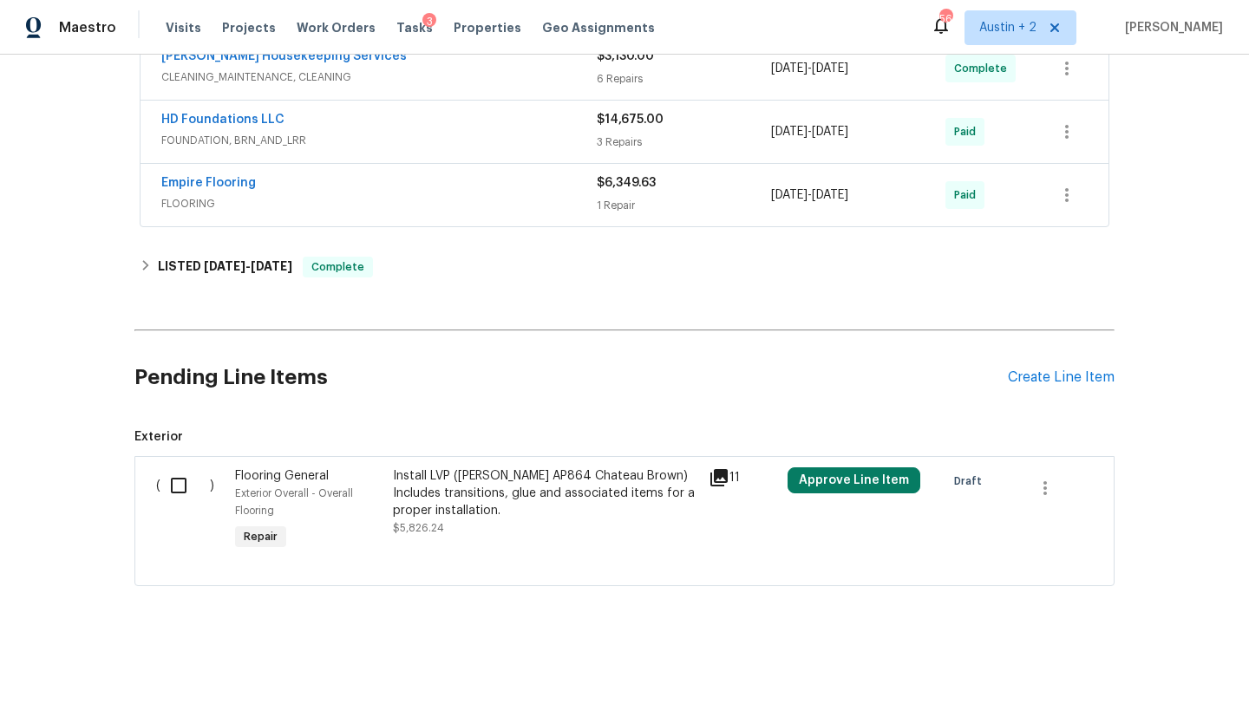
scroll to position [0, 0]
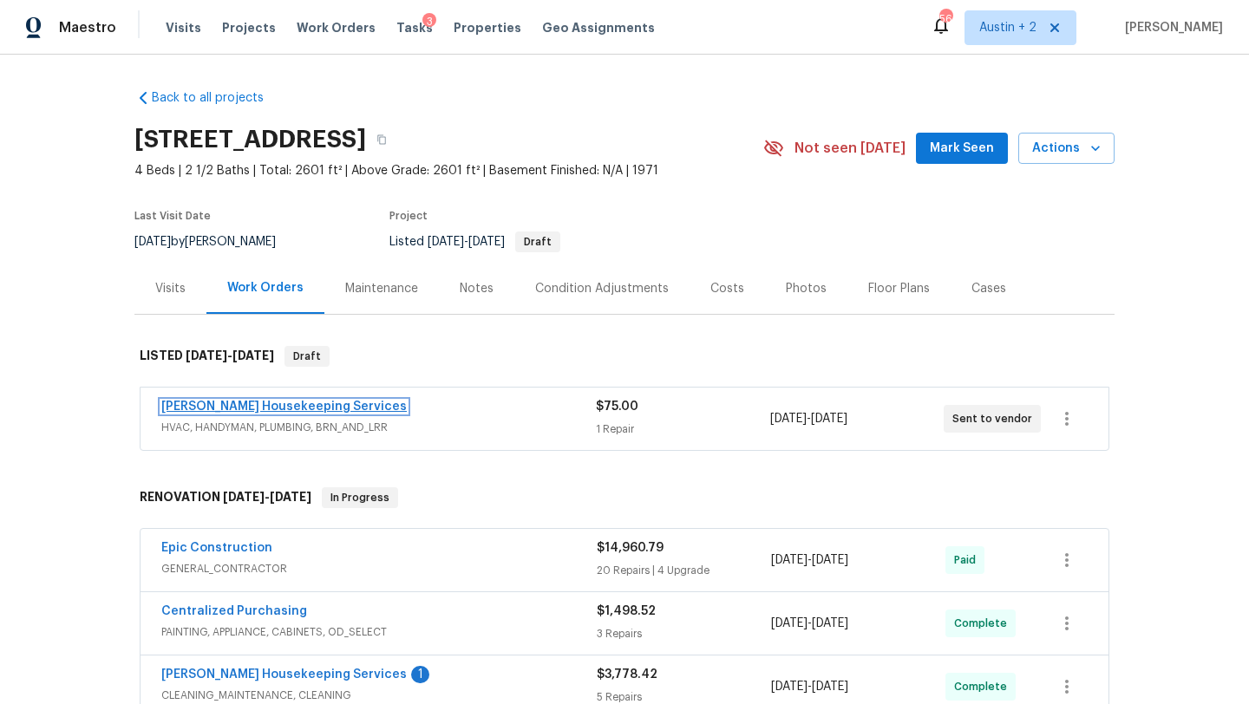
click at [293, 408] on link "[PERSON_NAME] Housekeeping Services" at bounding box center [283, 407] width 245 height 12
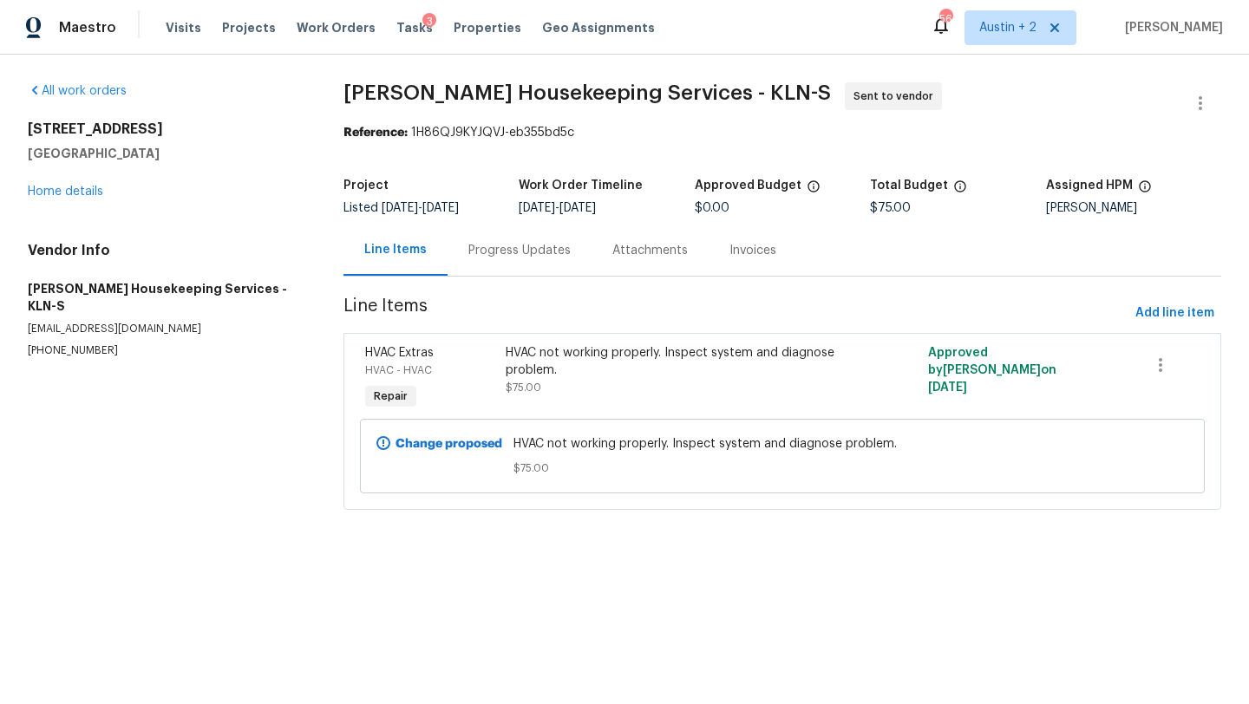
click at [508, 232] on div "Progress Updates" at bounding box center [520, 250] width 144 height 51
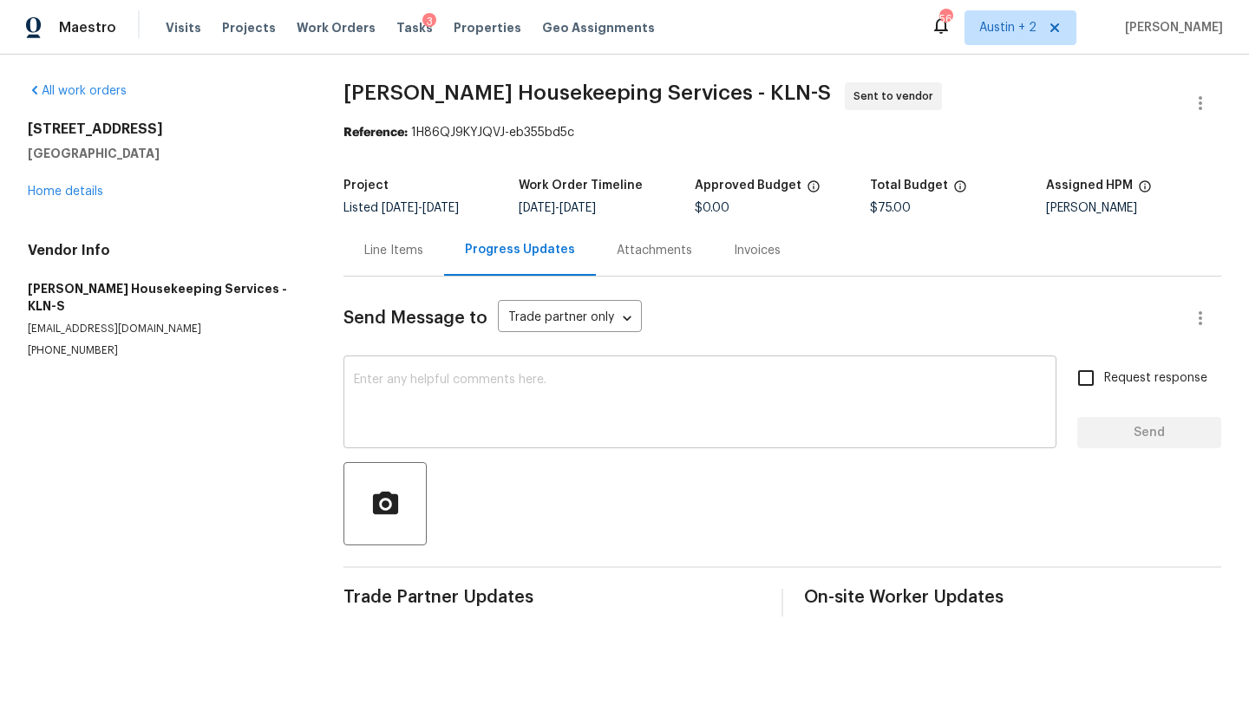
click at [471, 407] on textarea at bounding box center [700, 404] width 692 height 61
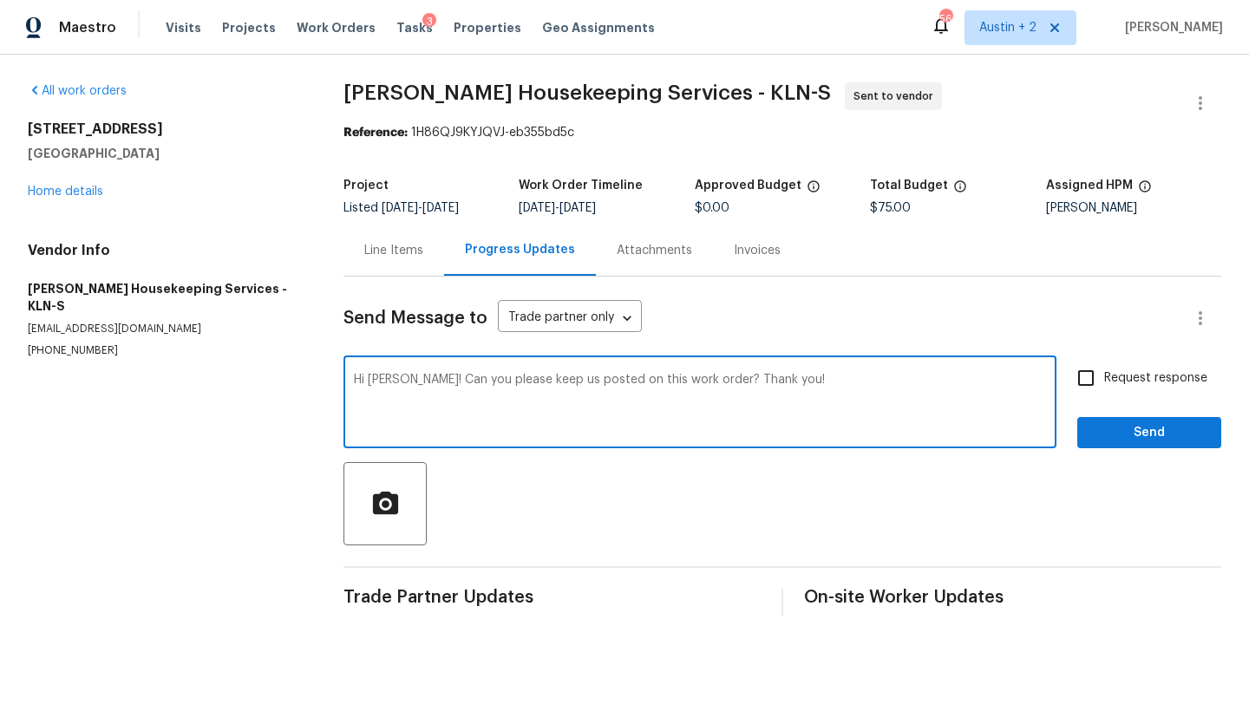
type textarea "Hi Arelis! Can you please keep us posted on this work order? Thank you!"
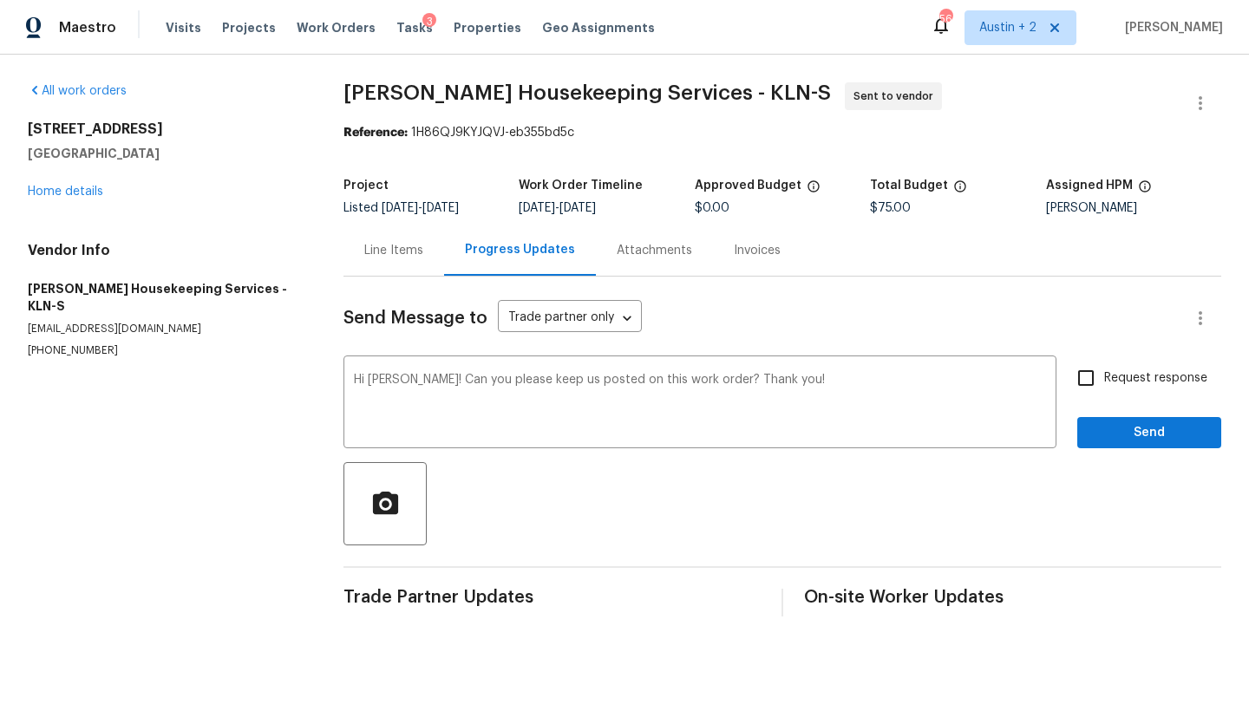
click at [1131, 391] on label "Request response" at bounding box center [1138, 378] width 140 height 36
click at [1104, 391] on input "Request response" at bounding box center [1086, 378] width 36 height 36
checkbox input "true"
click at [1127, 431] on span "Send" at bounding box center [1149, 433] width 116 height 22
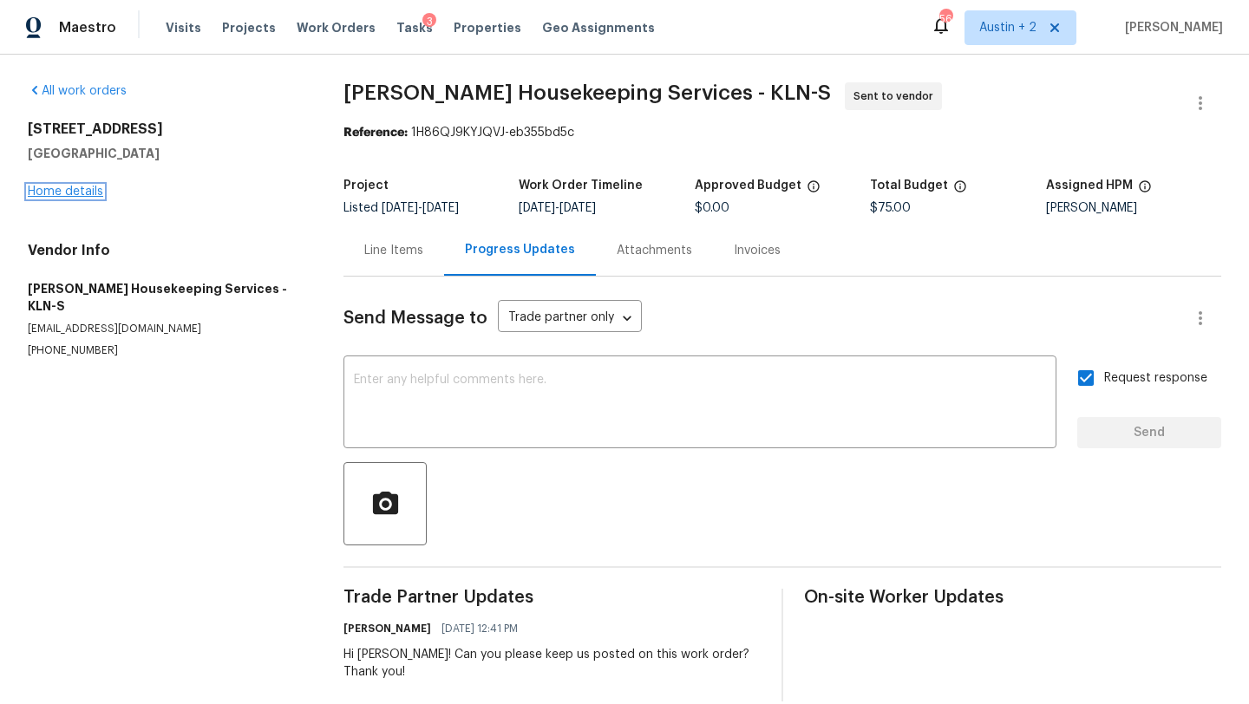
click at [62, 194] on link "Home details" at bounding box center [65, 192] width 75 height 12
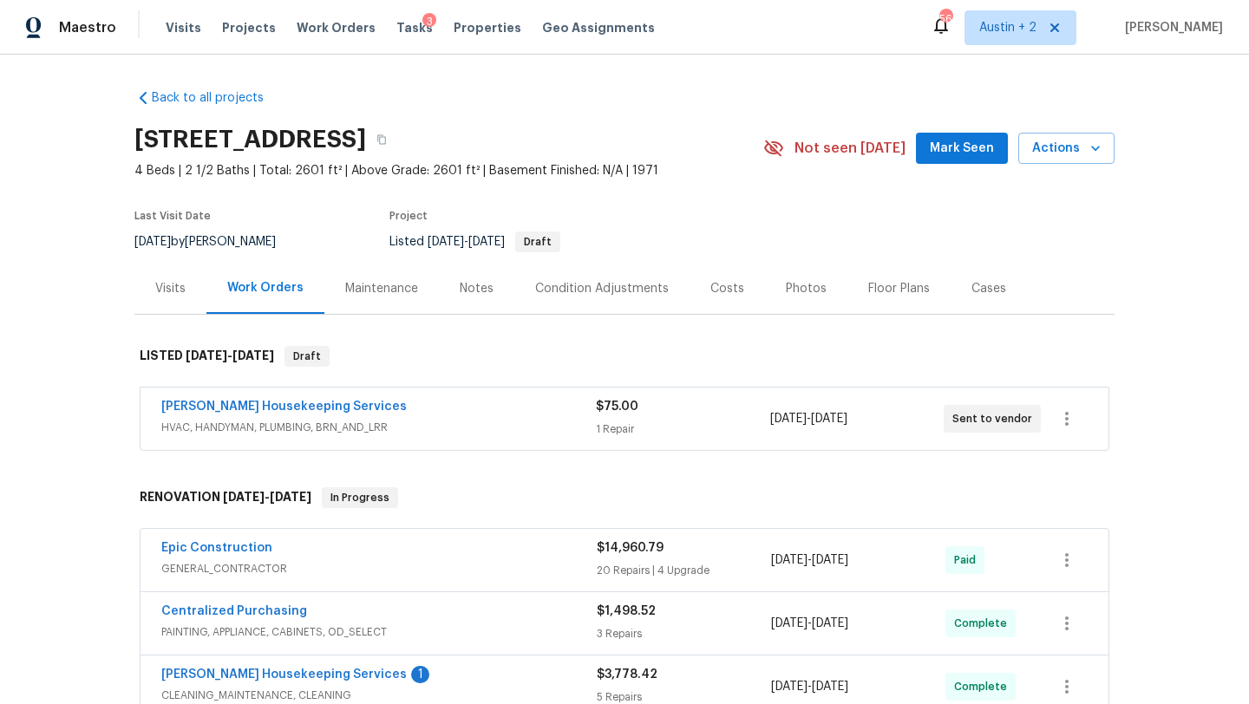
click at [978, 153] on span "Mark Seen" at bounding box center [962, 149] width 64 height 22
click at [422, 29] on div "3" at bounding box center [429, 21] width 14 height 17
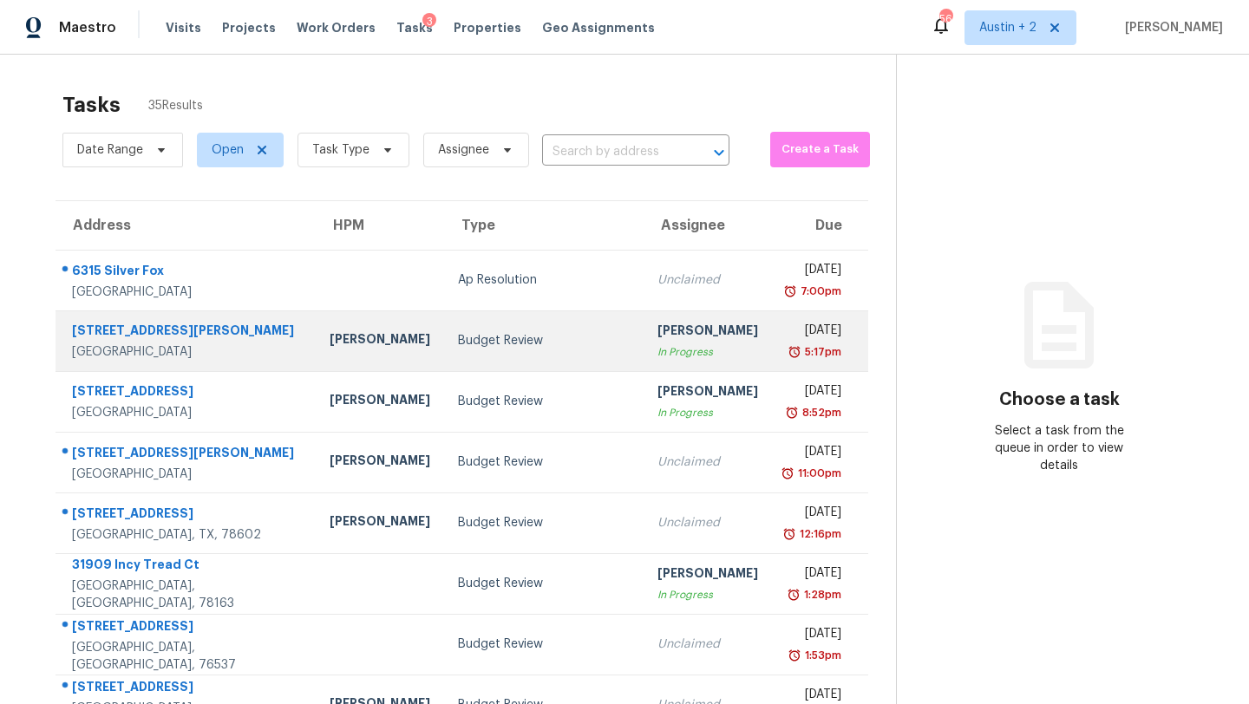
click at [472, 350] on td "Budget Review" at bounding box center [544, 341] width 200 height 61
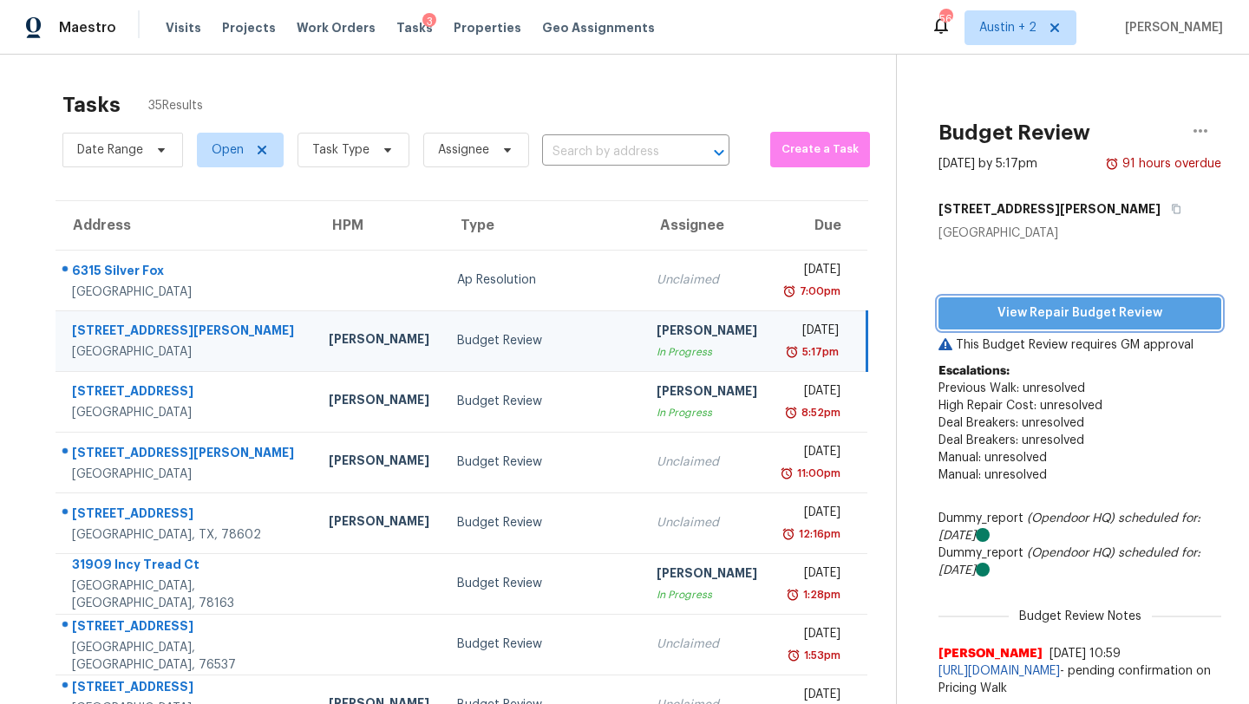
click at [982, 327] on button "View Repair Budget Review" at bounding box center [1080, 314] width 283 height 32
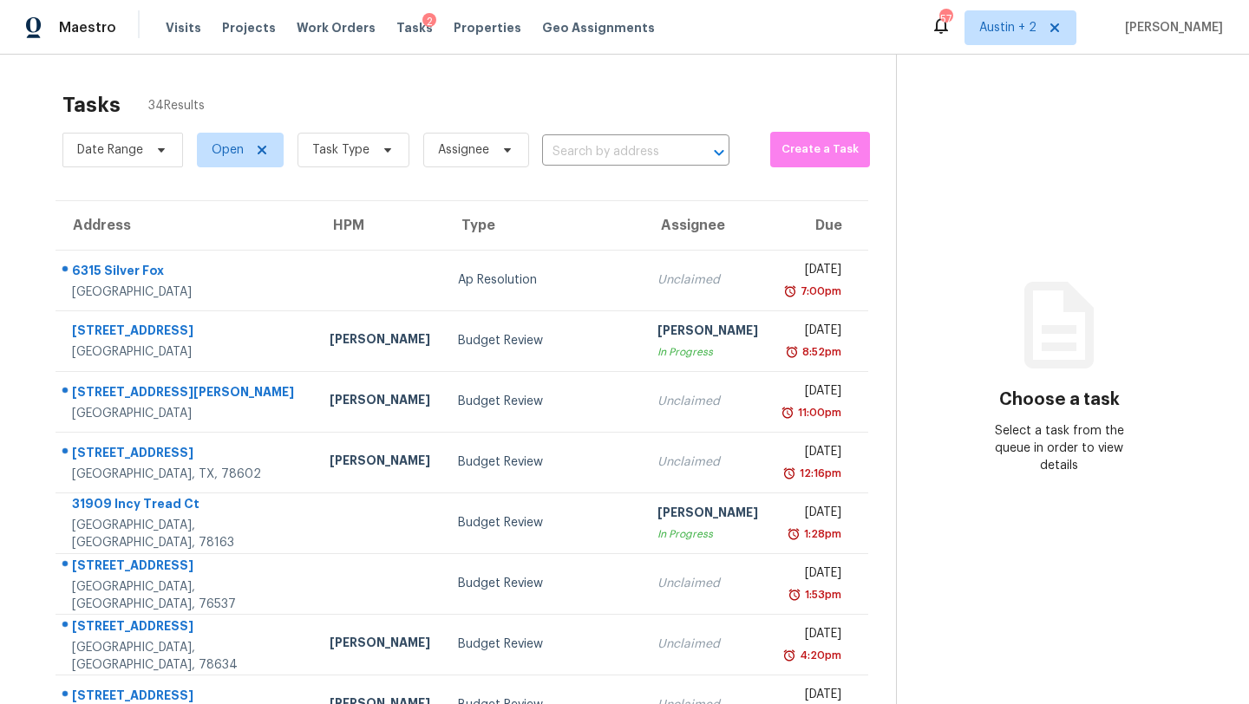
click at [458, 346] on div "Budget Review" at bounding box center [544, 340] width 172 height 17
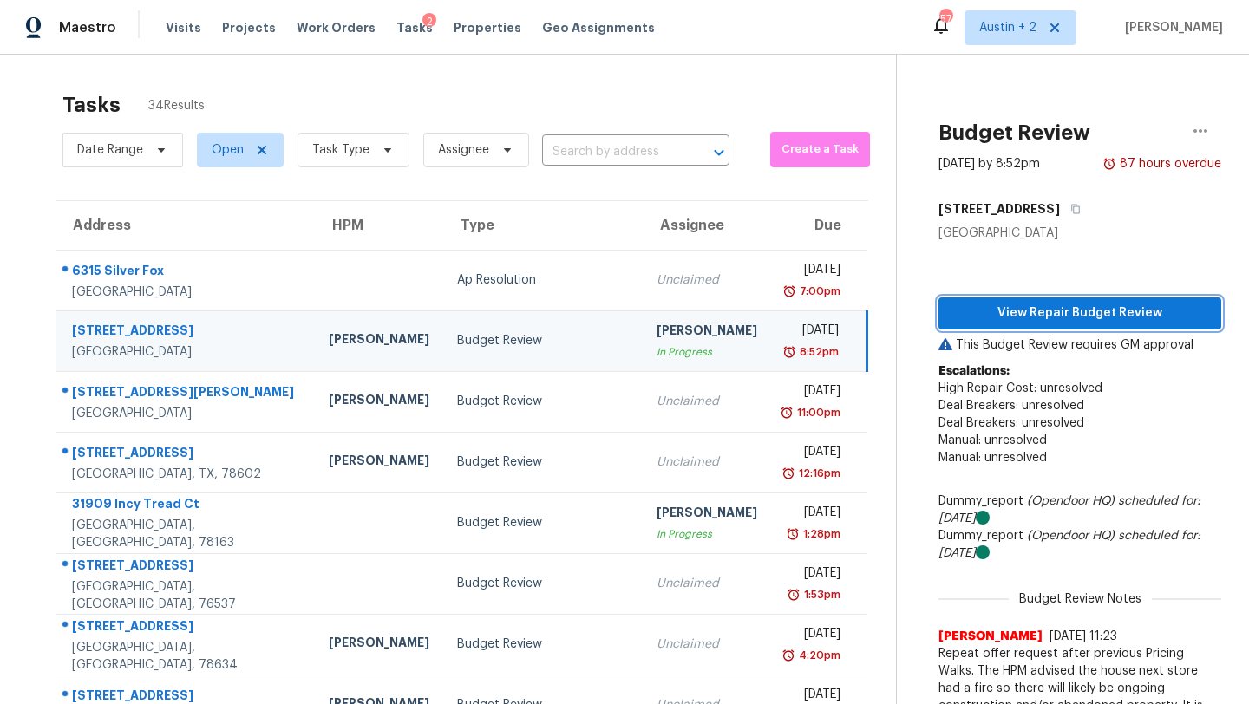
click at [991, 315] on span "View Repair Budget Review" at bounding box center [1079, 314] width 255 height 22
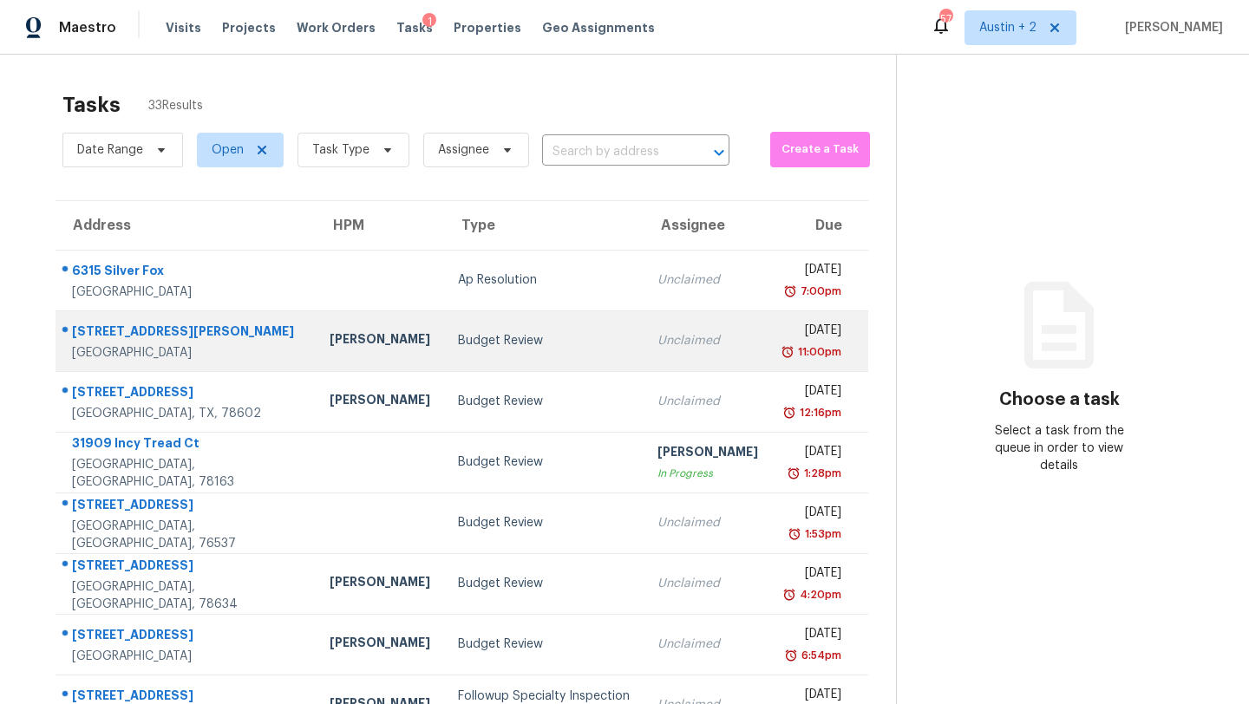
click at [458, 345] on div "Budget Review" at bounding box center [544, 340] width 172 height 17
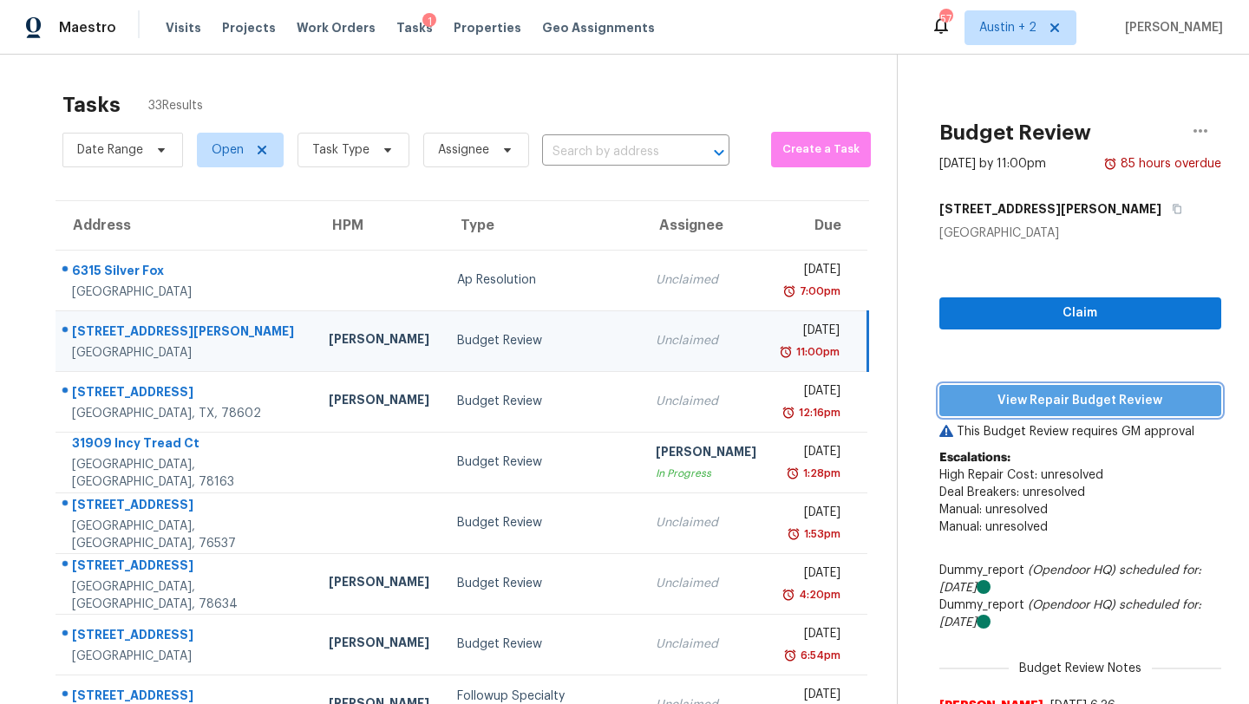
click at [998, 406] on span "View Repair Budget Review" at bounding box center [1080, 401] width 254 height 22
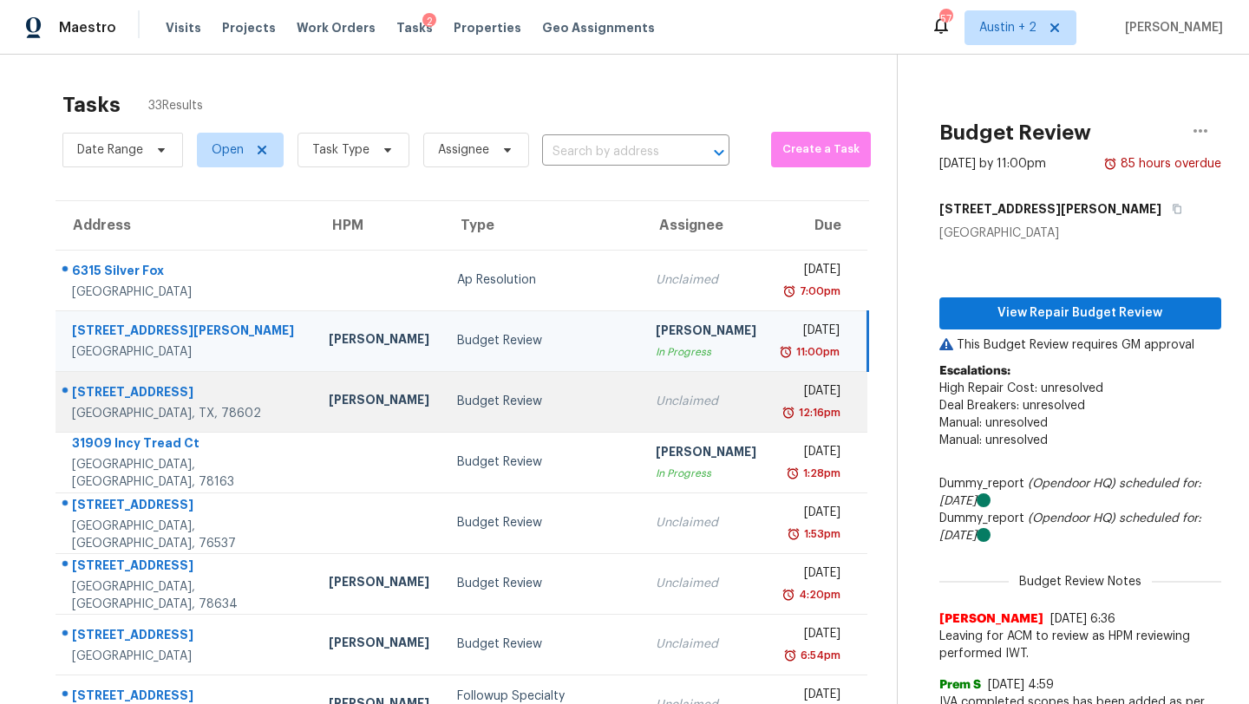
click at [457, 408] on div "Budget Review" at bounding box center [542, 401] width 171 height 17
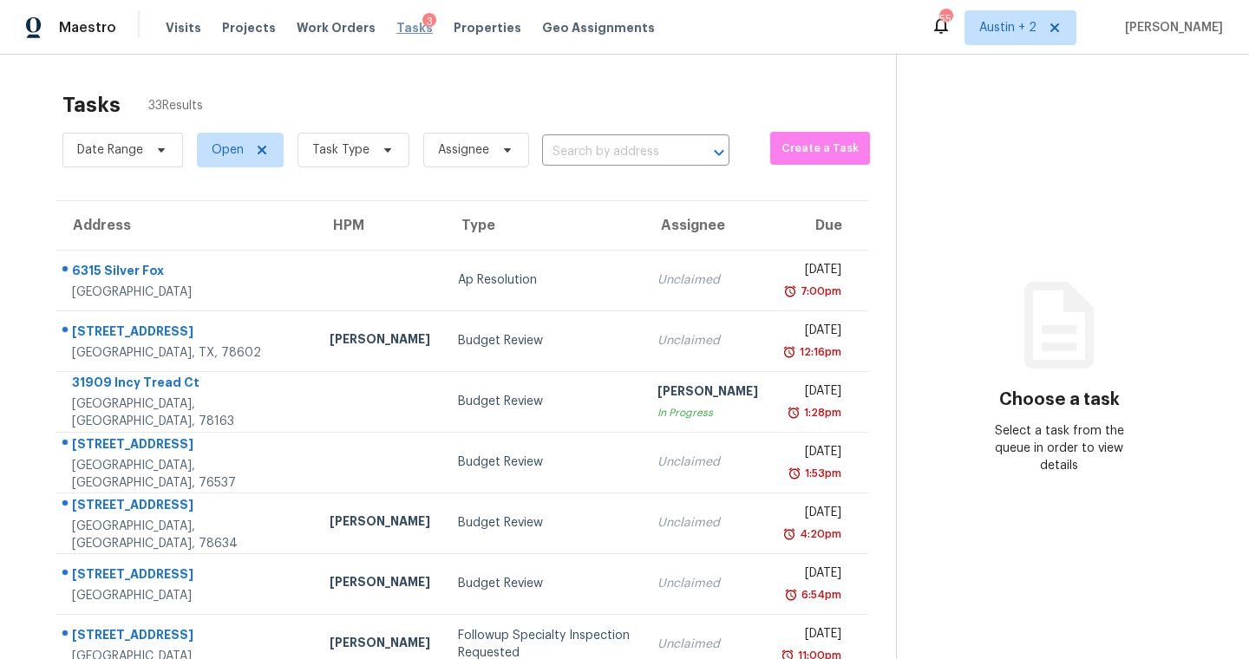
click at [396, 28] on span "Tasks" at bounding box center [414, 28] width 36 height 12
click at [396, 29] on span "Tasks" at bounding box center [414, 28] width 36 height 12
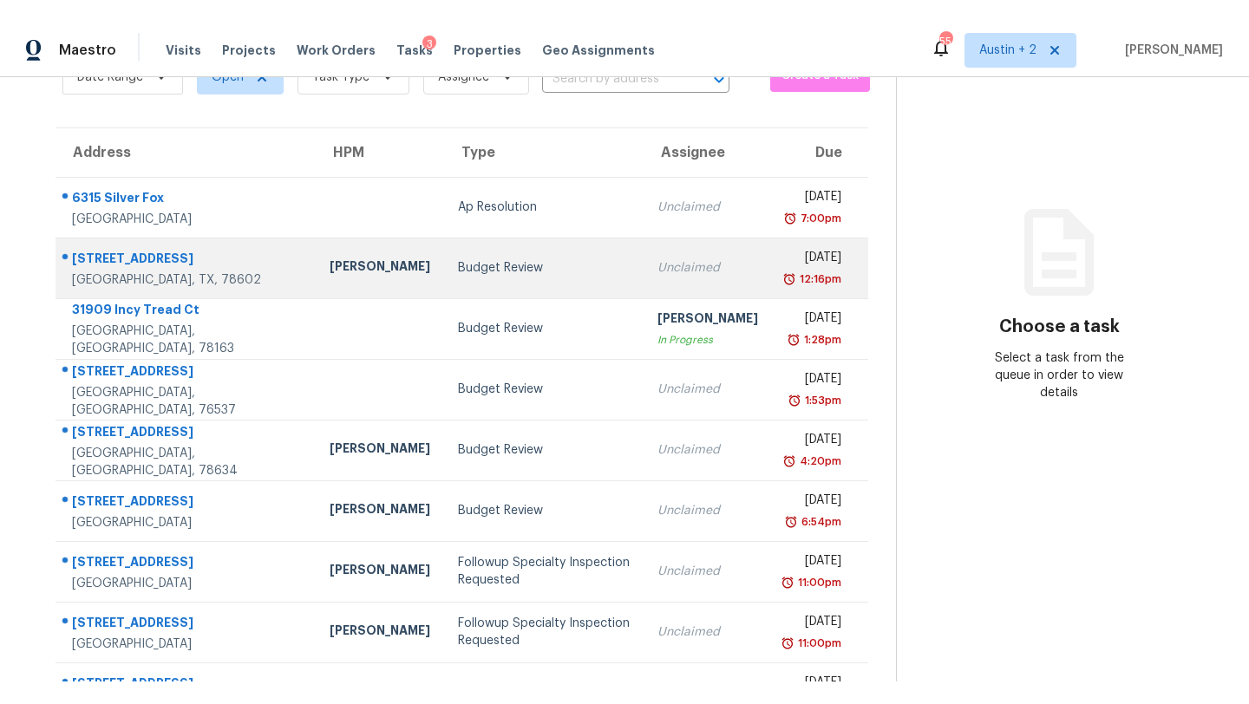
scroll to position [52, 0]
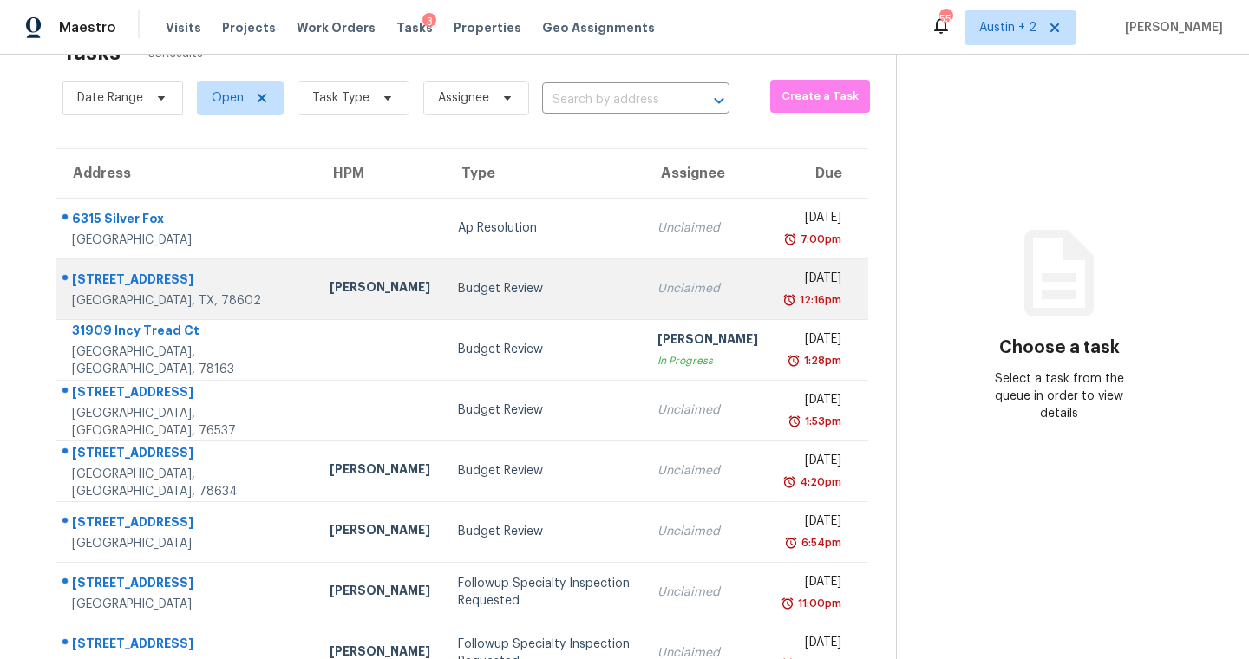
click at [458, 285] on div "Budget Review" at bounding box center [544, 288] width 172 height 17
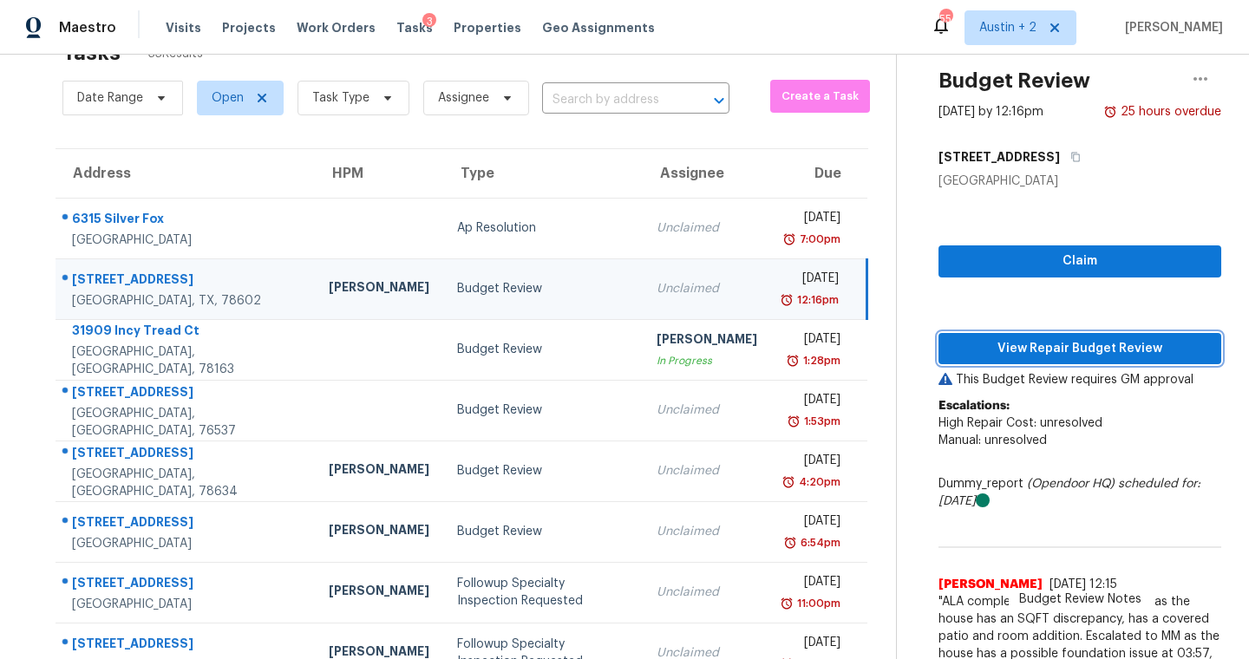
click at [994, 348] on span "View Repair Budget Review" at bounding box center [1079, 349] width 255 height 22
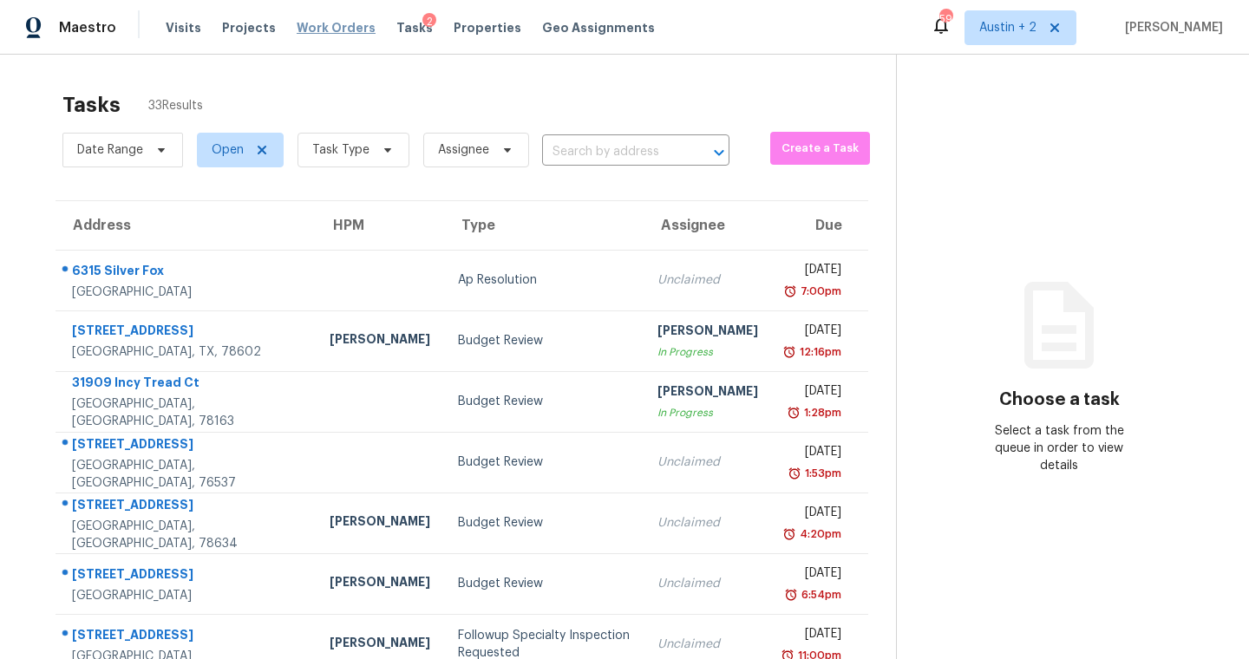
click at [316, 22] on span "Work Orders" at bounding box center [336, 27] width 79 height 17
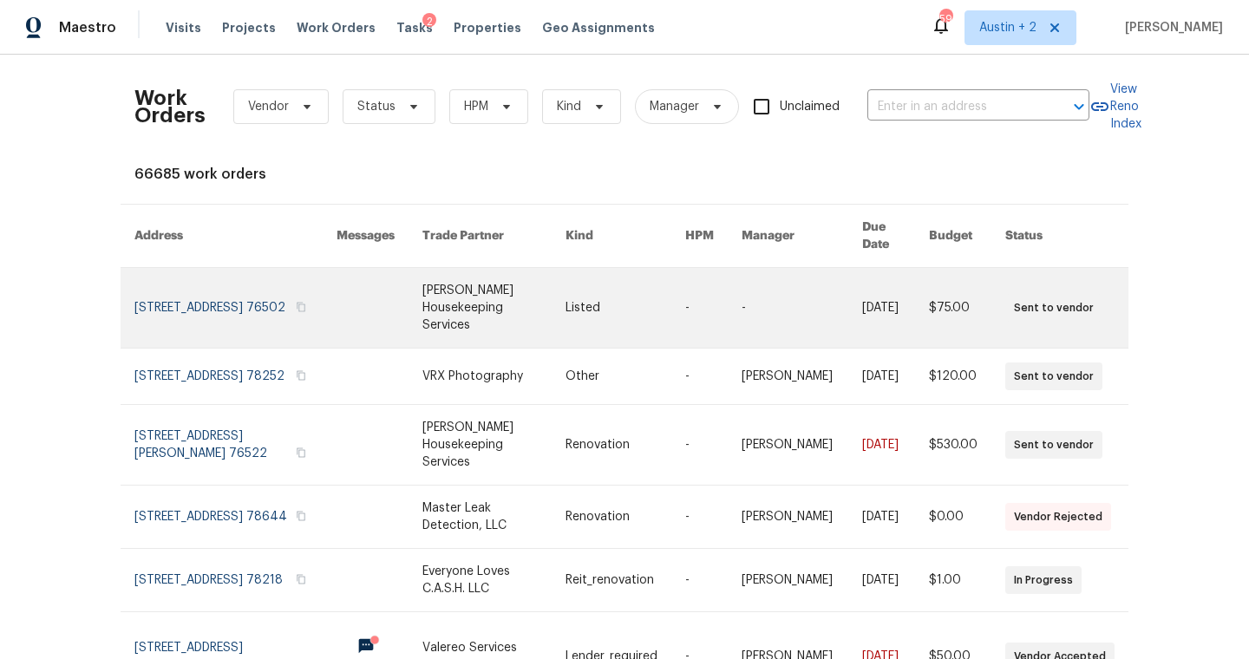
click at [501, 278] on link at bounding box center [493, 308] width 142 height 80
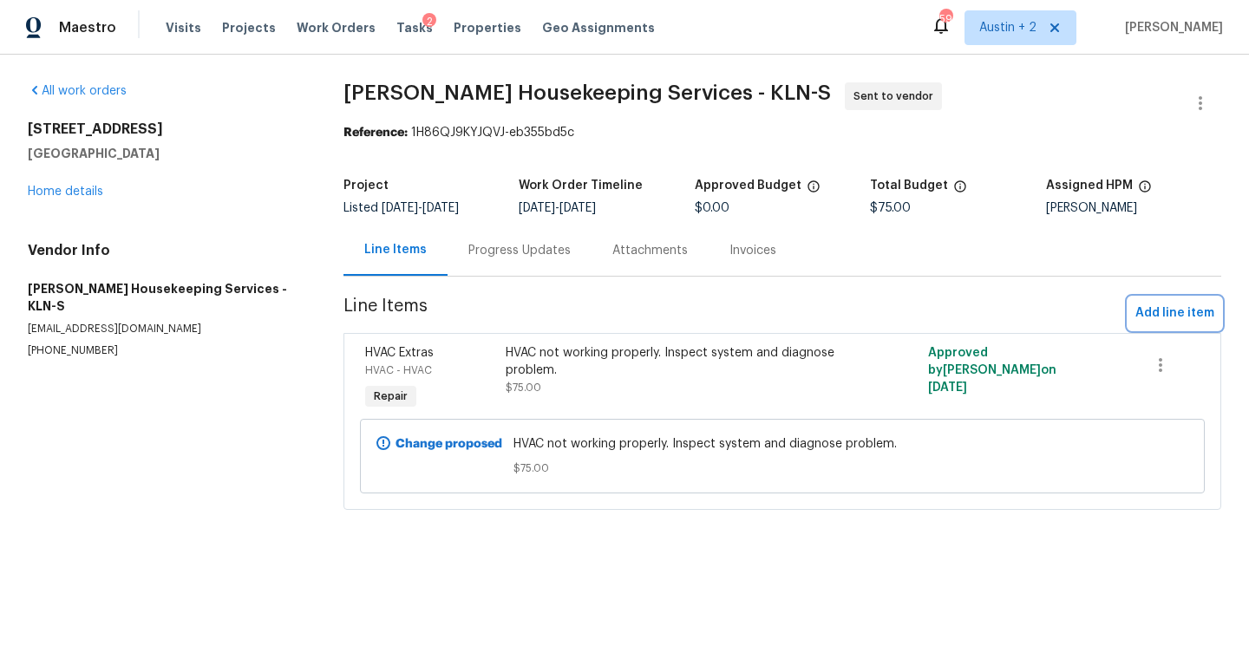
click at [1181, 311] on span "Add line item" at bounding box center [1174, 314] width 79 height 22
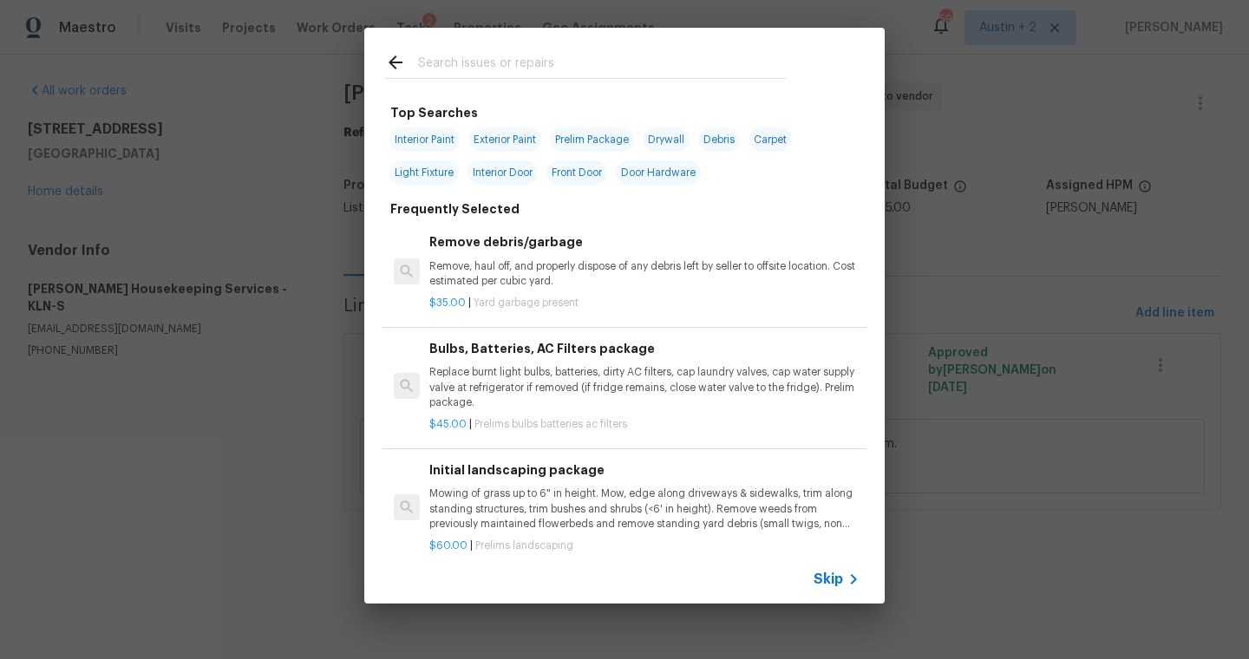
click at [515, 69] on input "text" at bounding box center [602, 65] width 368 height 26
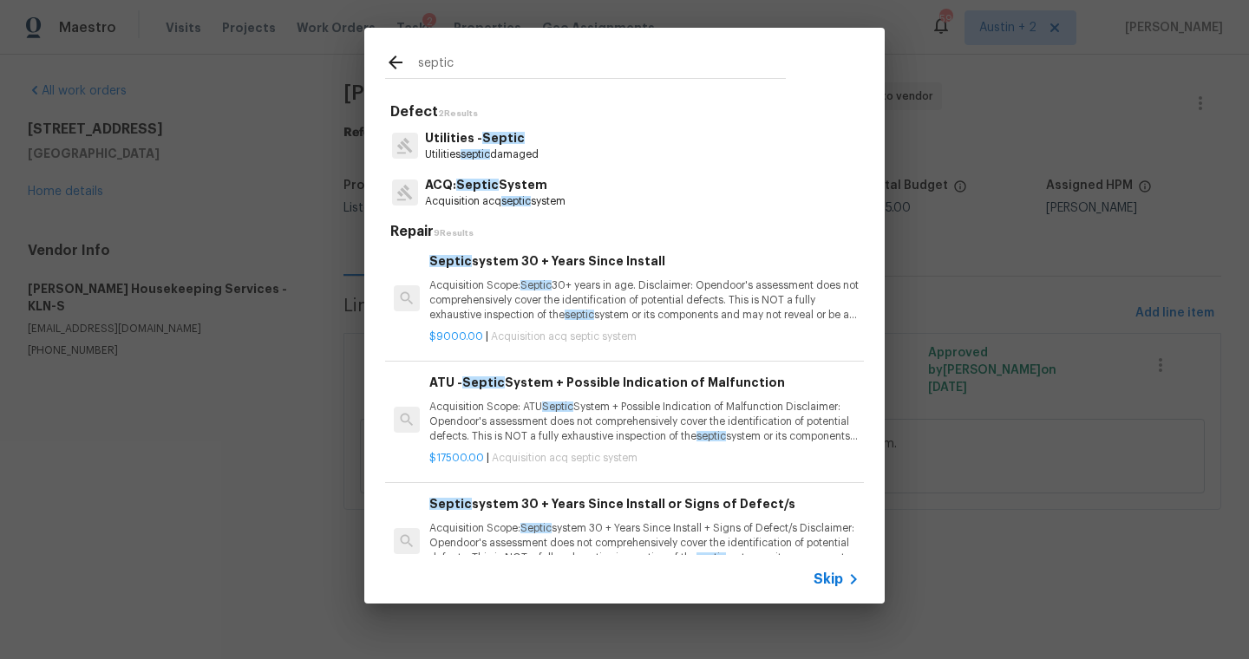
scroll to position [361, 0]
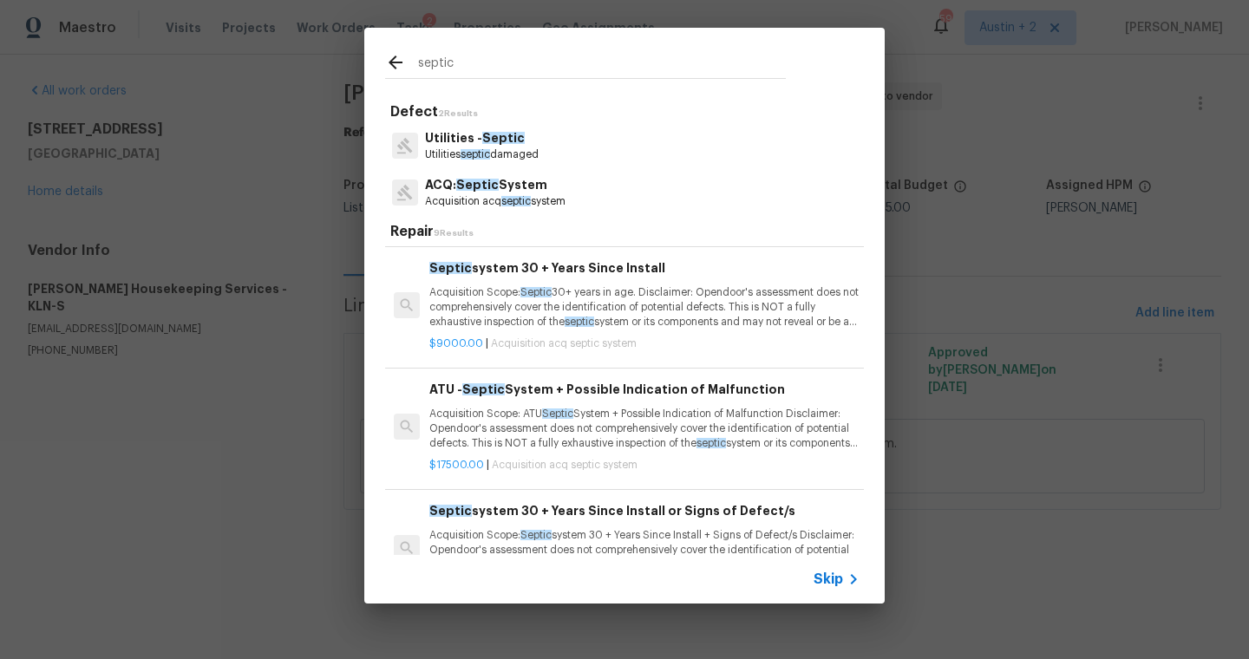
type input "septic"
click at [644, 310] on p "Acquisition Scope: Septic 30+ years in age. Disclaimer: Opendoor's assessment d…" at bounding box center [644, 307] width 430 height 44
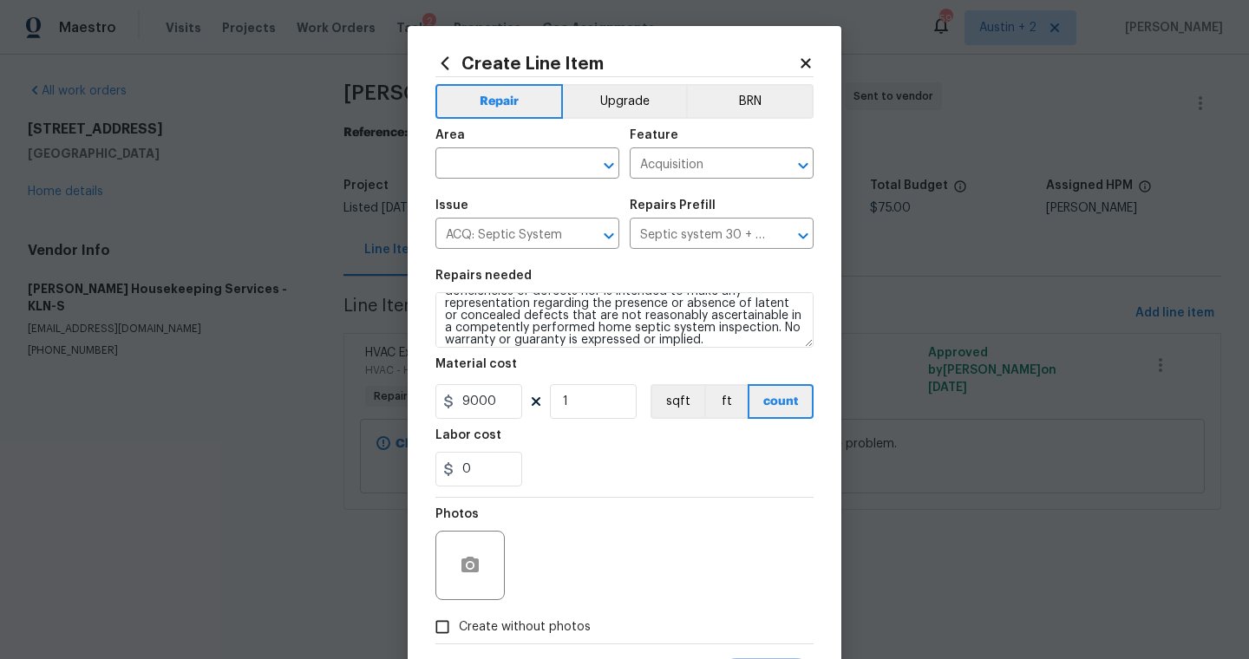
scroll to position [85, 0]
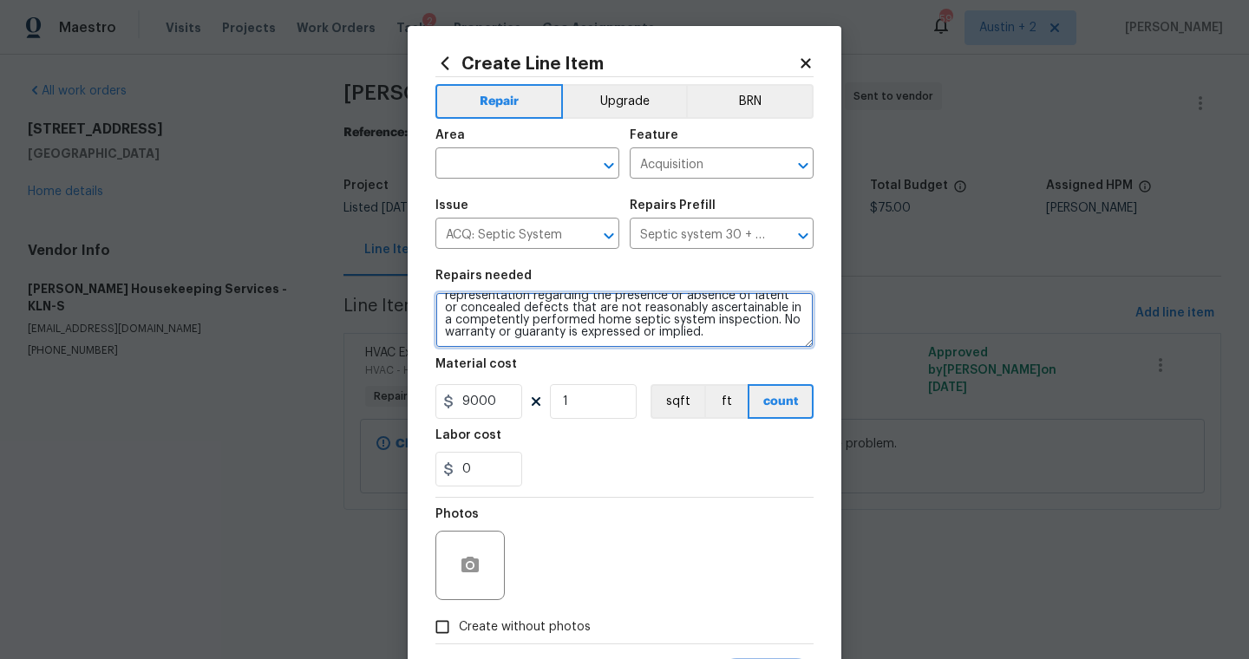
click at [639, 318] on textarea "Acquisition Scope: Septic 30+ years in age. Disclaimer: Opendoor's assessment d…" at bounding box center [624, 320] width 378 height 56
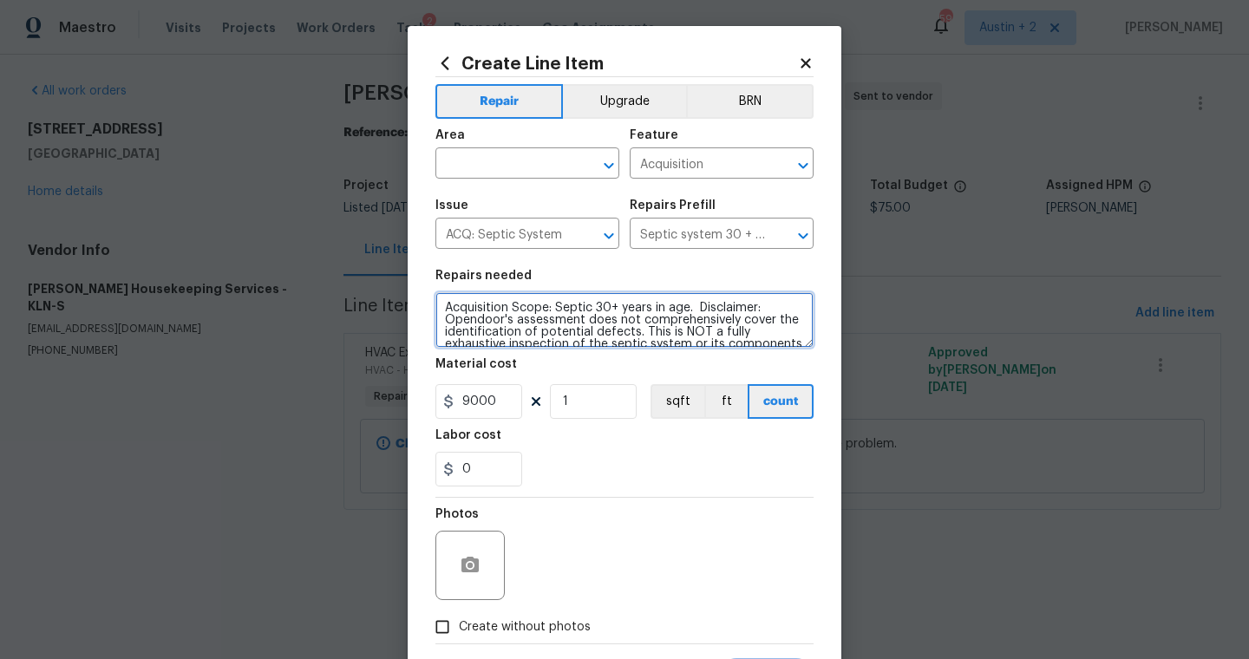
drag, startPoint x: 719, startPoint y: 333, endPoint x: 435, endPoint y: 250, distance: 296.4
click at [435, 250] on div "Create Line Item Repair Upgrade BRN Area ​ Feature Acquisition ​ Issue ACQ: Sep…" at bounding box center [625, 373] width 434 height 695
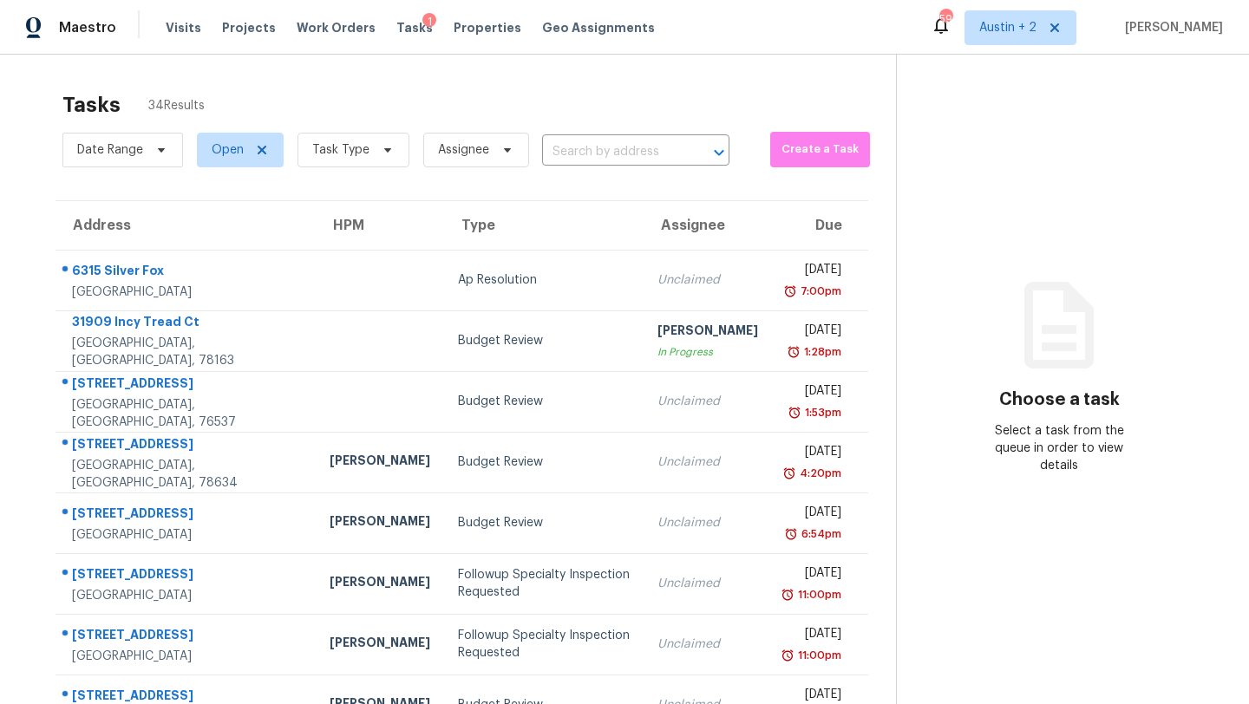
click at [1130, 485] on section "Choose a task Select a task from the queue in order to view details" at bounding box center [1058, 479] width 325 height 849
